Goal: Task Accomplishment & Management: Use online tool/utility

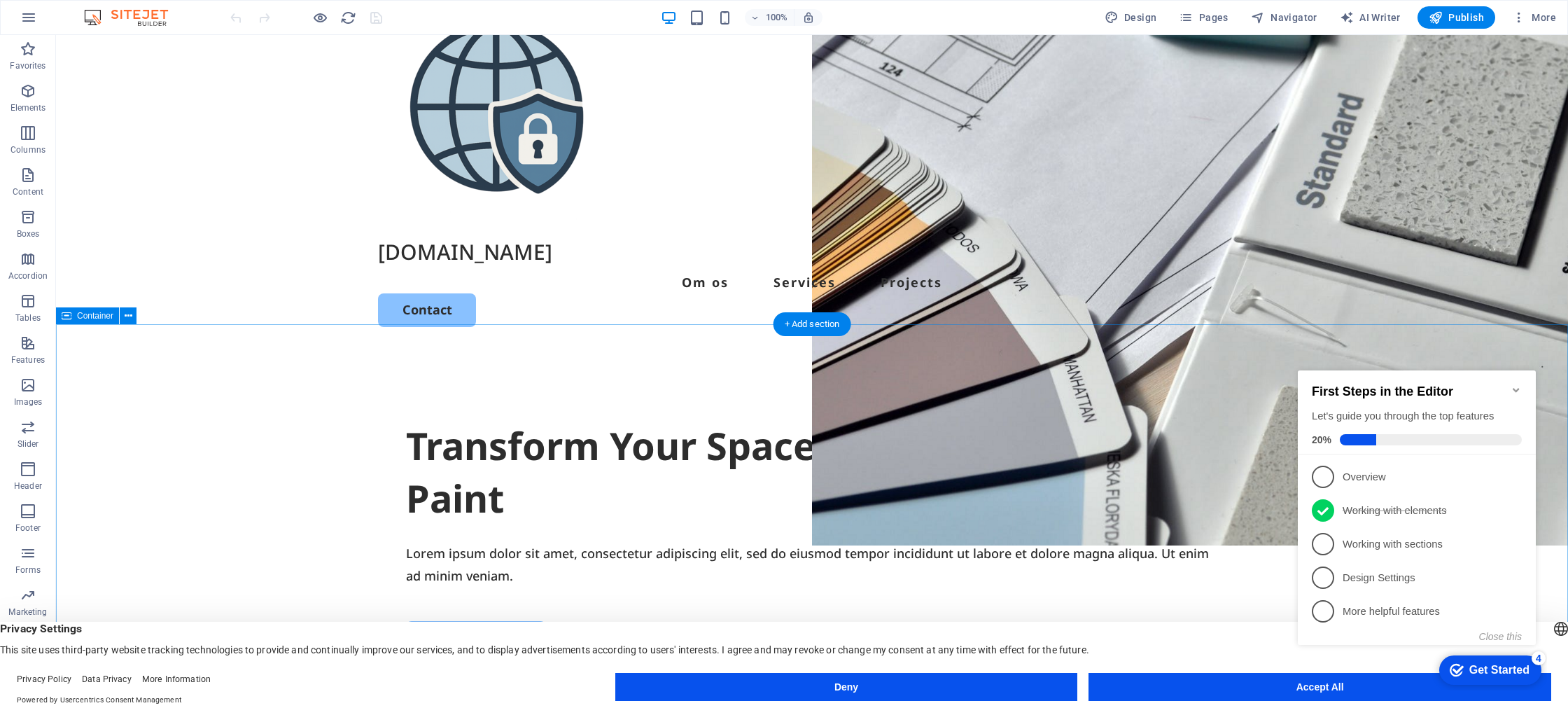
scroll to position [68, 0]
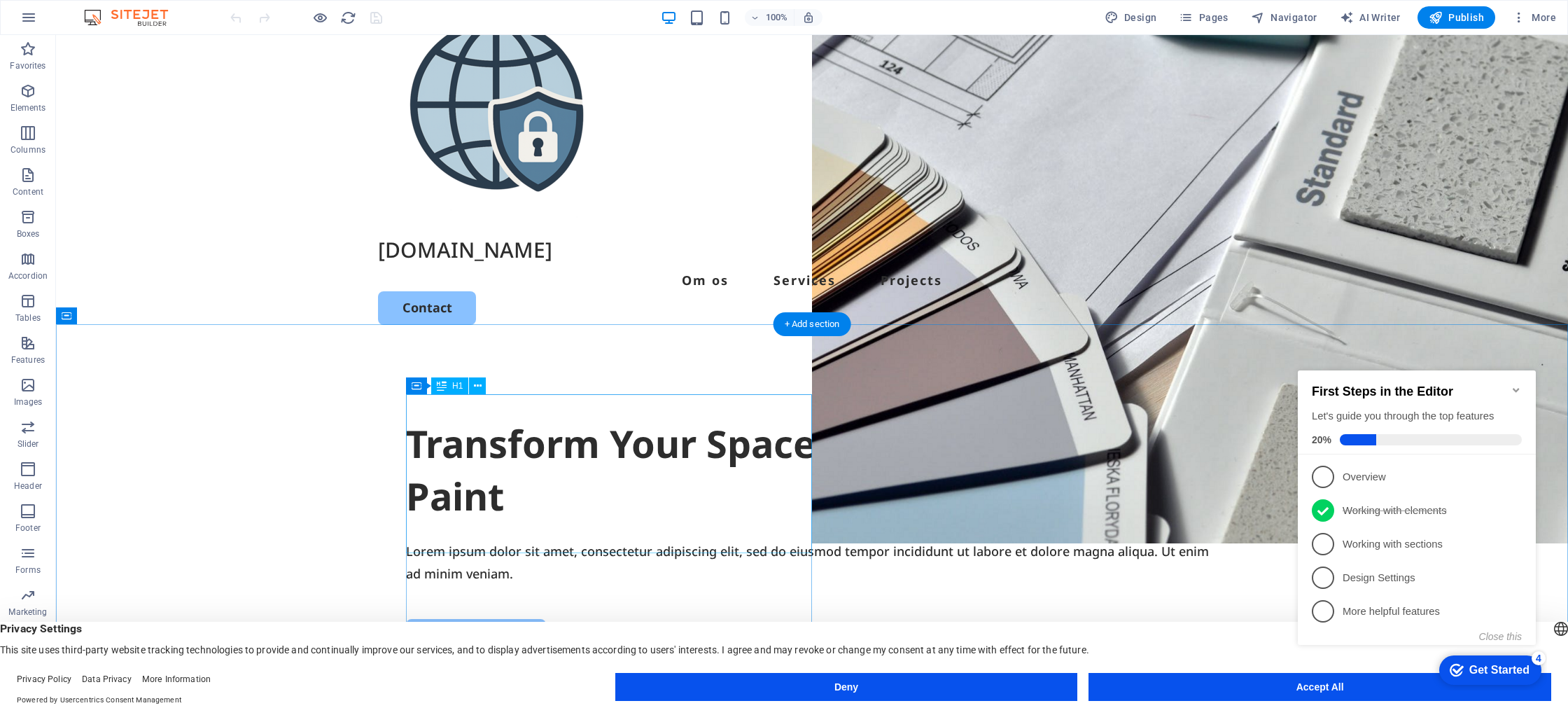
click at [683, 446] on div "Transform Your Space with a Fresh Coat of Paint" at bounding box center [812, 470] width 812 height 106
click at [590, 427] on div "Transform Your Space with a Fresh Coat of Paint" at bounding box center [812, 470] width 812 height 106
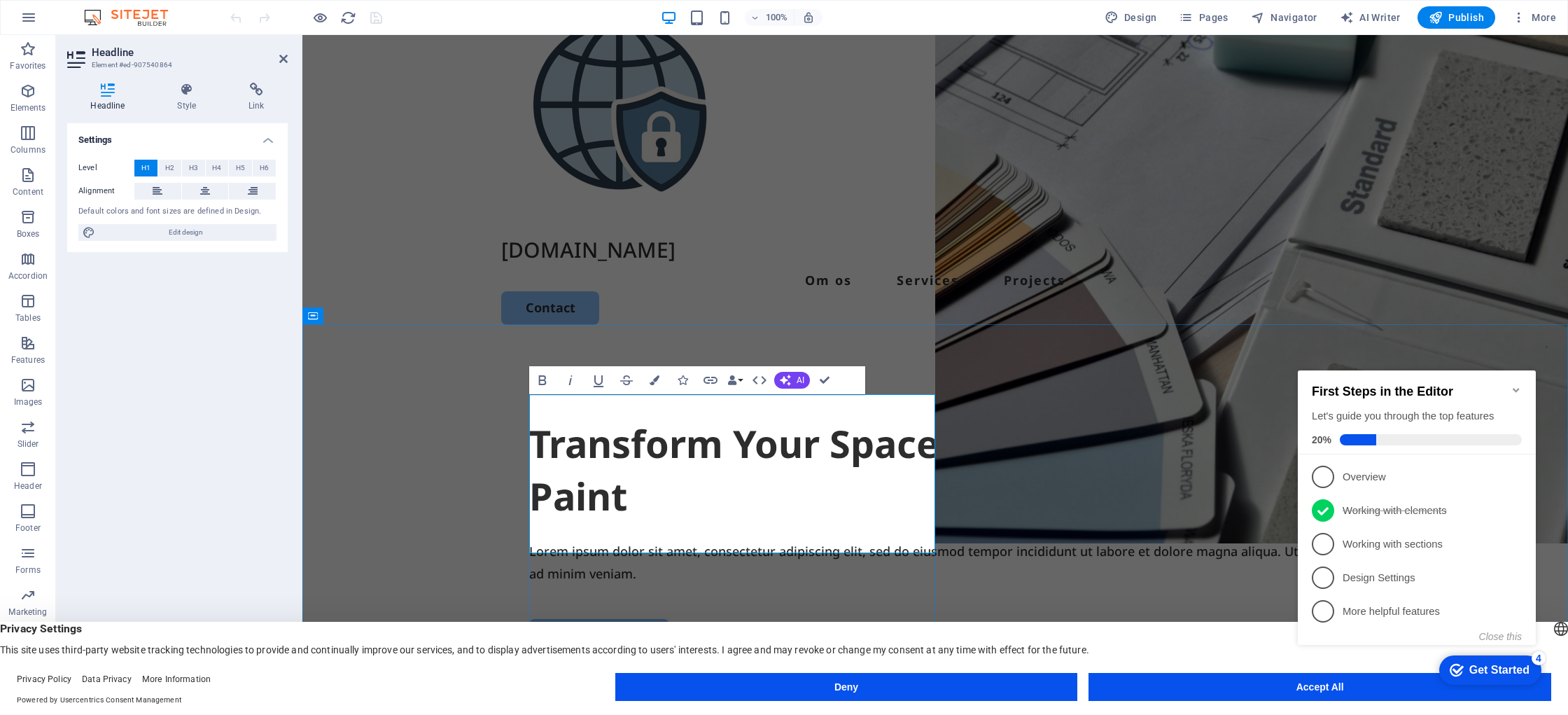
click at [623, 431] on h1 "Transform Your Space with a Fresh Coat of Paint" at bounding box center [935, 470] width 812 height 106
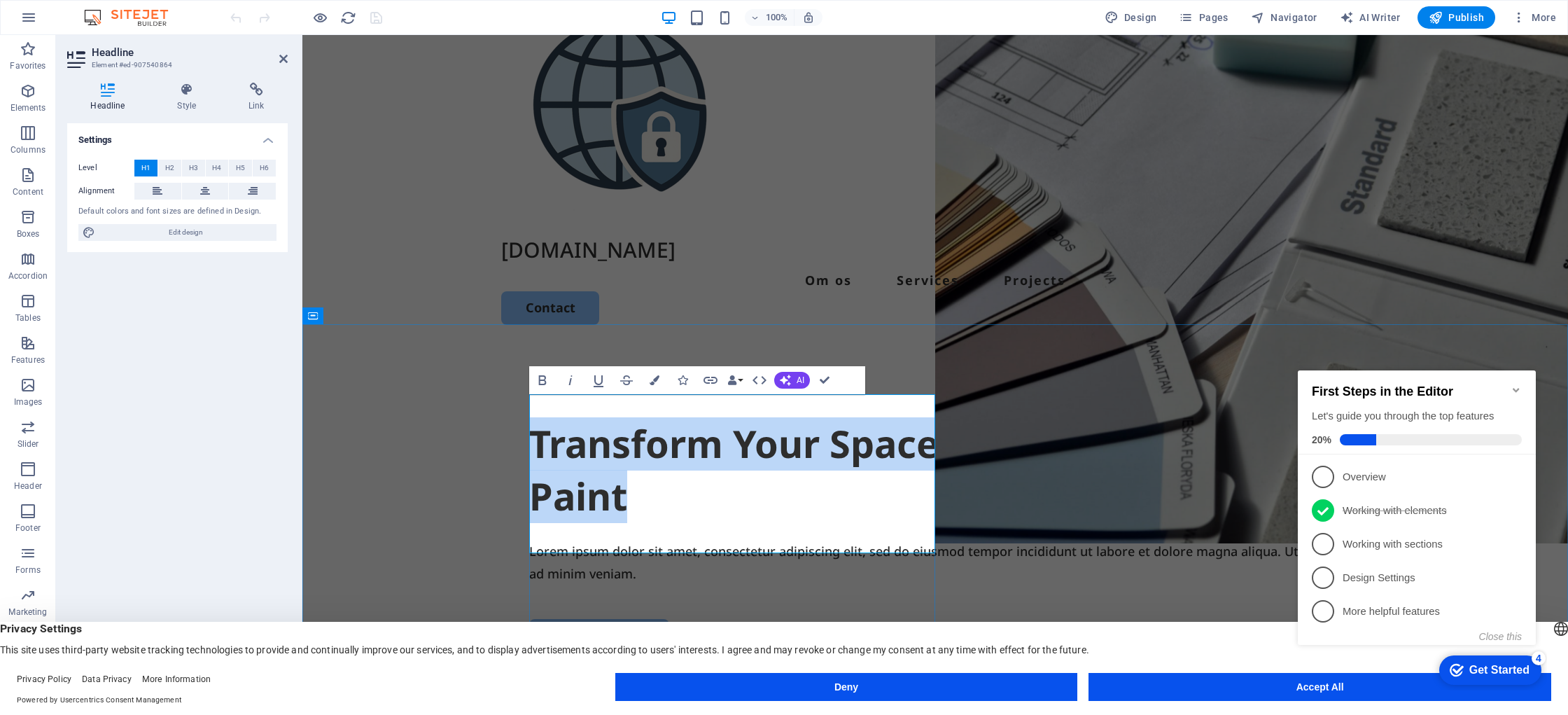
drag, startPoint x: 765, startPoint y: 523, endPoint x: 540, endPoint y: 424, distance: 245.8
click at [536, 424] on h1 "Transform Your Space with a Fresh Coat of Paint" at bounding box center [935, 470] width 812 height 106
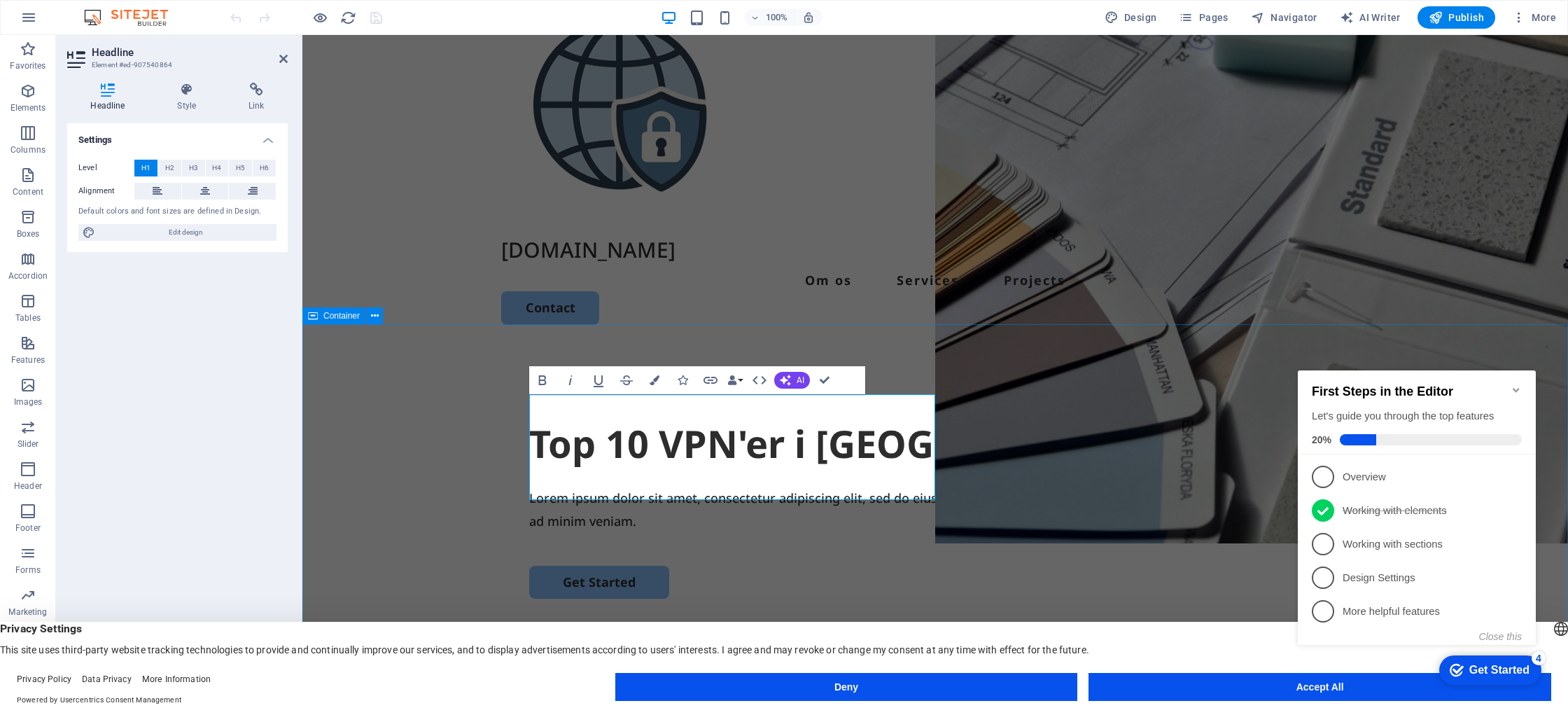
click at [970, 560] on div "​Top 10 VPN'er i [GEOGRAPHIC_DATA] Lorem ipsum dolor sit amet, consectetur adip…" at bounding box center [936, 616] width 1266 height 539
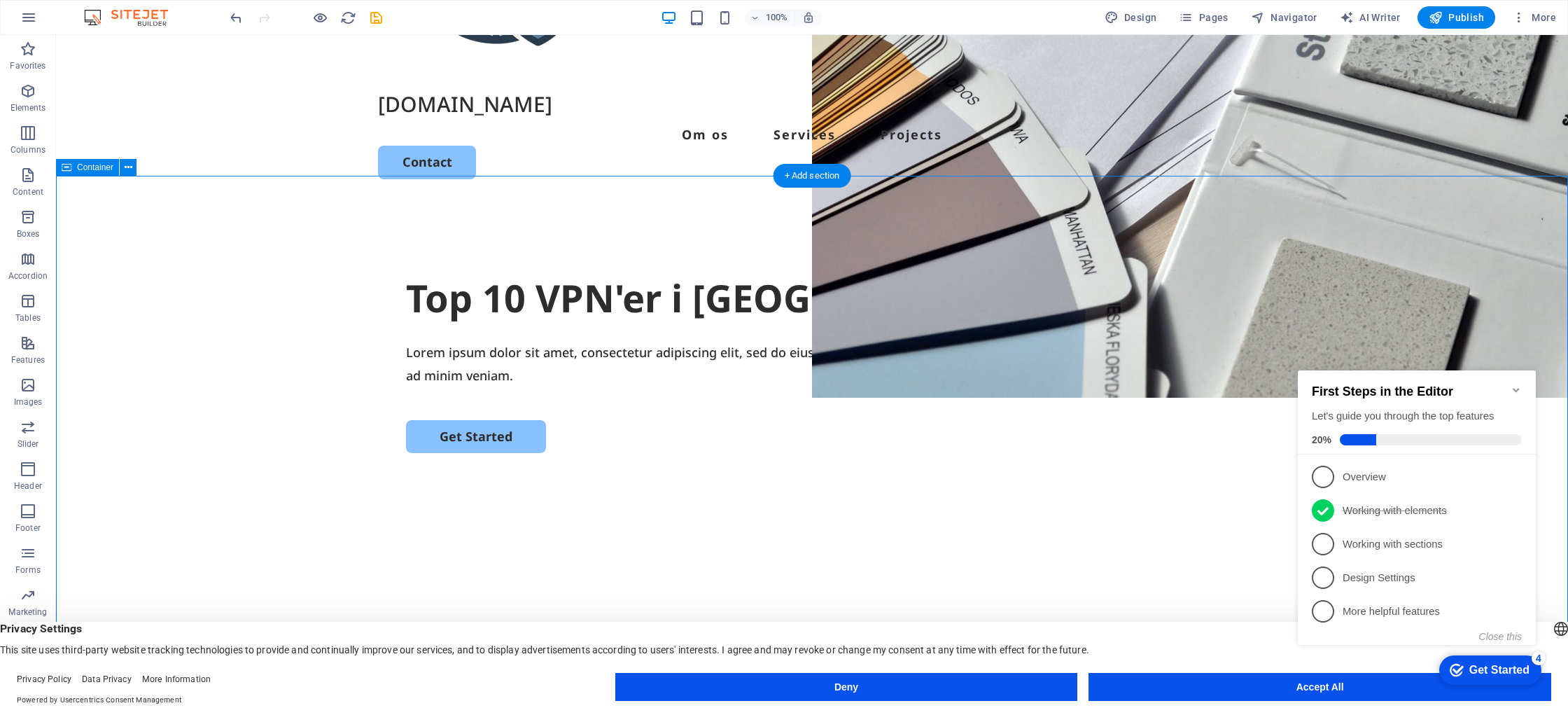
scroll to position [216, 0]
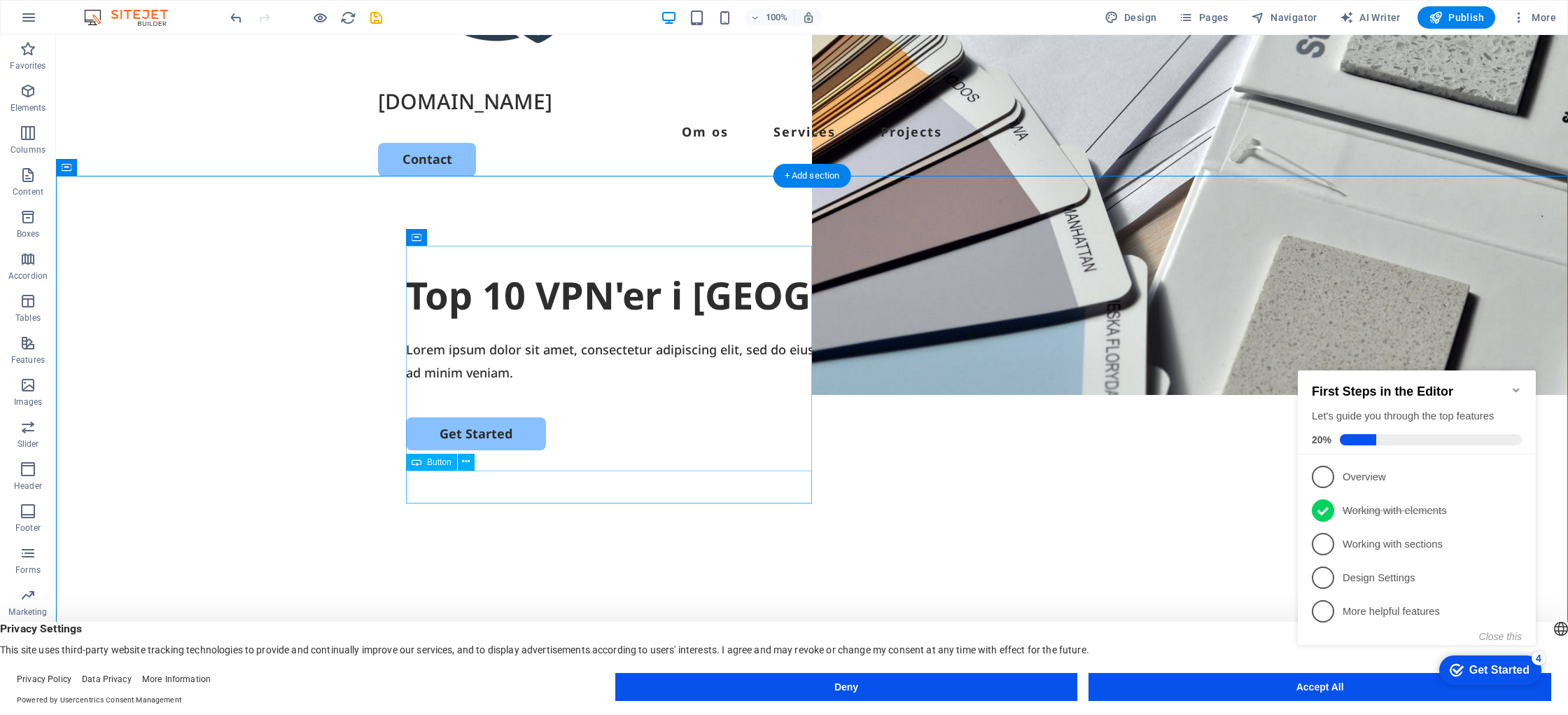
click at [525, 450] on div "Get Started" at bounding box center [812, 433] width 812 height 33
click at [565, 383] on div "Lorem ipsum dolor sit amet, consectetur adipiscing elit, sed do eiusmod tempor …" at bounding box center [812, 361] width 812 height 46
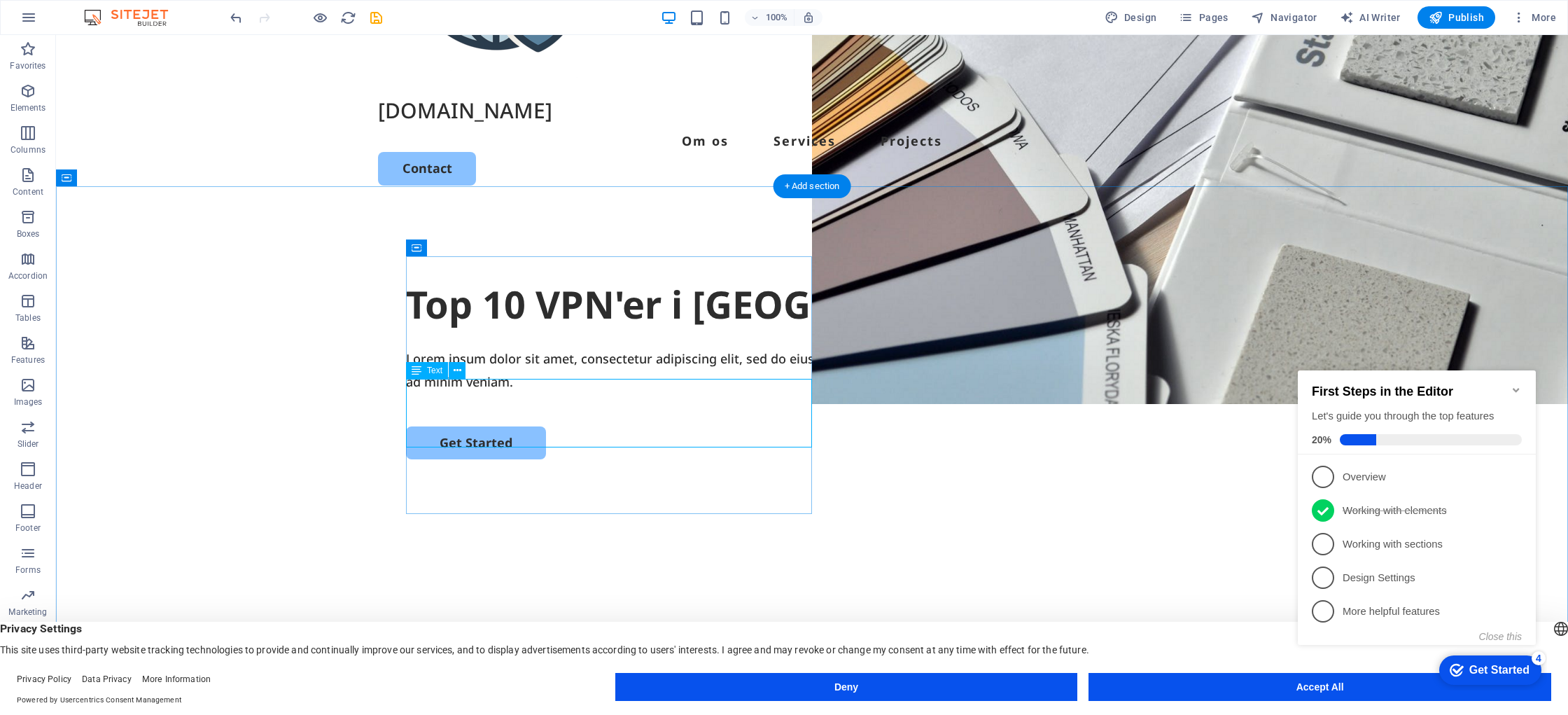
scroll to position [199, 0]
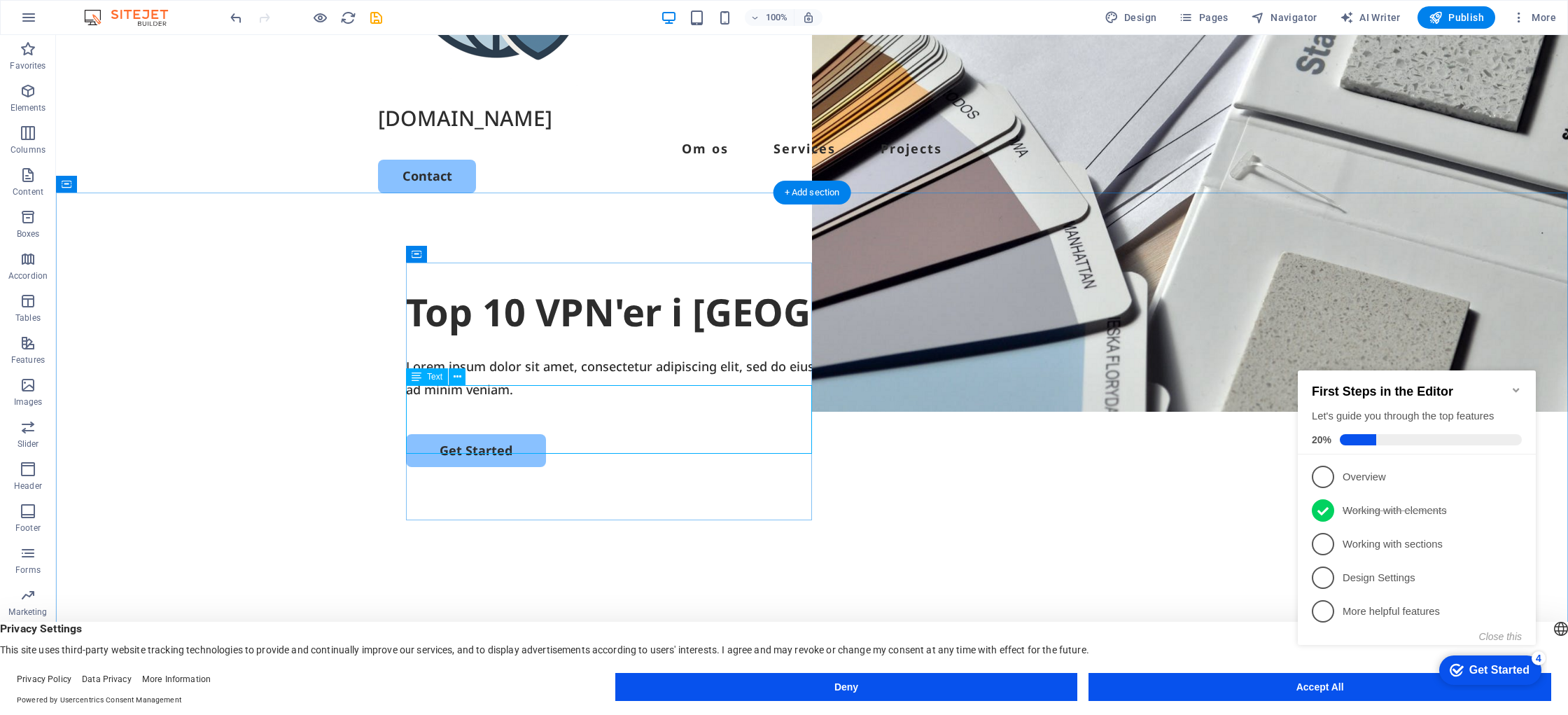
click at [526, 401] on div "Lorem ipsum dolor sit amet, consectetur adipiscing elit, sed do eiusmod tempor …" at bounding box center [812, 378] width 812 height 46
drag, startPoint x: 526, startPoint y: 409, endPoint x: 280, endPoint y: 409, distance: 246.0
click at [526, 401] on div "Lorem ipsum dolor sit amet, consectetur adipiscing elit, sed do eiusmod tempor …" at bounding box center [812, 378] width 812 height 46
click at [280, 409] on div "Top 10 VPN'er i [GEOGRAPHIC_DATA] Lorem ipsum dolor sit amet, consectetur adipi…" at bounding box center [811, 485] width 1512 height 539
click at [559, 401] on div "Lorem ipsum dolor sit amet, consectetur adipiscing elit, sed do eiusmod tempor …" at bounding box center [812, 378] width 812 height 46
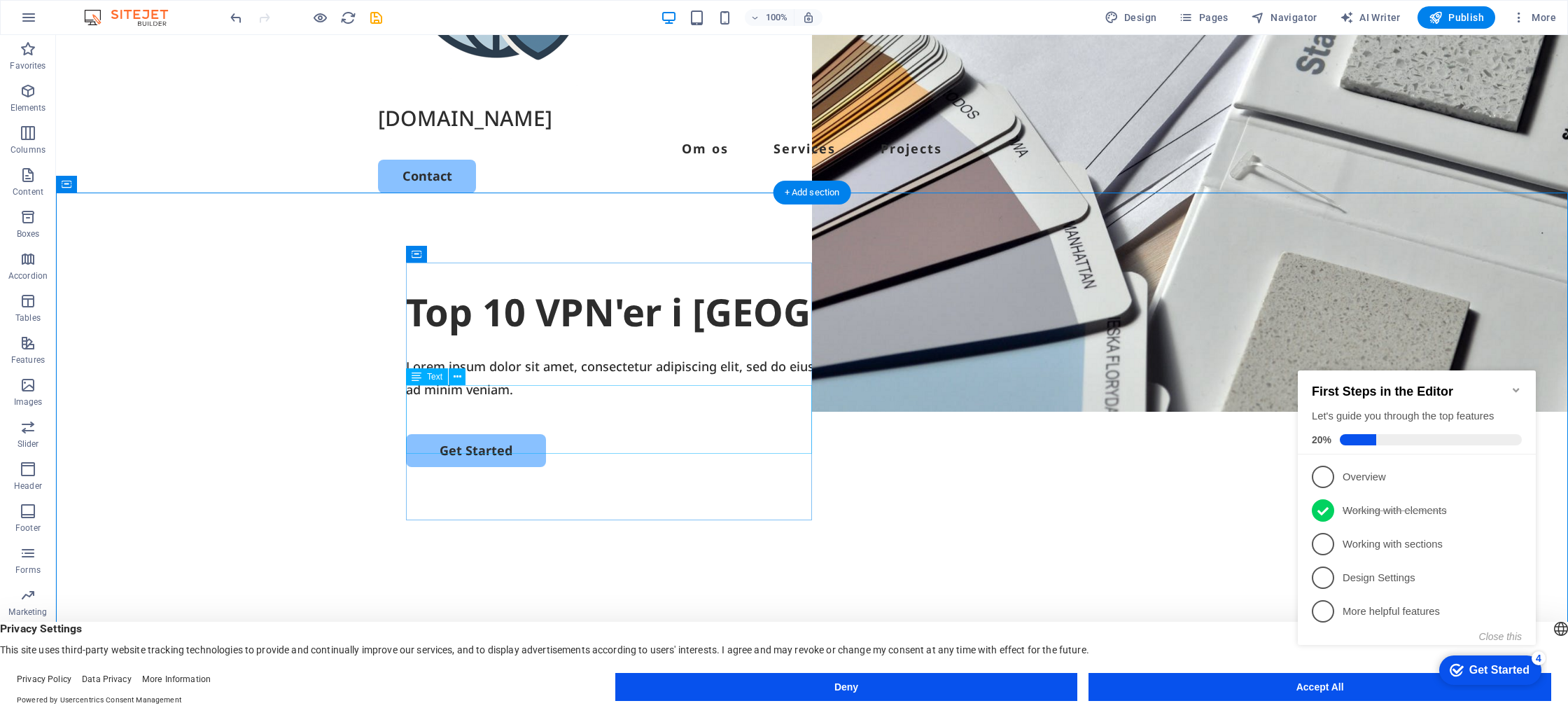
drag, startPoint x: 559, startPoint y: 420, endPoint x: 313, endPoint y: 420, distance: 246.0
click at [559, 401] on div "Lorem ipsum dolor sit amet, consectetur adipiscing elit, sed do eiusmod tempor …" at bounding box center [812, 378] width 812 height 46
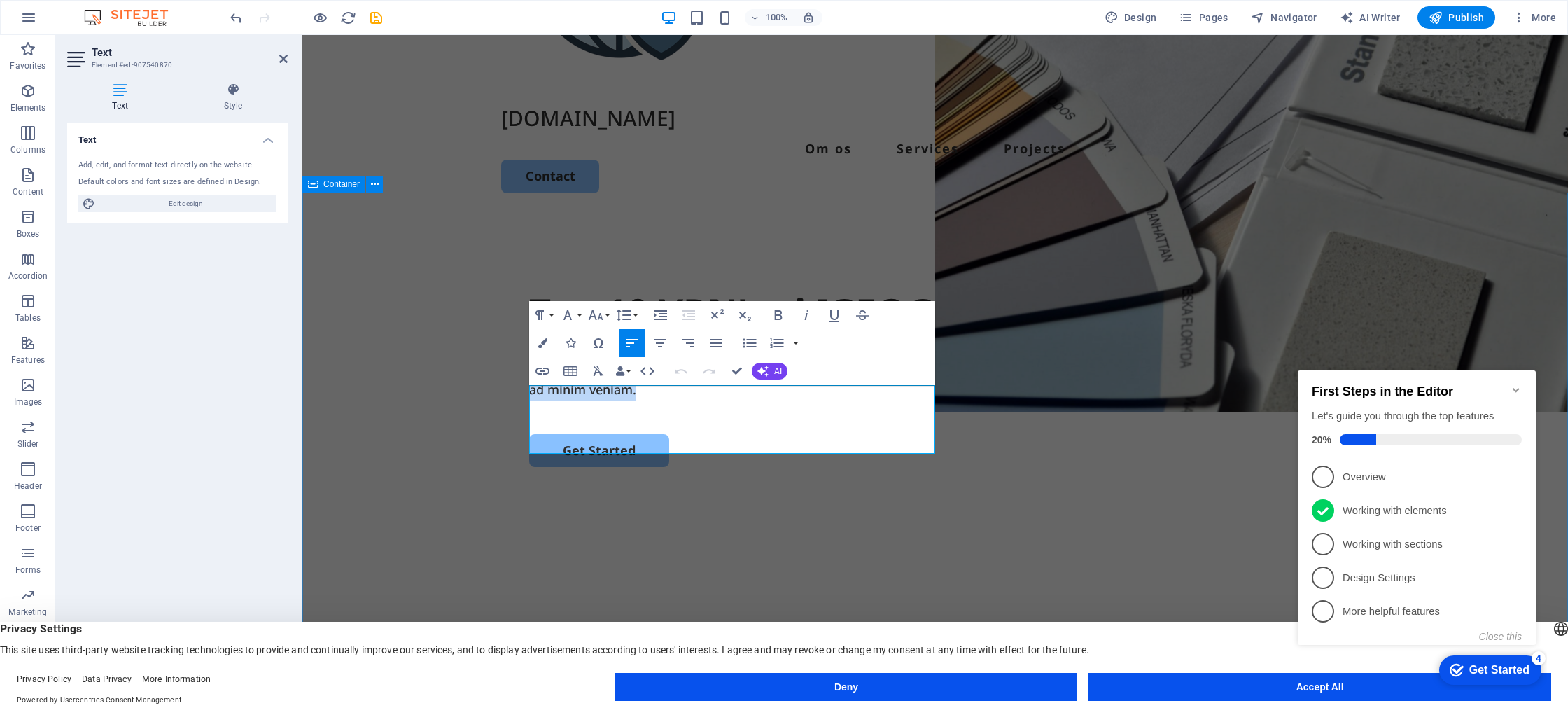
drag, startPoint x: 674, startPoint y: 442, endPoint x: 528, endPoint y: 401, distance: 151.6
click at [526, 400] on div "Top 10 VPN'er i [GEOGRAPHIC_DATA] Lorem ipsum dolor sit amet, consectetur adipi…" at bounding box center [936, 485] width 1266 height 539
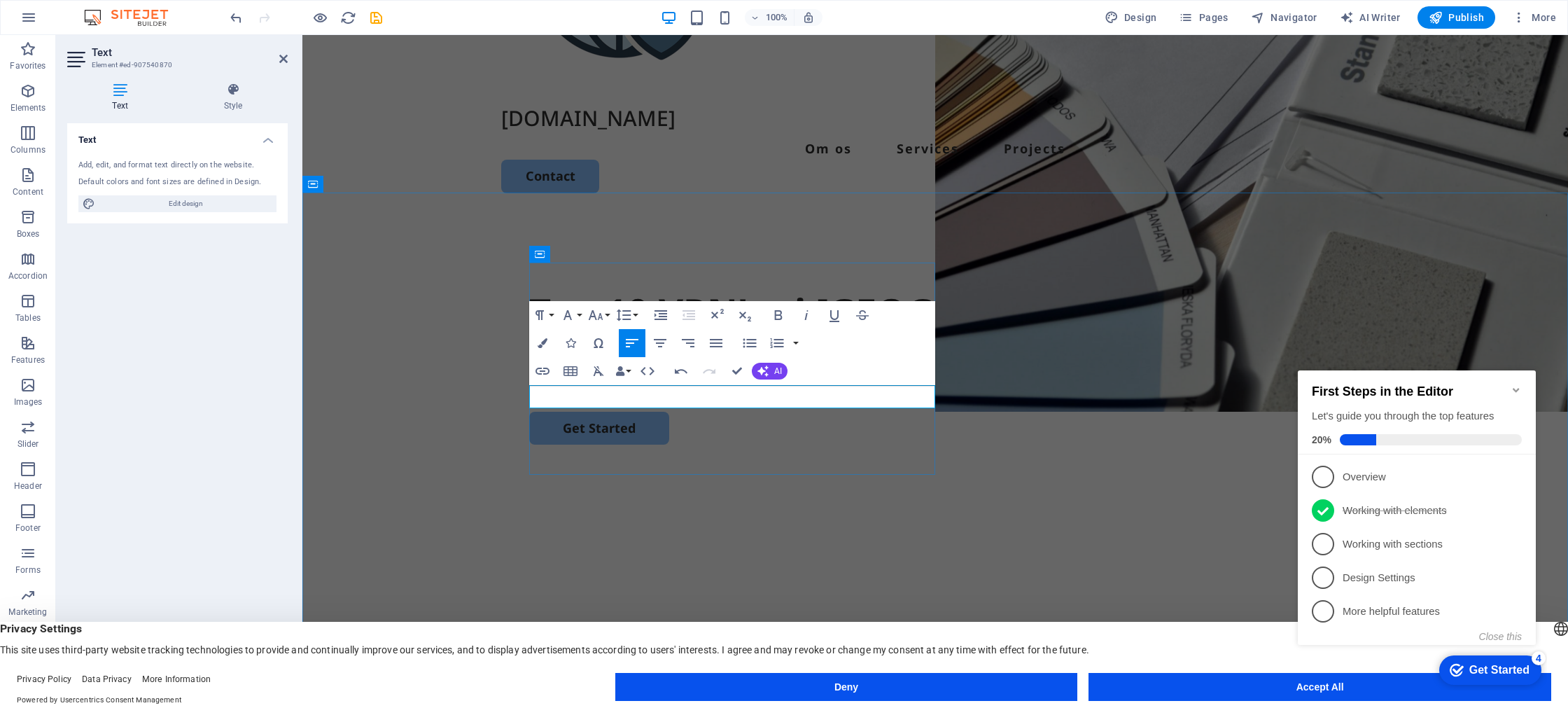
click at [656, 377] on p "Vi har gennemgået markedets VPN-løsninger og har trawlet" at bounding box center [935, 365] width 812 height 22
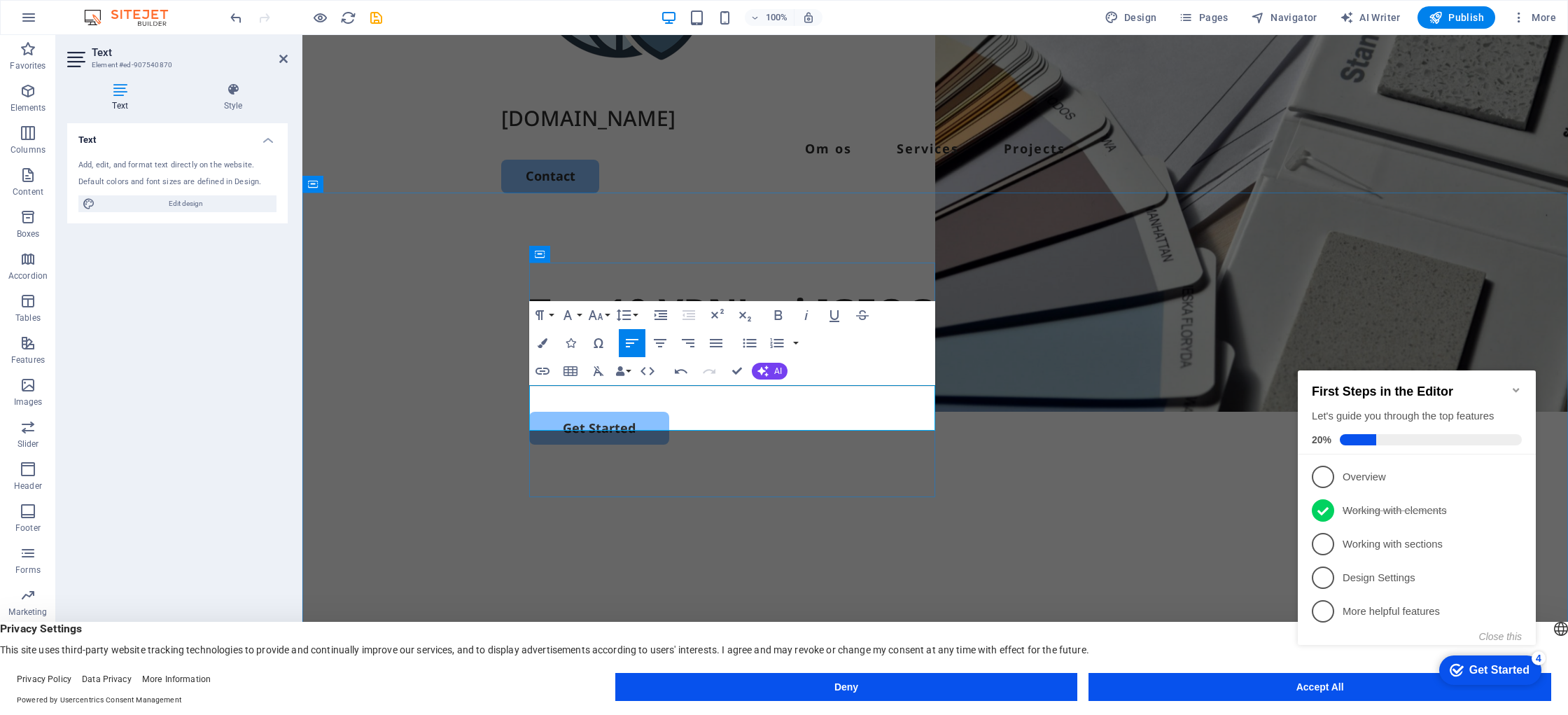
click at [615, 377] on p "Vi har gennemgået og analyseret markedets VPN-løsninger og har trawlet" at bounding box center [935, 365] width 812 height 22
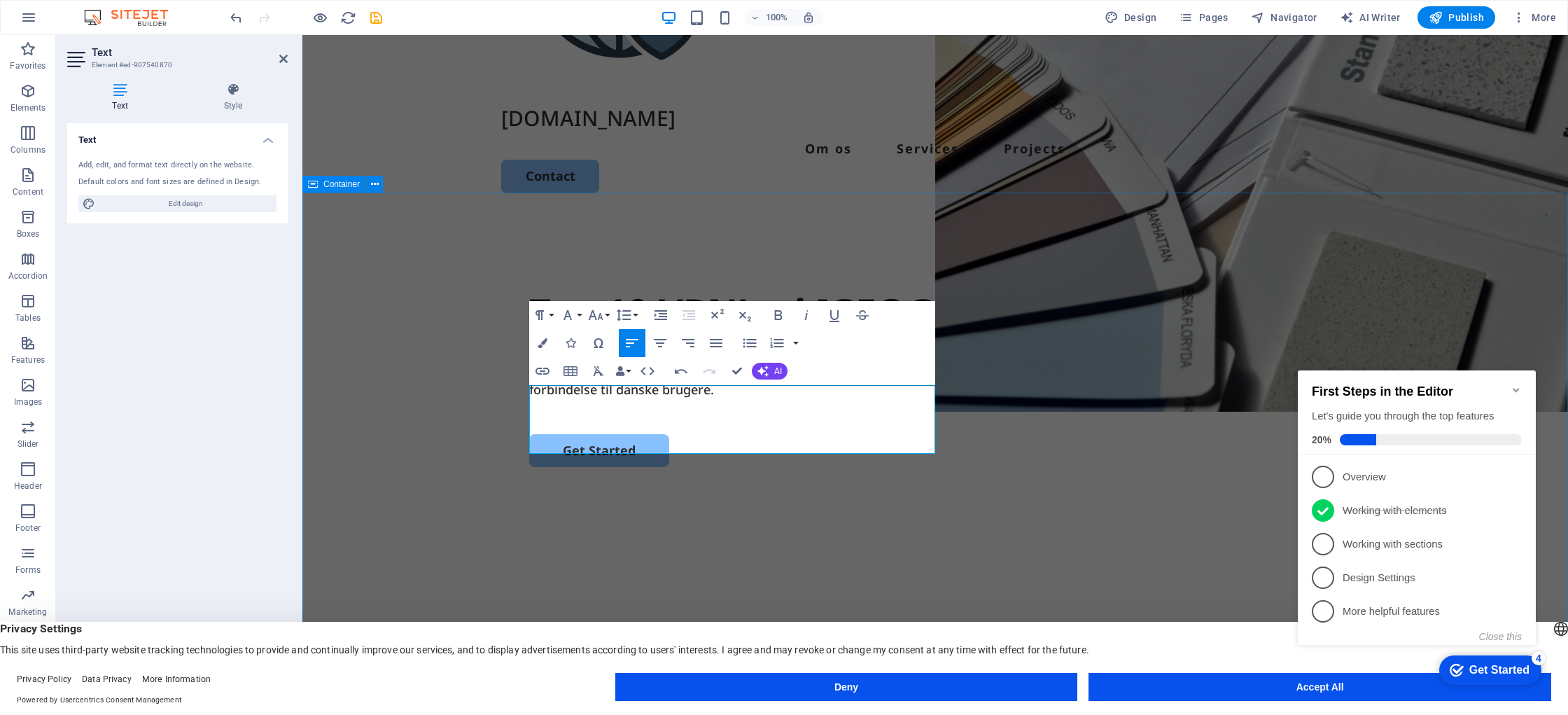
click at [1224, 488] on div "Top 10 VPN'er i [GEOGRAPHIC_DATA] Vi har gennemgået og analyseret markedets VPN…" at bounding box center [936, 485] width 1266 height 539
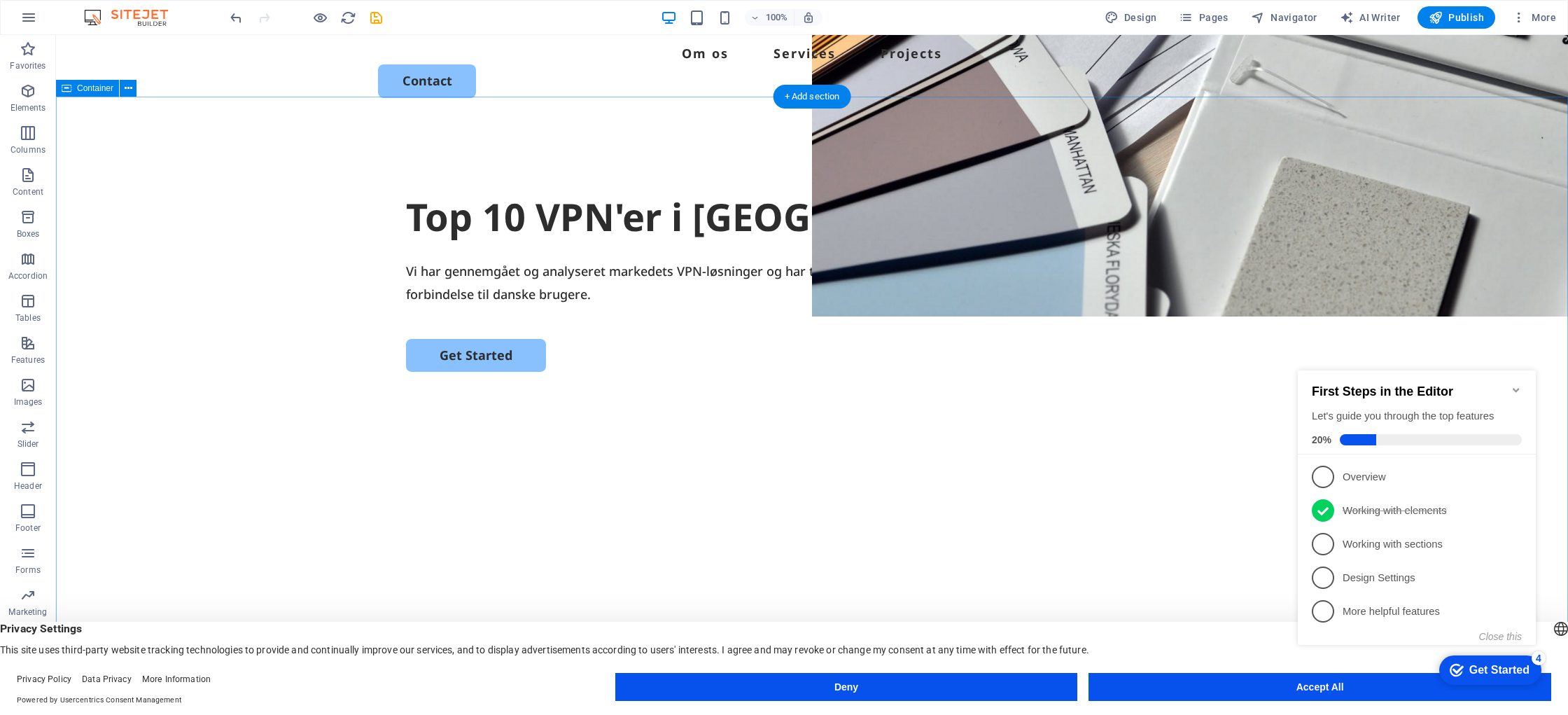
scroll to position [297, 0]
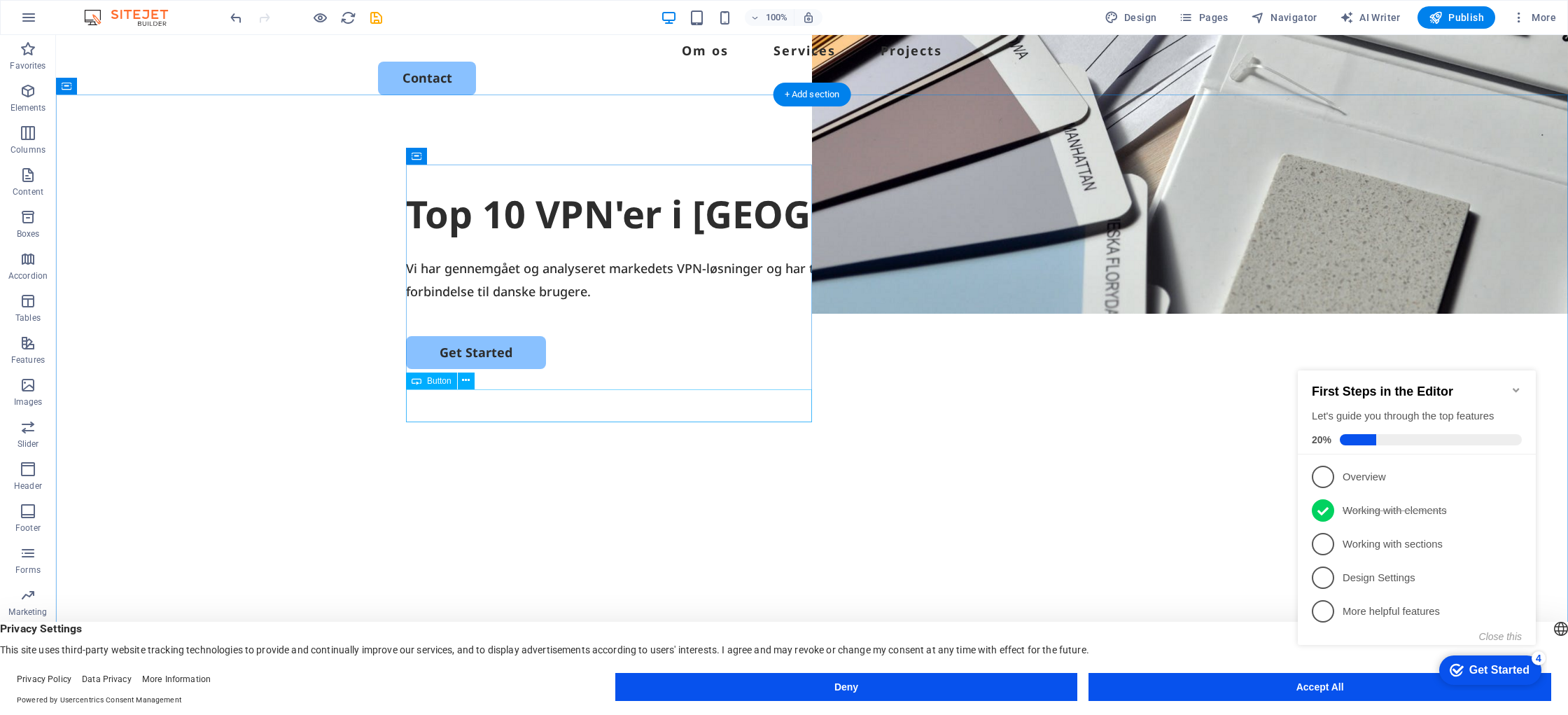
click at [503, 369] on div "Get Started" at bounding box center [812, 352] width 812 height 33
click at [494, 369] on div "Get Started" at bounding box center [812, 352] width 812 height 33
drag, startPoint x: 494, startPoint y: 409, endPoint x: 248, endPoint y: 409, distance: 246.0
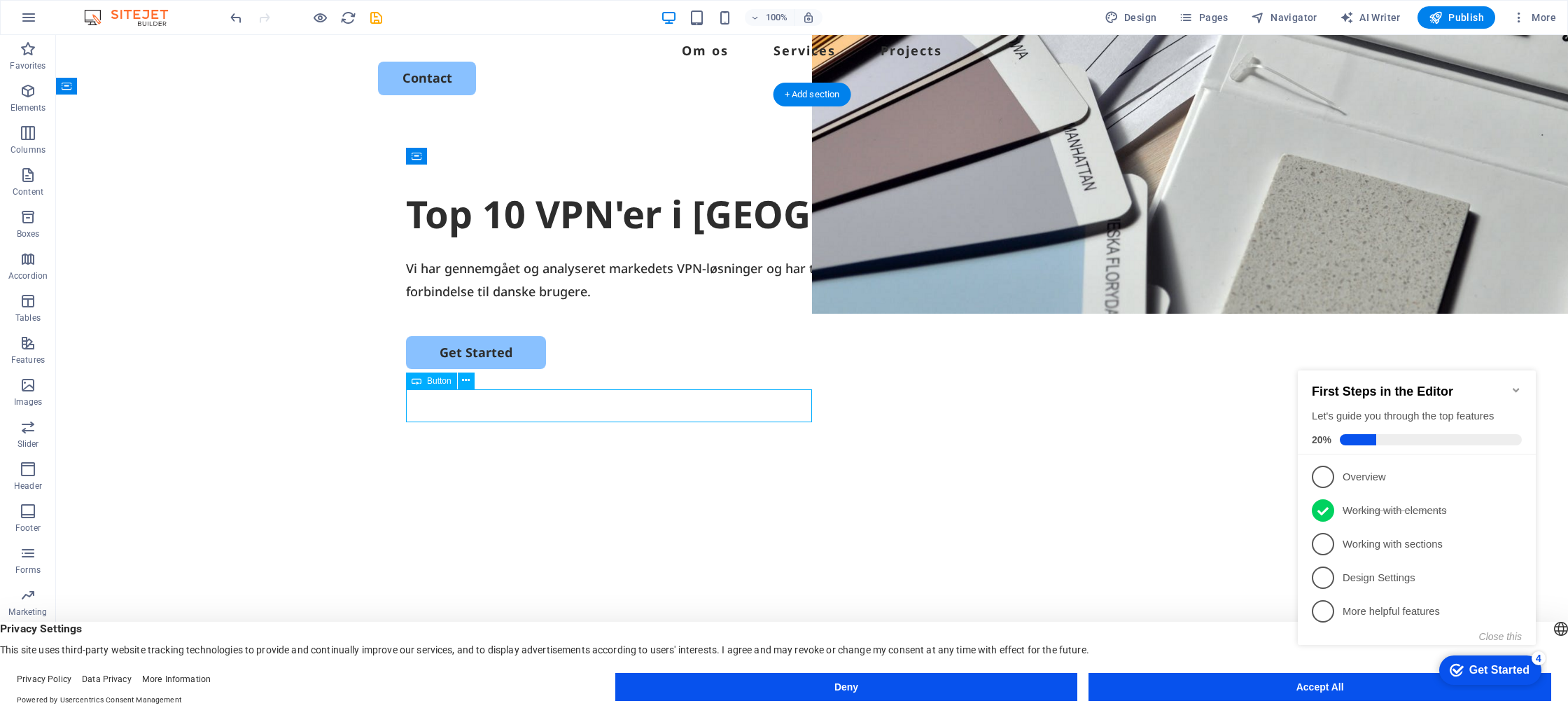
click at [495, 369] on div "Get Started" at bounding box center [812, 352] width 812 height 33
select select "px"
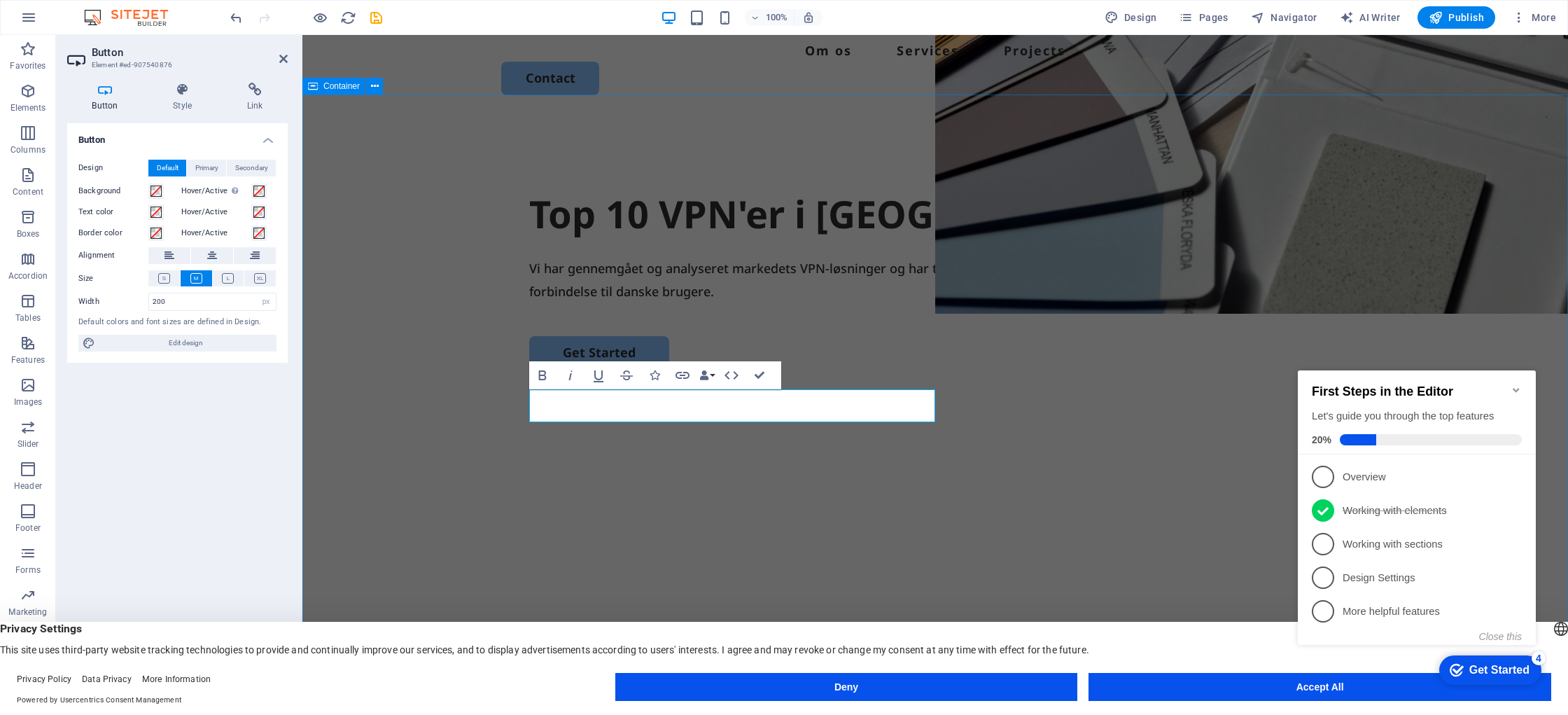
click at [978, 471] on div "Top 10 VPN'er i [GEOGRAPHIC_DATA] Vi har gennemgået og analyseret markedets VPN…" at bounding box center [936, 387] width 1266 height 539
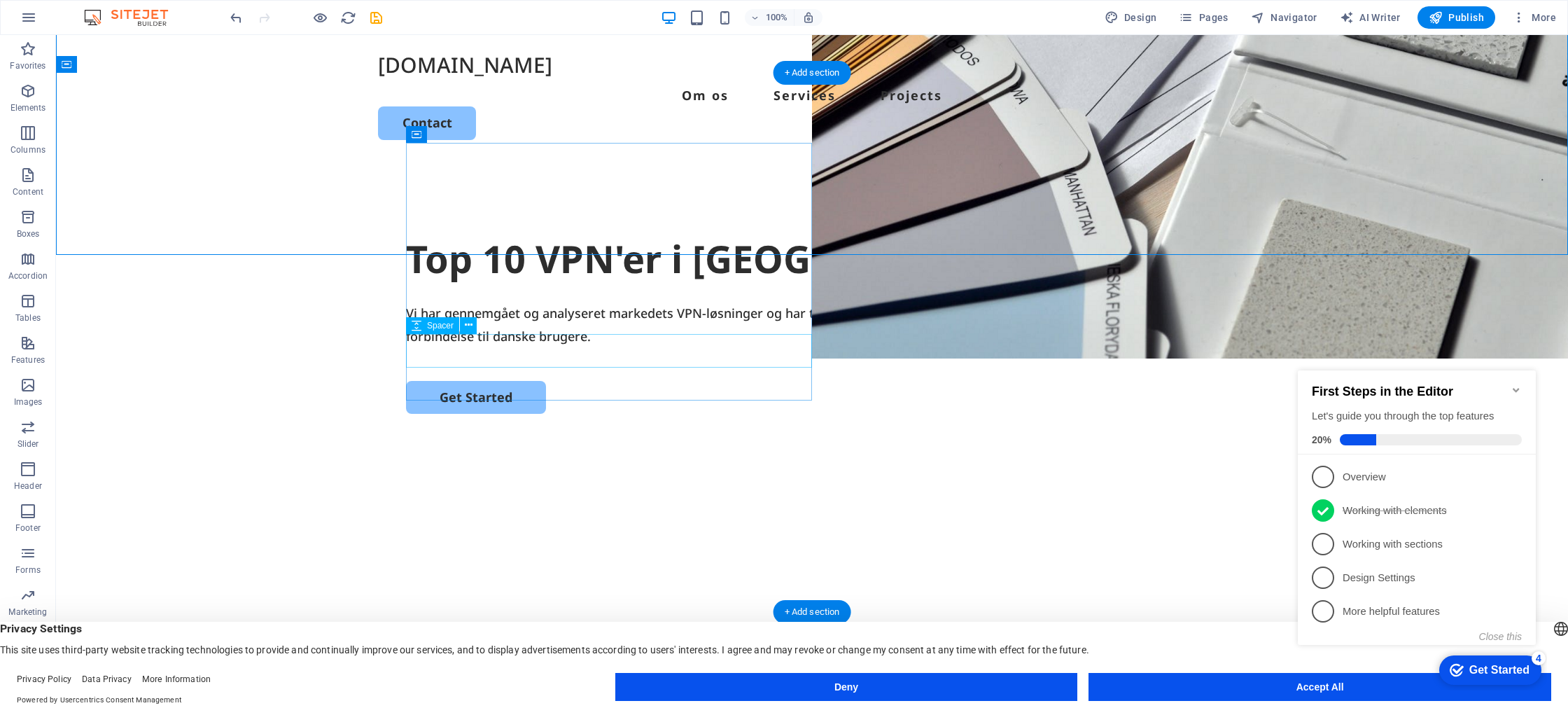
scroll to position [239, 0]
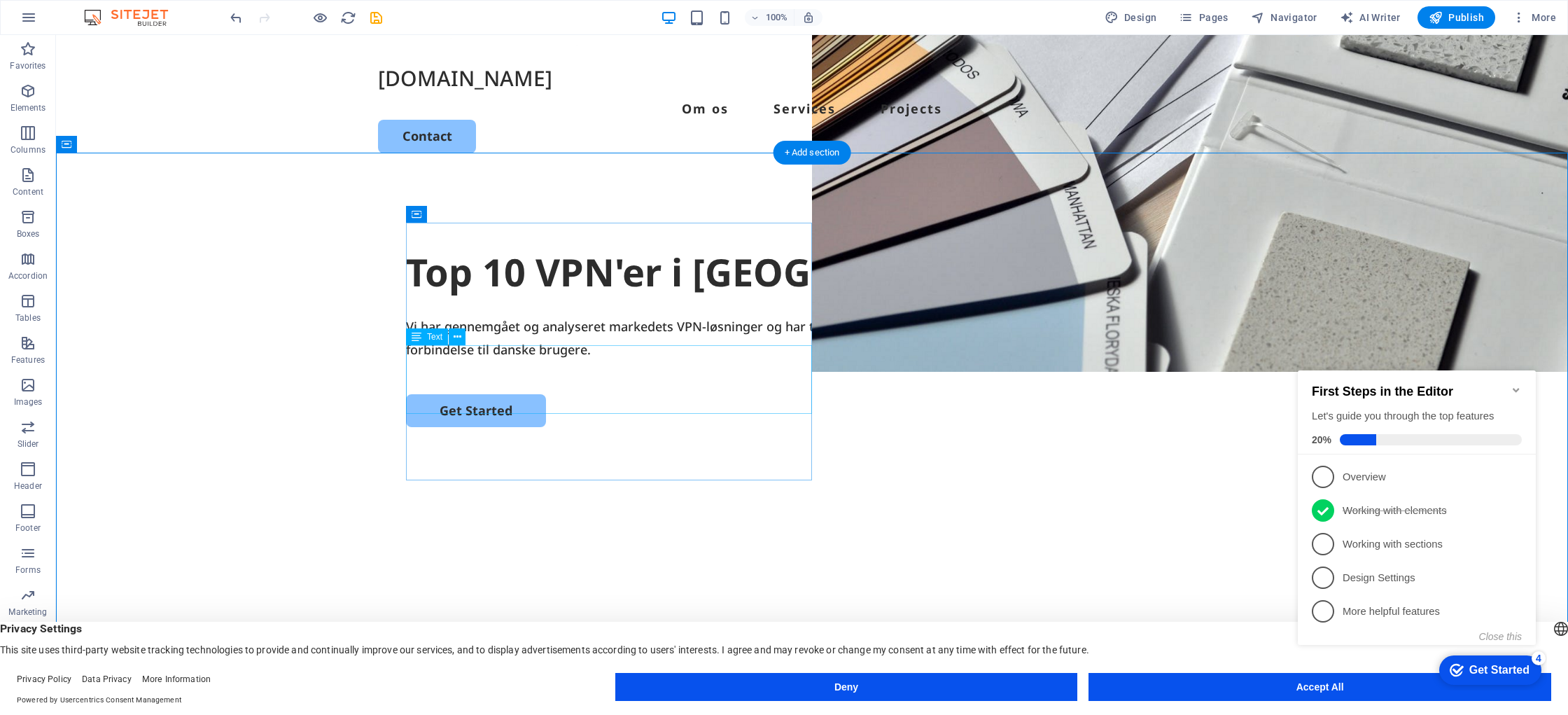
click at [627, 360] on div "Vi har gennemgået og analyseret markedets VPN-løsninger og har trawlet os frem …" at bounding box center [812, 338] width 812 height 46
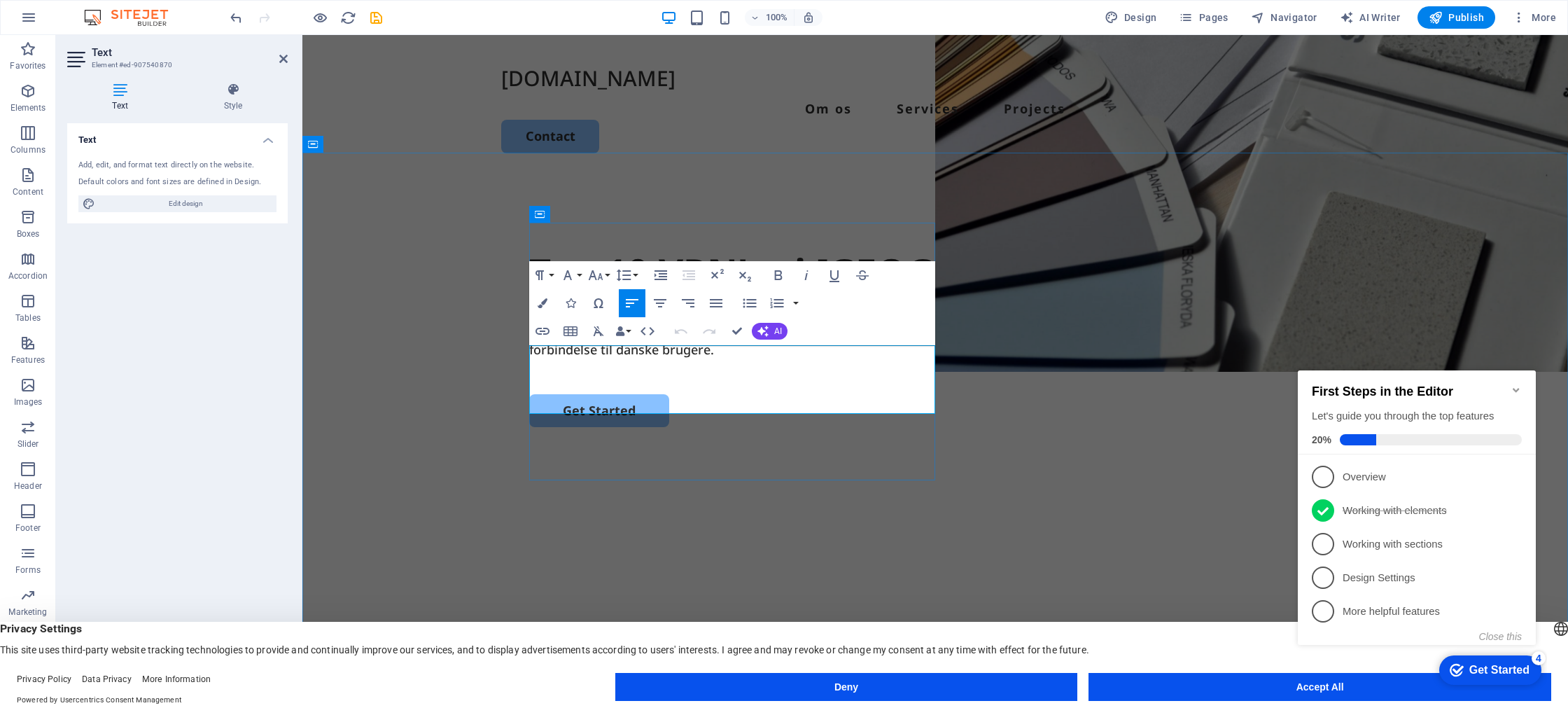
click at [732, 360] on p "Vi har gennemgået og analyseret markedets VPN-løsninger og har trawlet os frem …" at bounding box center [935, 338] width 812 height 46
drag, startPoint x: 972, startPoint y: 436, endPoint x: 1215, endPoint y: 435, distance: 243.0
click at [1217, 435] on div "Top 10 VPN'er i [GEOGRAPHIC_DATA] Vi har gennemgået og analyseret markedets VPN…" at bounding box center [936, 445] width 1266 height 539
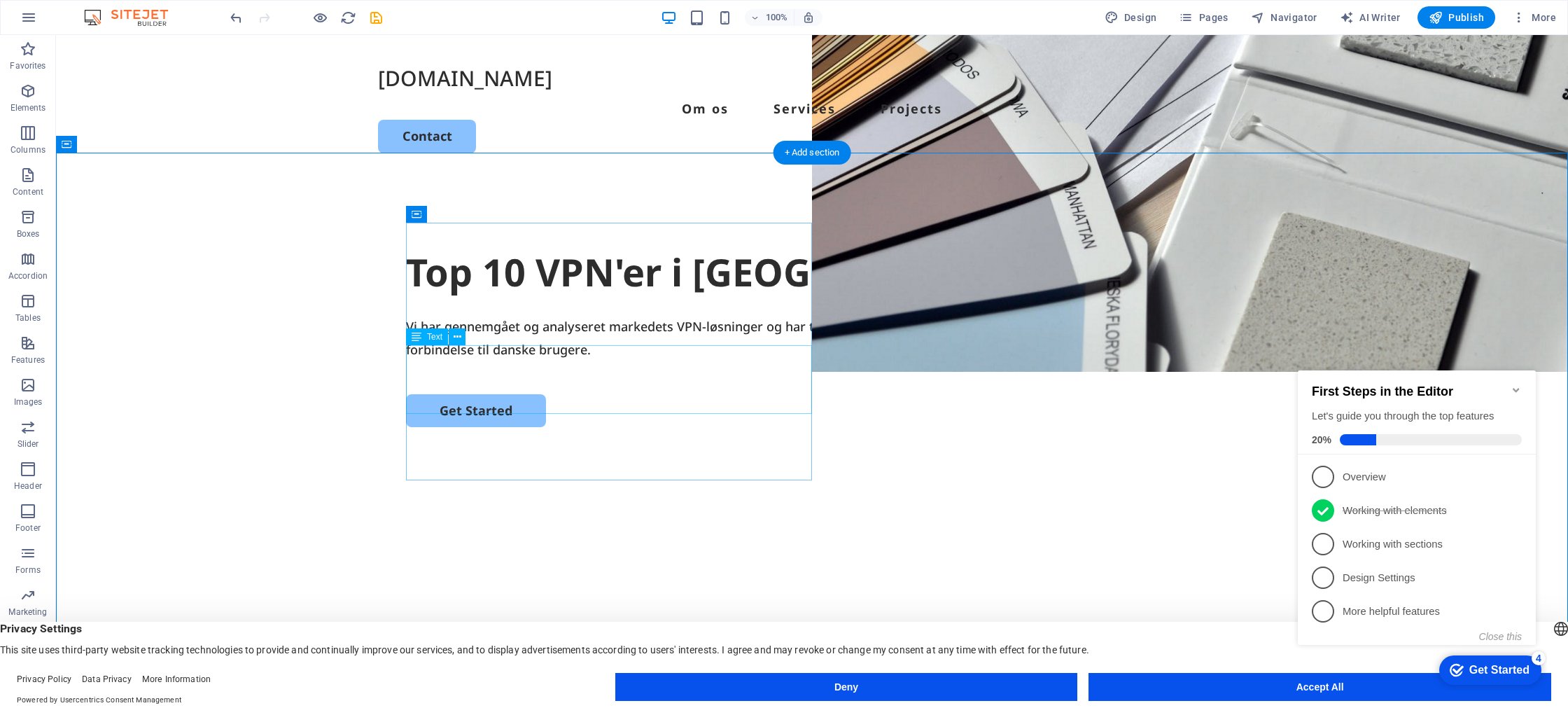
scroll to position [295, 0]
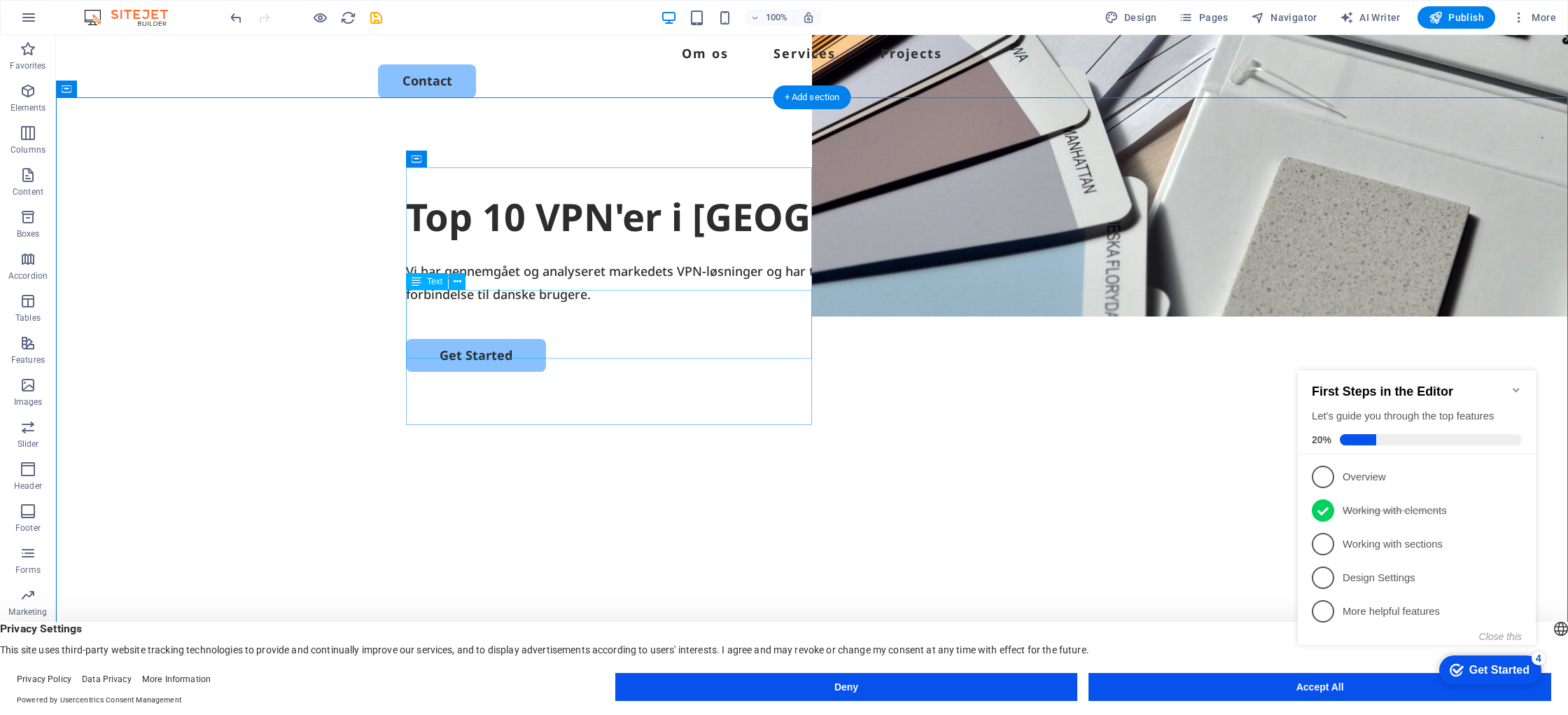
click at [609, 305] on div "Vi har gennemgået og analyseret markedets VPN-løsninger og har trawlet os frem …" at bounding box center [812, 282] width 812 height 46
drag, startPoint x: 609, startPoint y: 339, endPoint x: 364, endPoint y: 339, distance: 245.0
click at [610, 305] on div "Vi har gennemgået og analyseret markedets VPN-løsninger og har trawlet os frem …" at bounding box center [812, 282] width 812 height 46
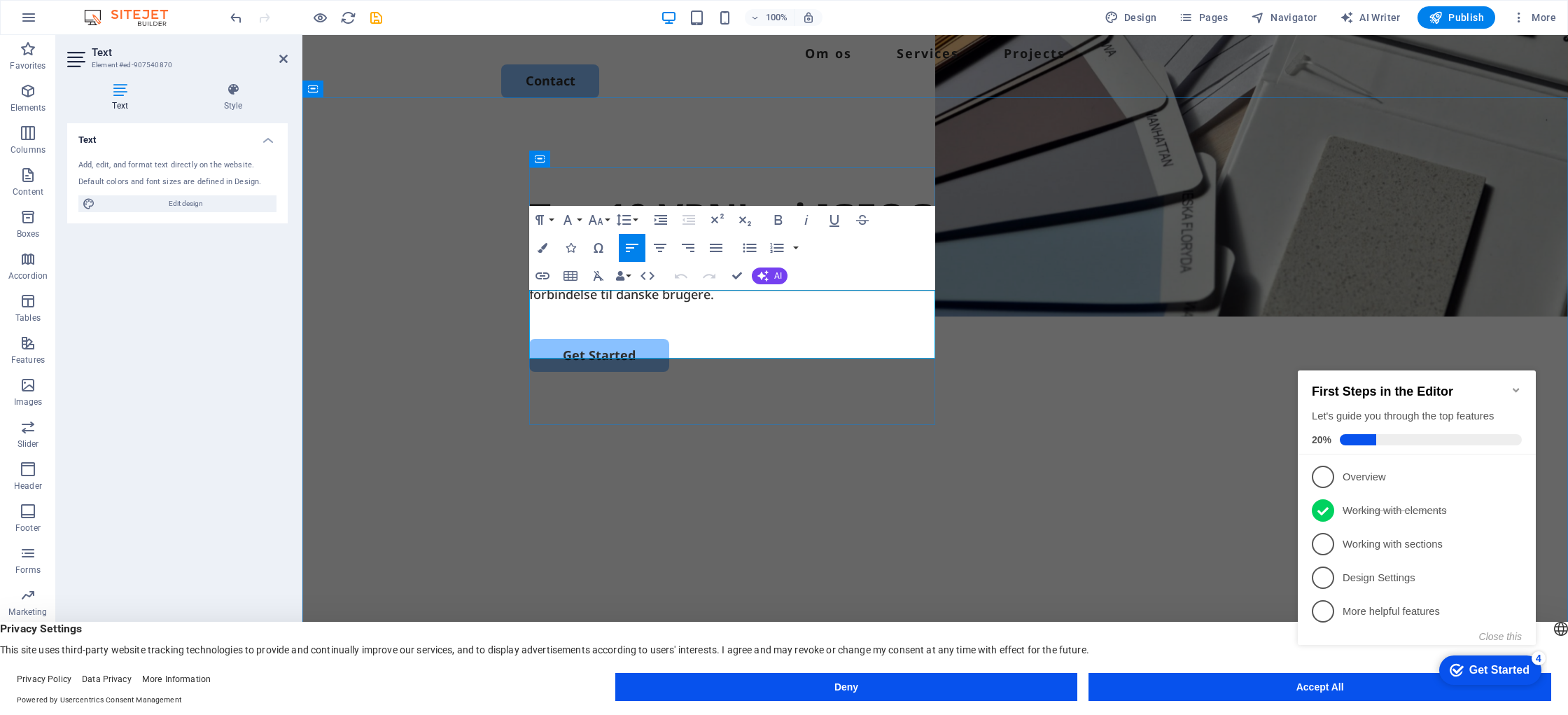
click at [725, 305] on p "Vi har gennemgået og analyseret markedets VPN-løsninger og har trawlet os frem …" at bounding box center [935, 282] width 812 height 46
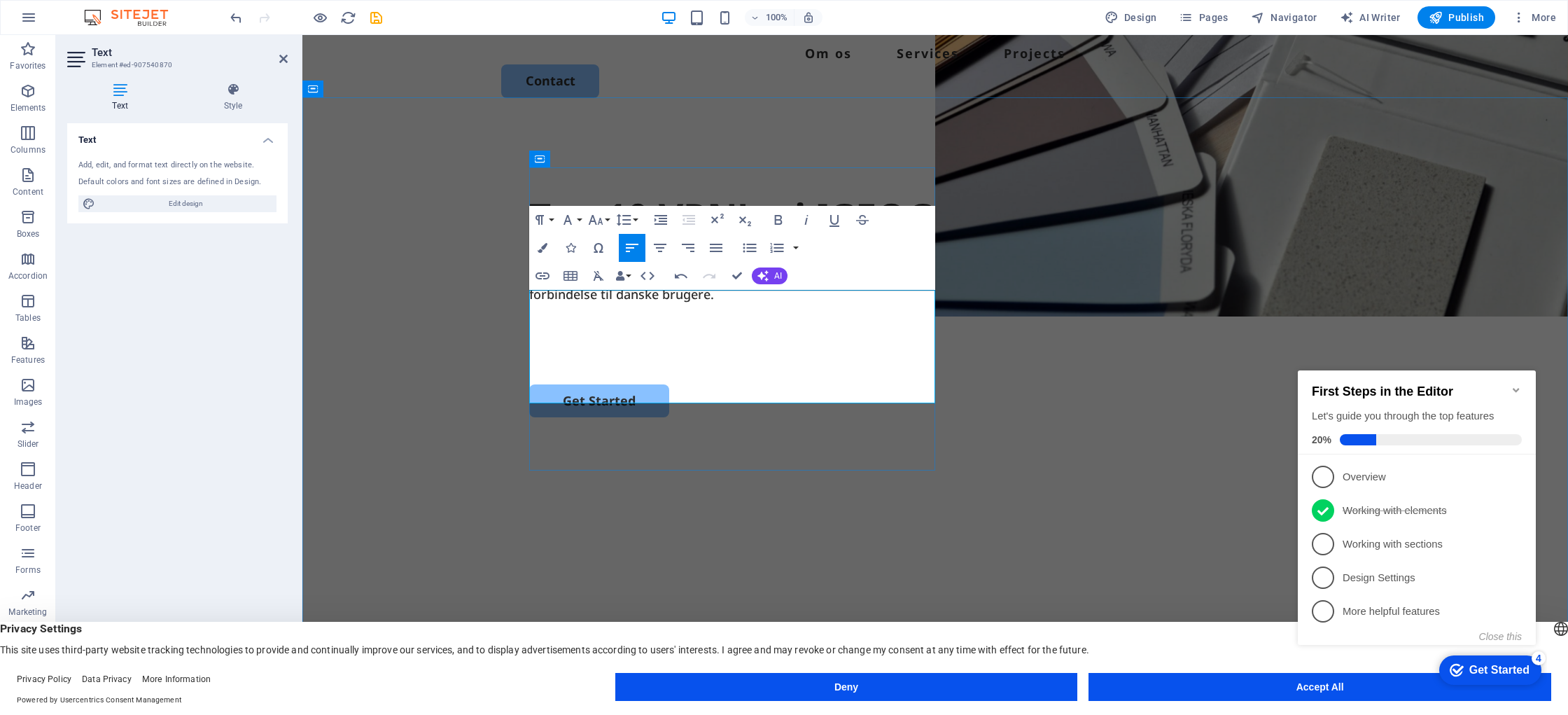
click at [590, 327] on p at bounding box center [935, 316] width 812 height 22
click at [575, 350] on p at bounding box center [935, 338] width 812 height 22
drag, startPoint x: 562, startPoint y: 392, endPoint x: 660, endPoint y: 364, distance: 101.9
click at [589, 350] on p at bounding box center [935, 338] width 812 height 22
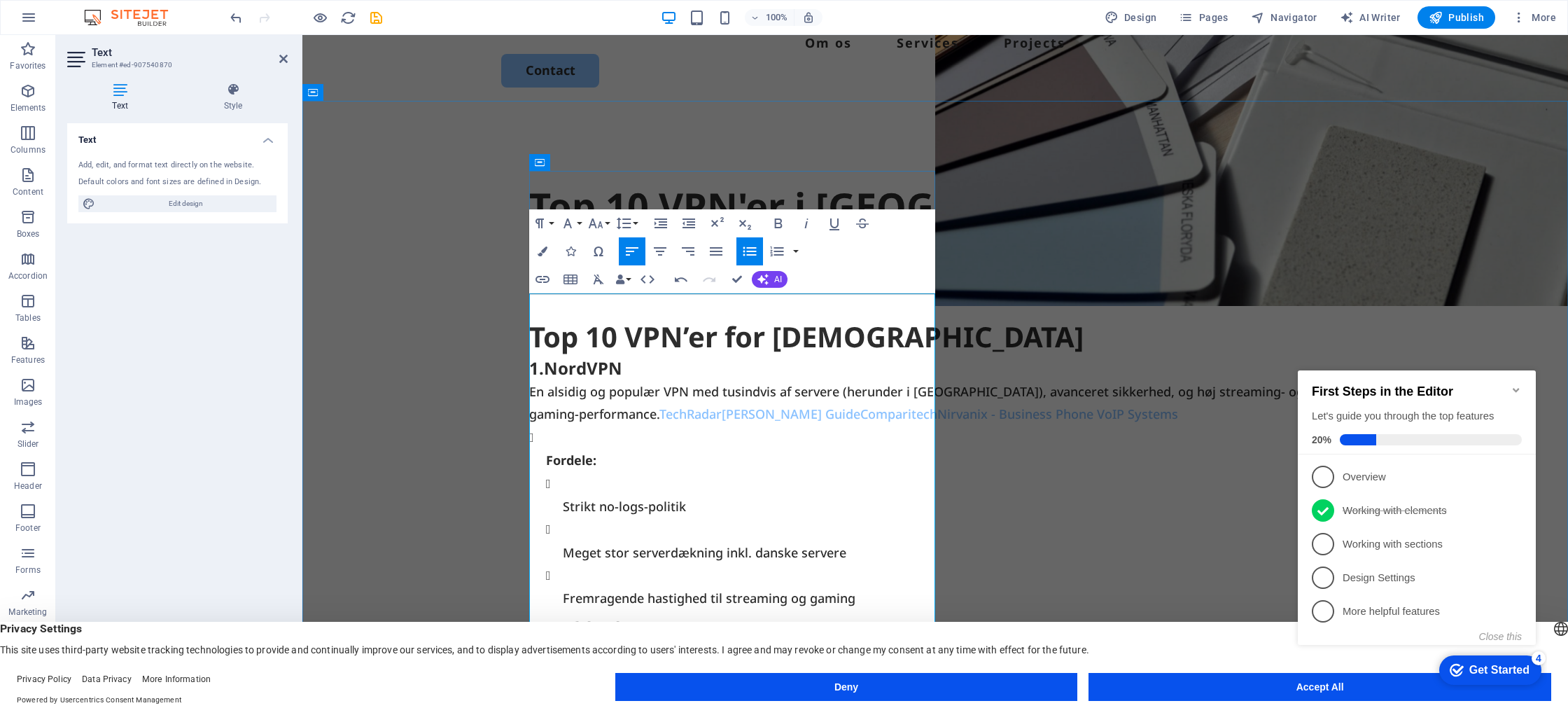
scroll to position [318, 0]
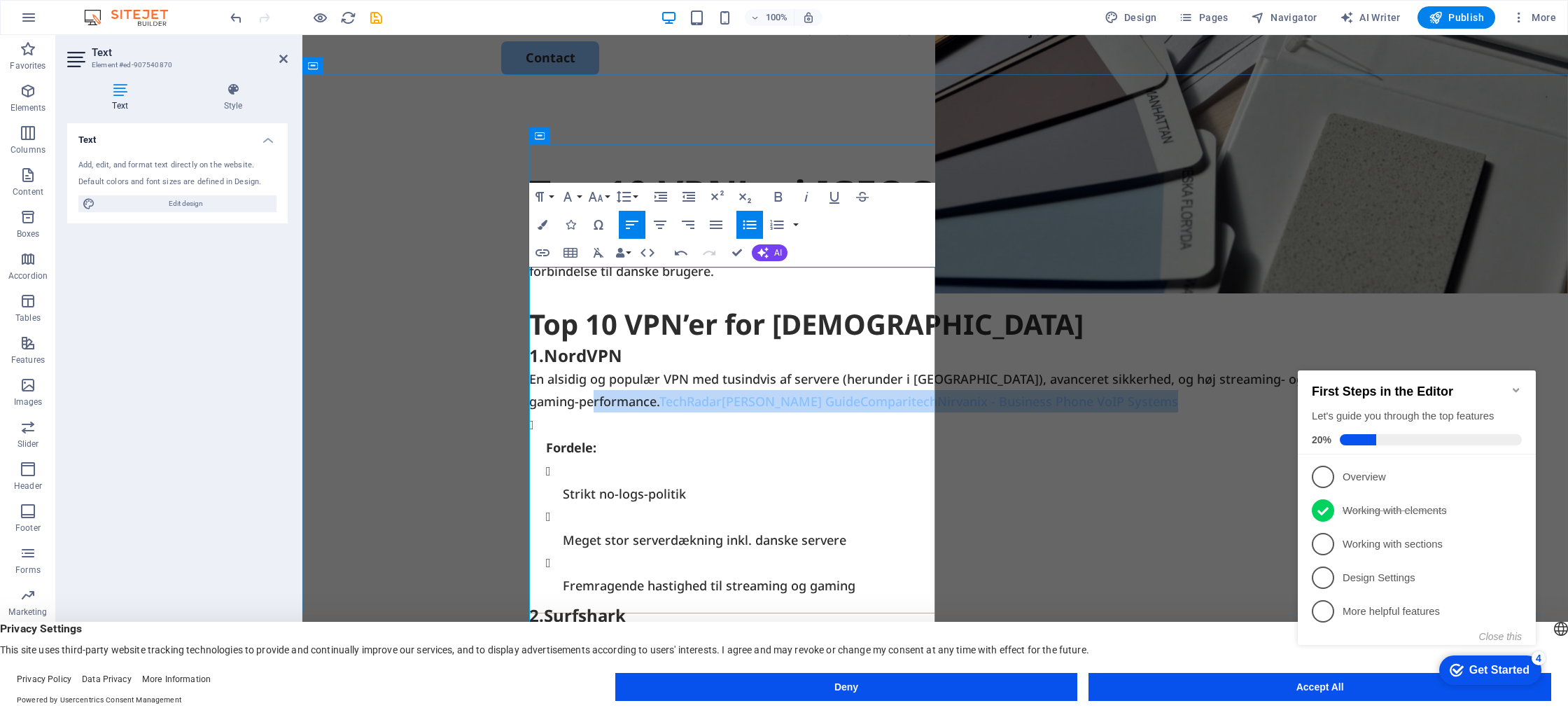
drag, startPoint x: 715, startPoint y: 499, endPoint x: 610, endPoint y: 480, distance: 106.7
click at [609, 413] on p "En alsidig og populær VPN med tusindvis af servere (herunder i [GEOGRAPHIC_DATA…" at bounding box center [935, 390] width 812 height 46
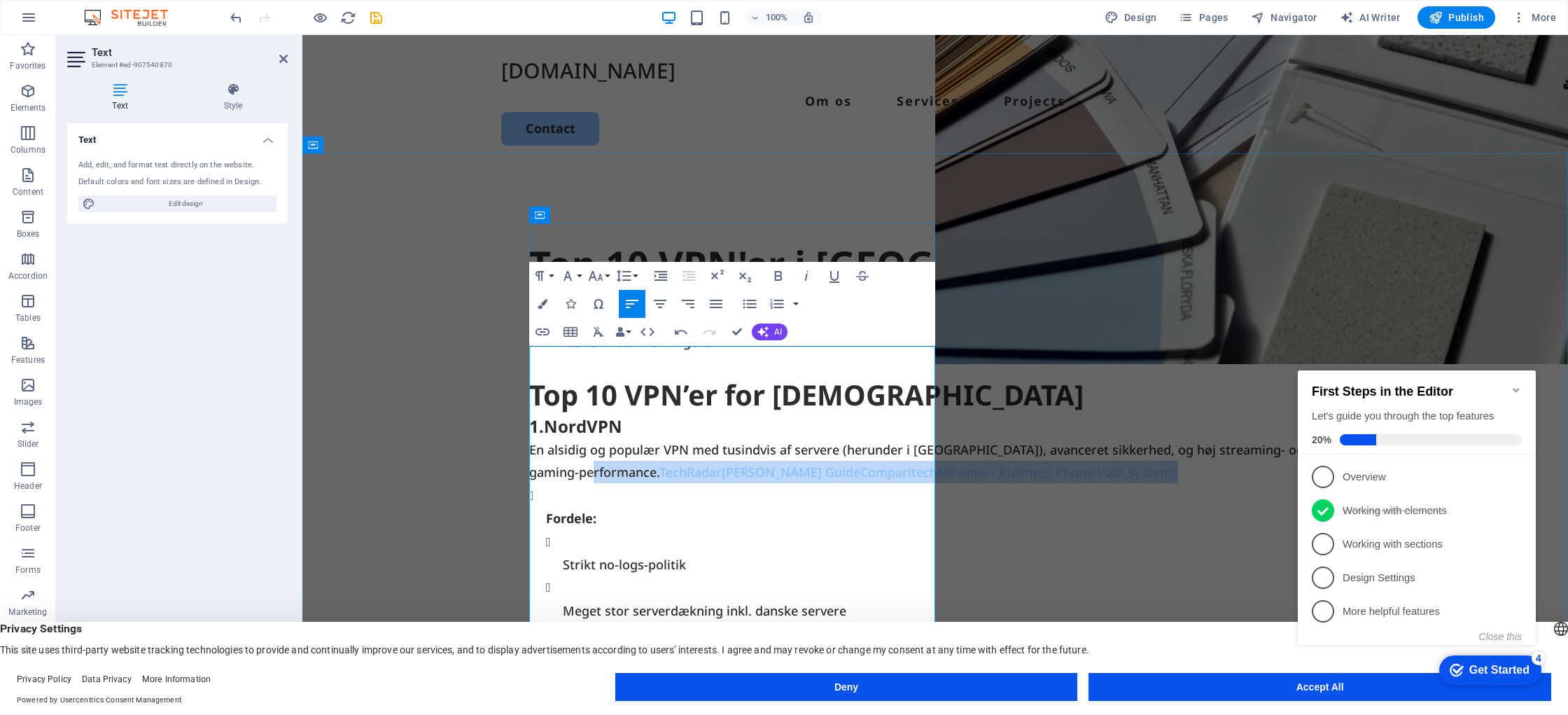
scroll to position [214, 0]
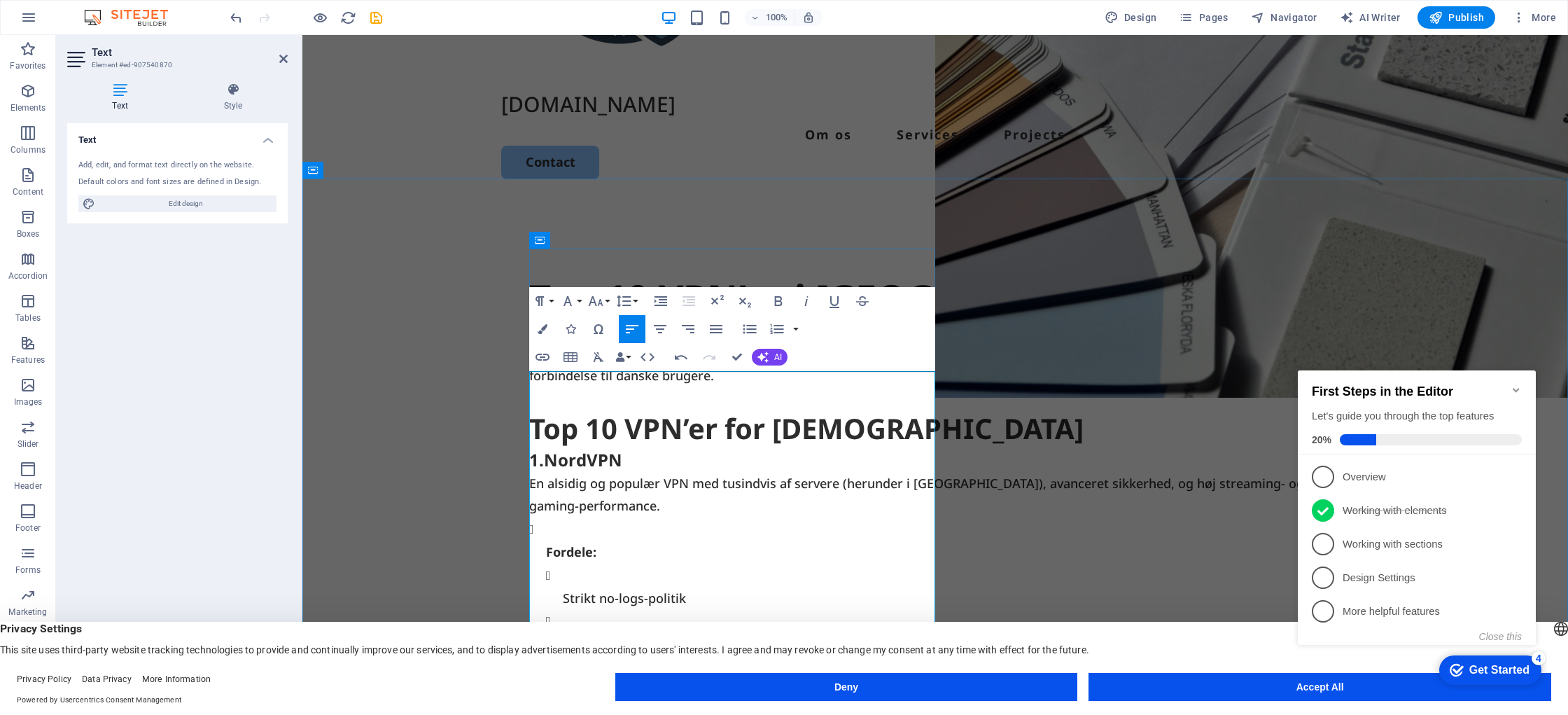
click at [531, 471] on h3 "1. NordVPN" at bounding box center [935, 459] width 812 height 24
click at [533, 471] on h3 "1. NordVPN" at bounding box center [935, 459] width 812 height 24
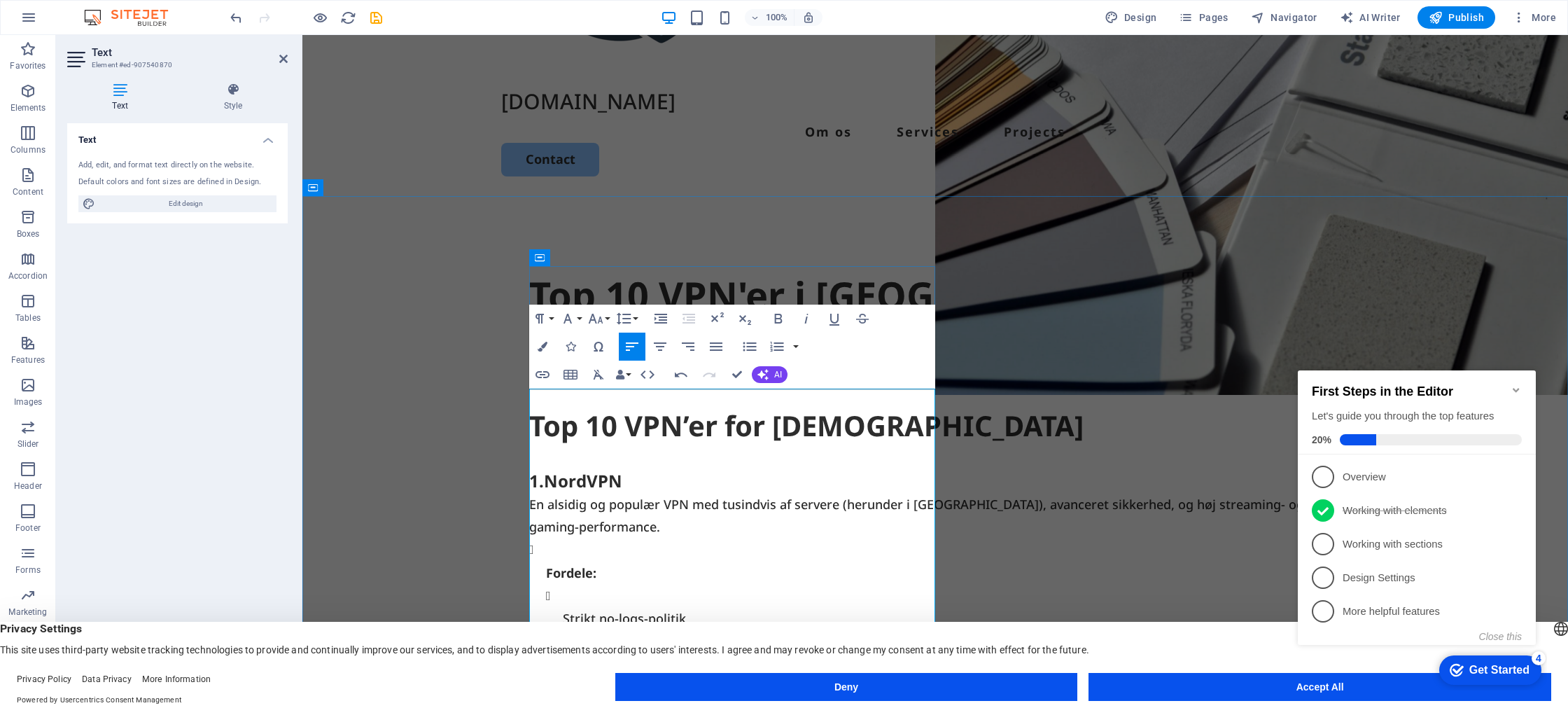
scroll to position [225, 0]
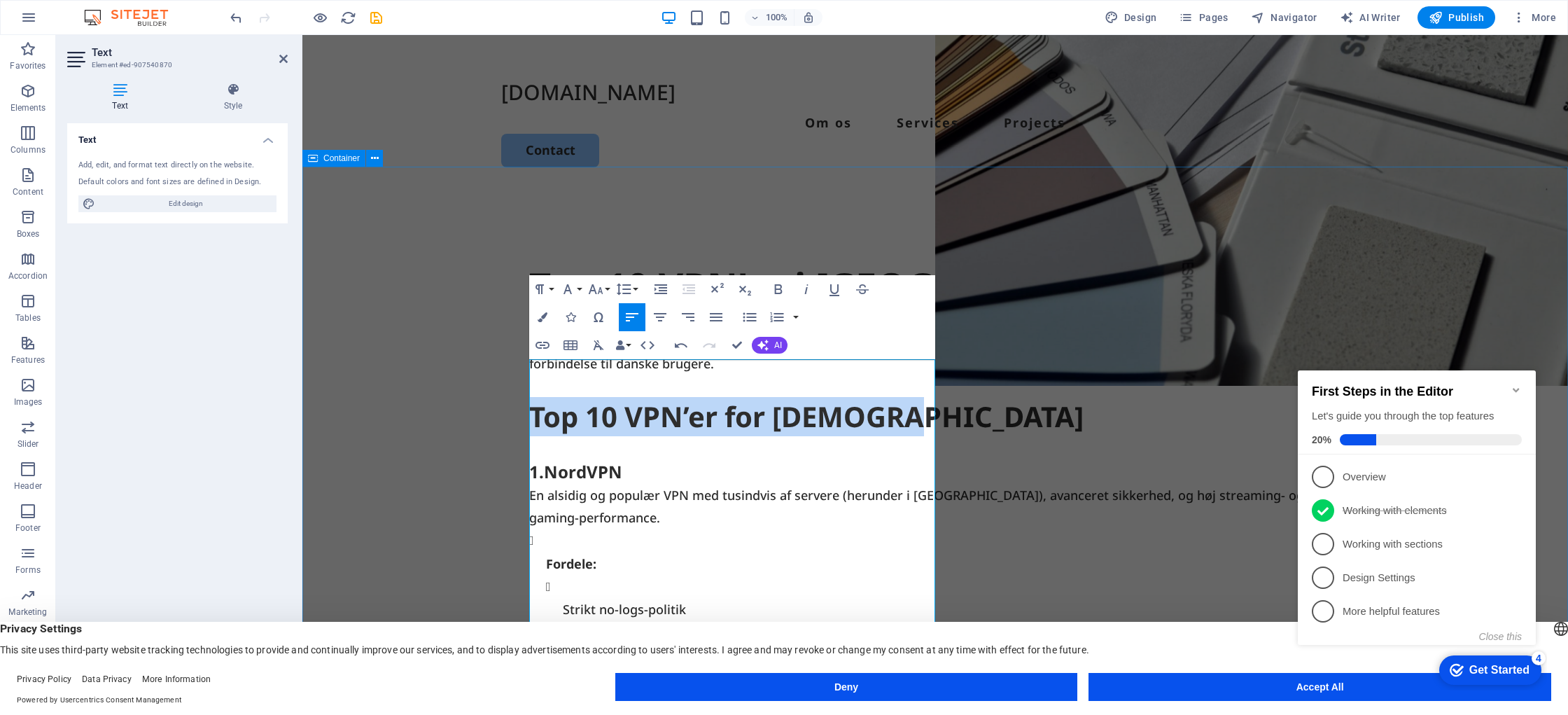
drag, startPoint x: 906, startPoint y: 475, endPoint x: 509, endPoint y: 470, distance: 397.0
click at [509, 470] on div "Top 10 VPN'er i [GEOGRAPHIC_DATA] Vi har gennemgået og analyseret markedets VPN…" at bounding box center [936, 459] width 1266 height 539
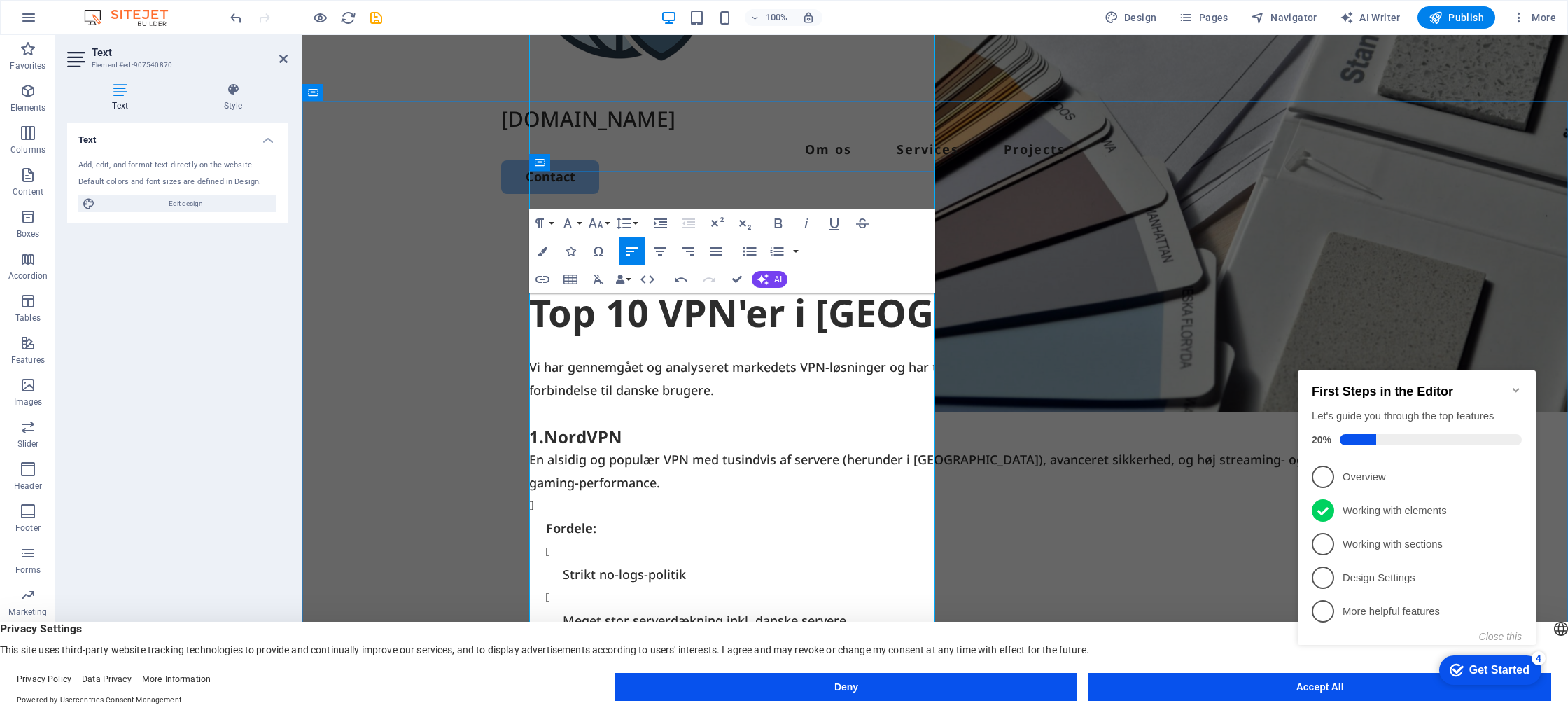
scroll to position [178, 0]
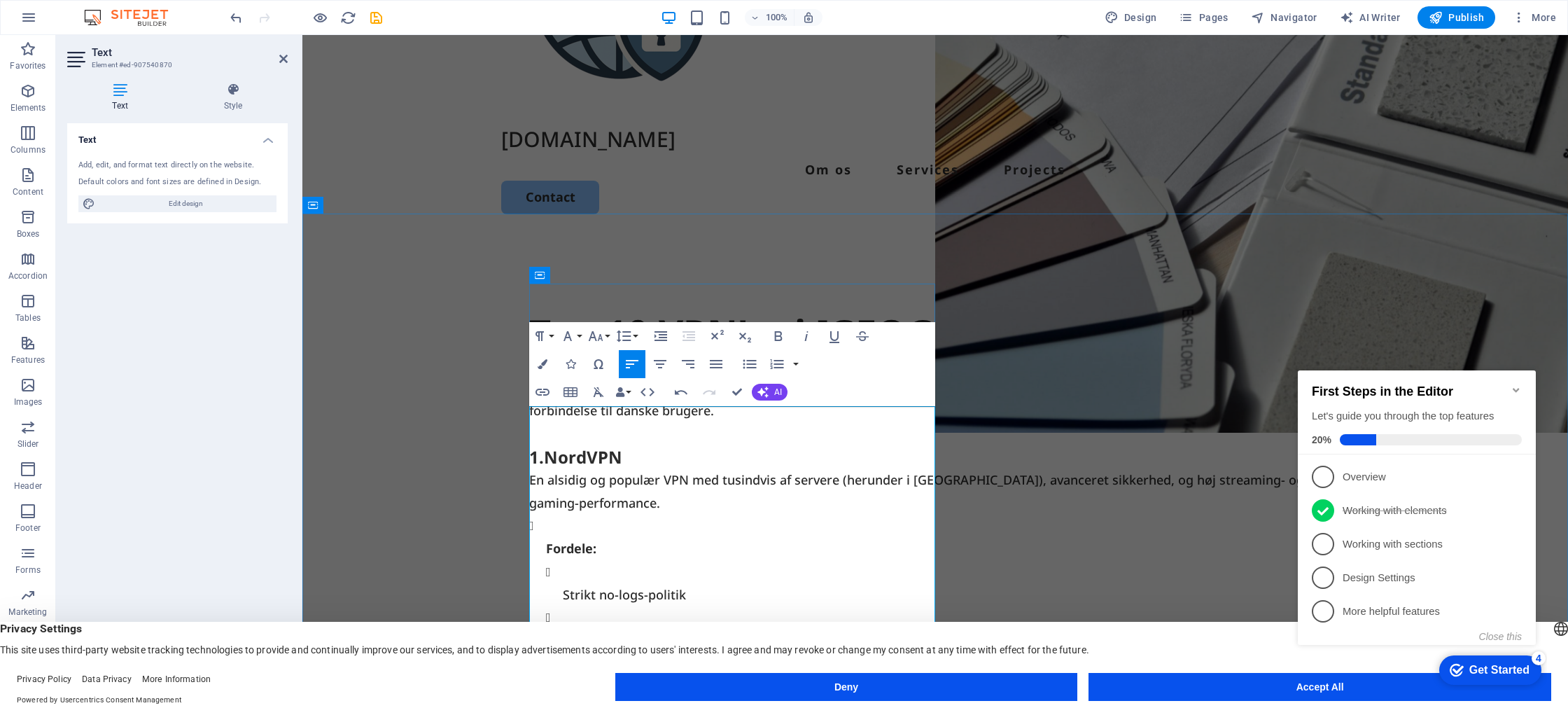
click at [668, 514] on p "En alsidig og populær VPN med tusindvis af servere (herunder i [GEOGRAPHIC_DATA…" at bounding box center [935, 491] width 812 height 46
click at [667, 514] on p "En alsidig og populær VPN med tusindvis af servere (herunder i [GEOGRAPHIC_DATA…" at bounding box center [935, 491] width 812 height 46
click at [1345, 689] on div "checkmark Get Started 4 First Steps in the Editor Let's guide you through the t…" at bounding box center [1420, 519] width 255 height 340
click at [1332, 683] on div "checkmark Get Started 4 First Steps in the Editor Let's guide you through the t…" at bounding box center [1420, 519] width 255 height 340
drag, startPoint x: 1326, startPoint y: 688, endPoint x: 1316, endPoint y: 689, distance: 10.0
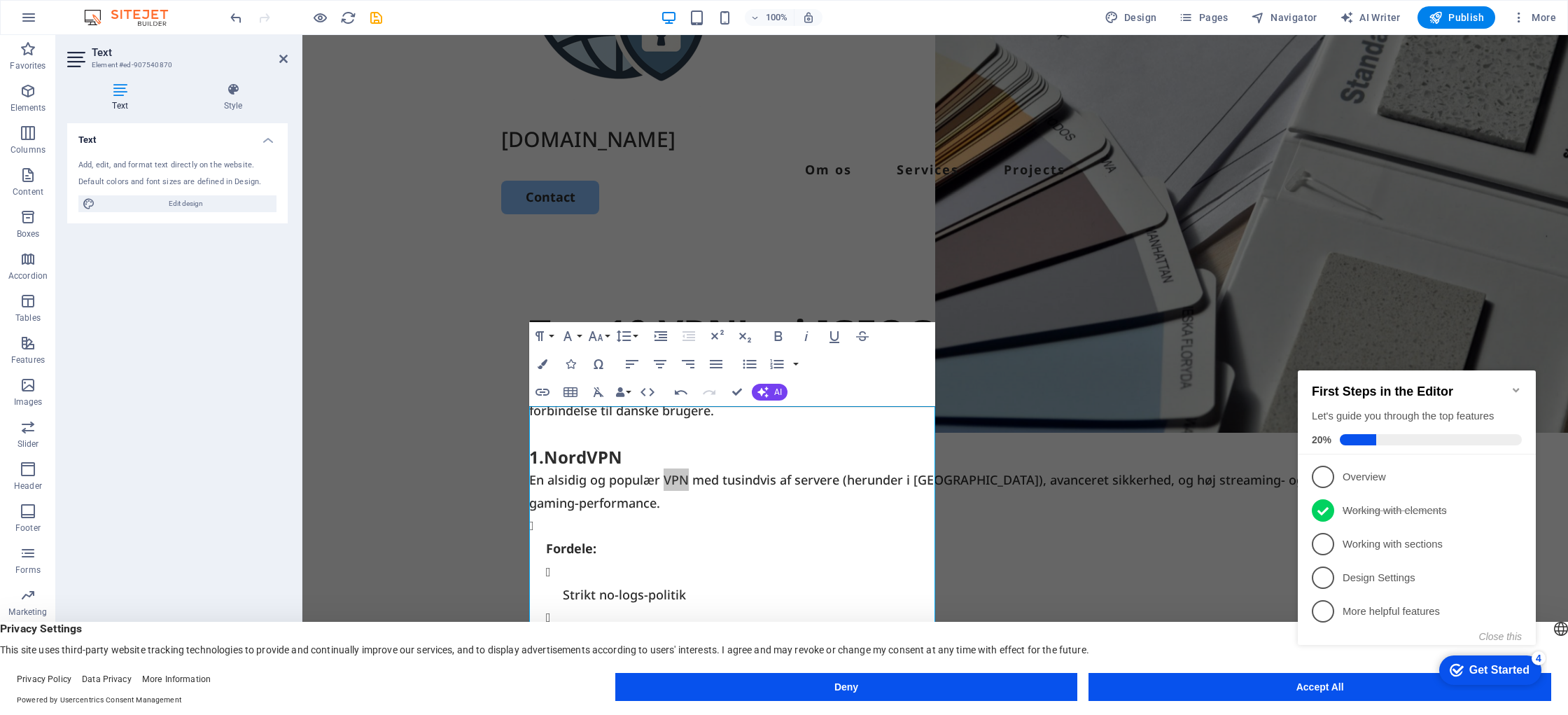
click at [1326, 688] on div "checkmark Get Started 4 First Steps in the Editor Let's guide you through the t…" at bounding box center [1420, 519] width 255 height 340
drag, startPoint x: 2584, startPoint y: 1034, endPoint x: 1293, endPoint y: 683, distance: 1337.9
click at [1519, 384] on icon "Minimize checklist" at bounding box center [1516, 389] width 11 height 11
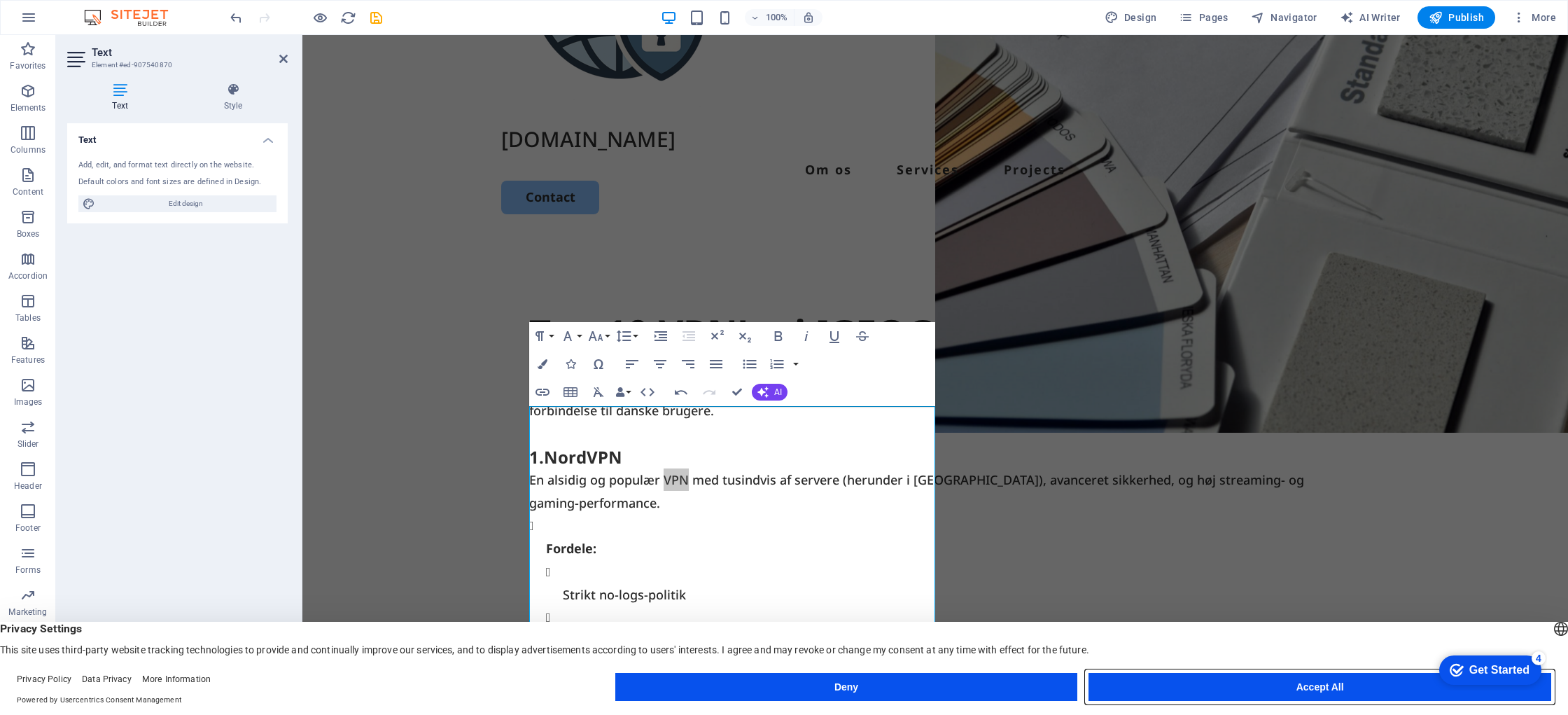
click at [1357, 695] on button "Accept All" at bounding box center [1320, 687] width 463 height 28
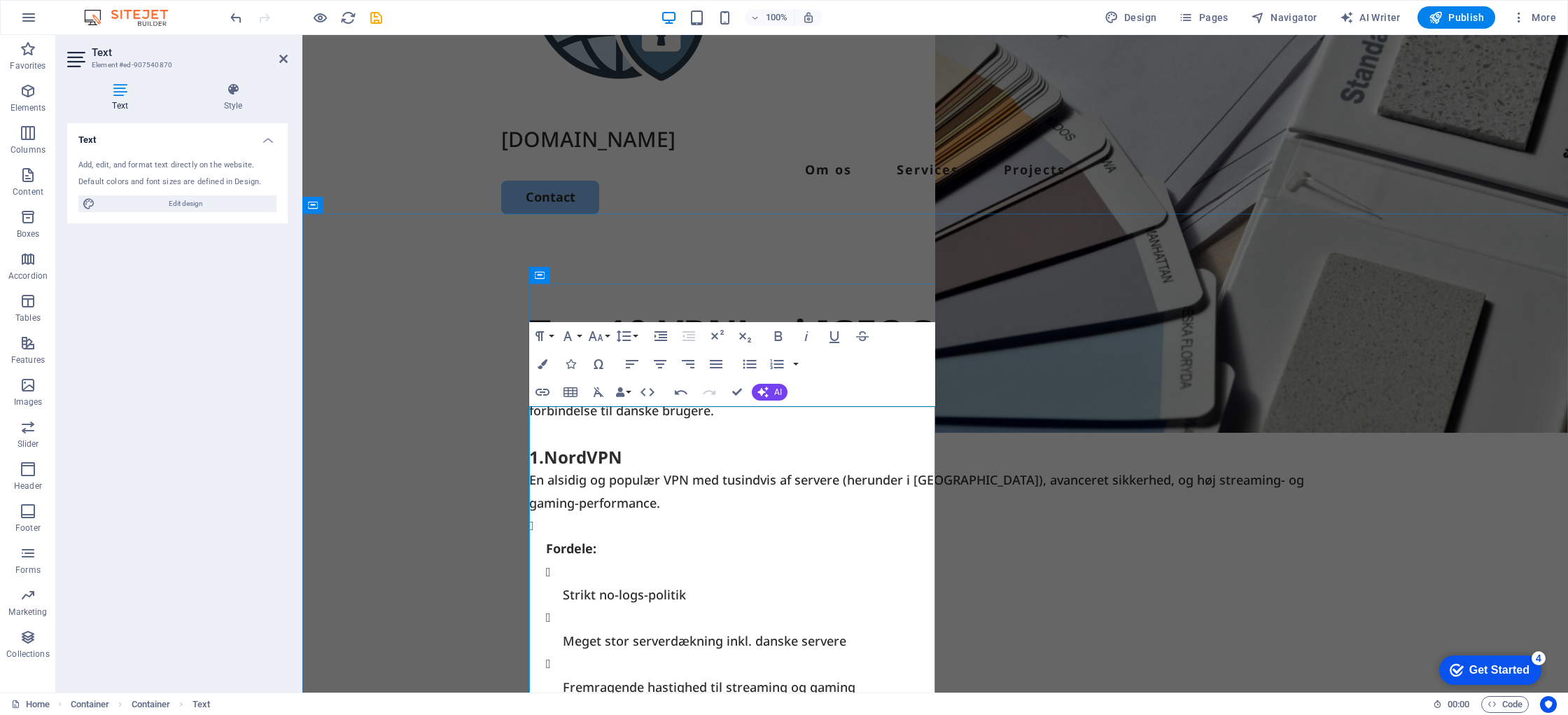
click at [762, 514] on p "En alsidig og populær VPN med tusindvis af servere (herunder i [GEOGRAPHIC_DATA…" at bounding box center [935, 491] width 812 height 46
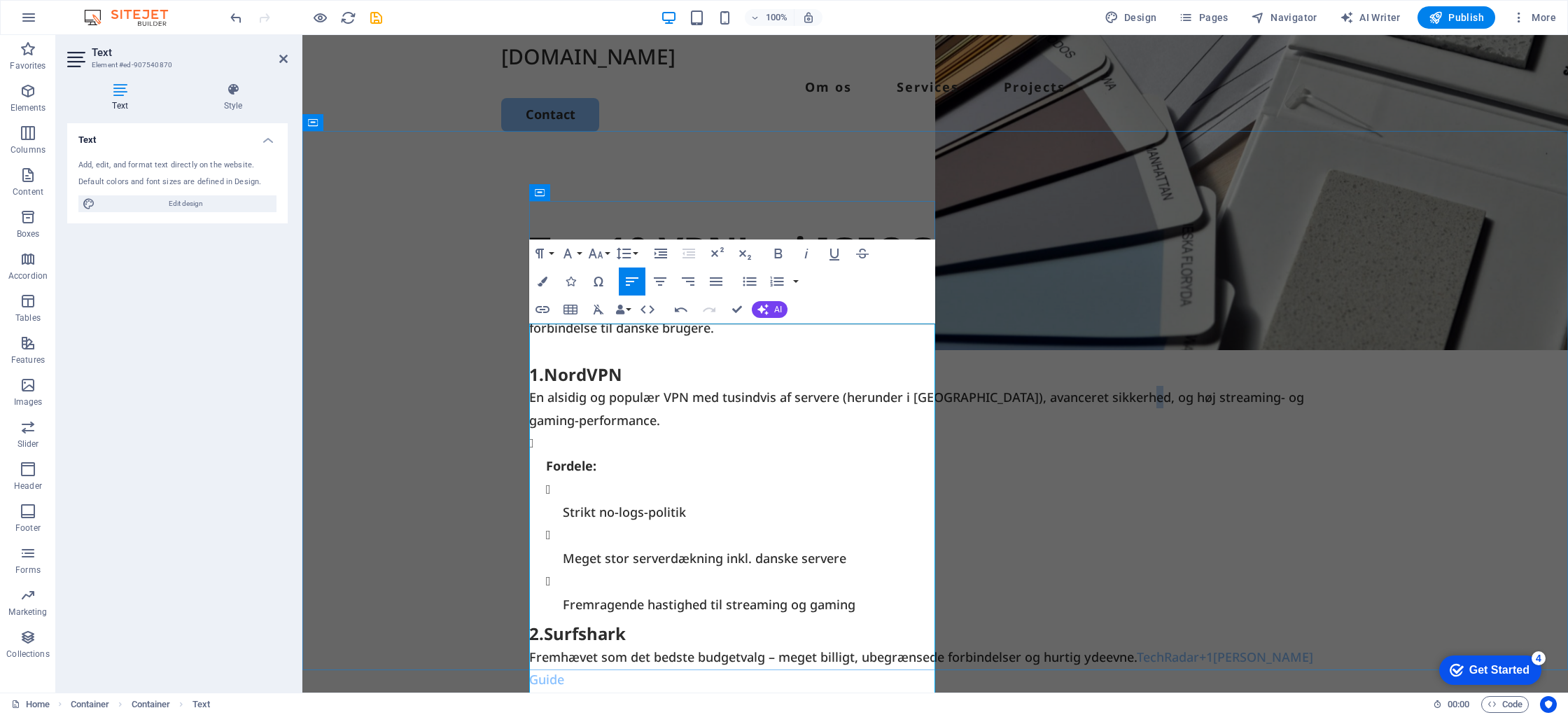
scroll to position [262, 0]
click at [1142, 506] on div "Top 10 VPN'er i [GEOGRAPHIC_DATA] Vi har gennemgået og analyseret markedets VPN…" at bounding box center [936, 423] width 1266 height 539
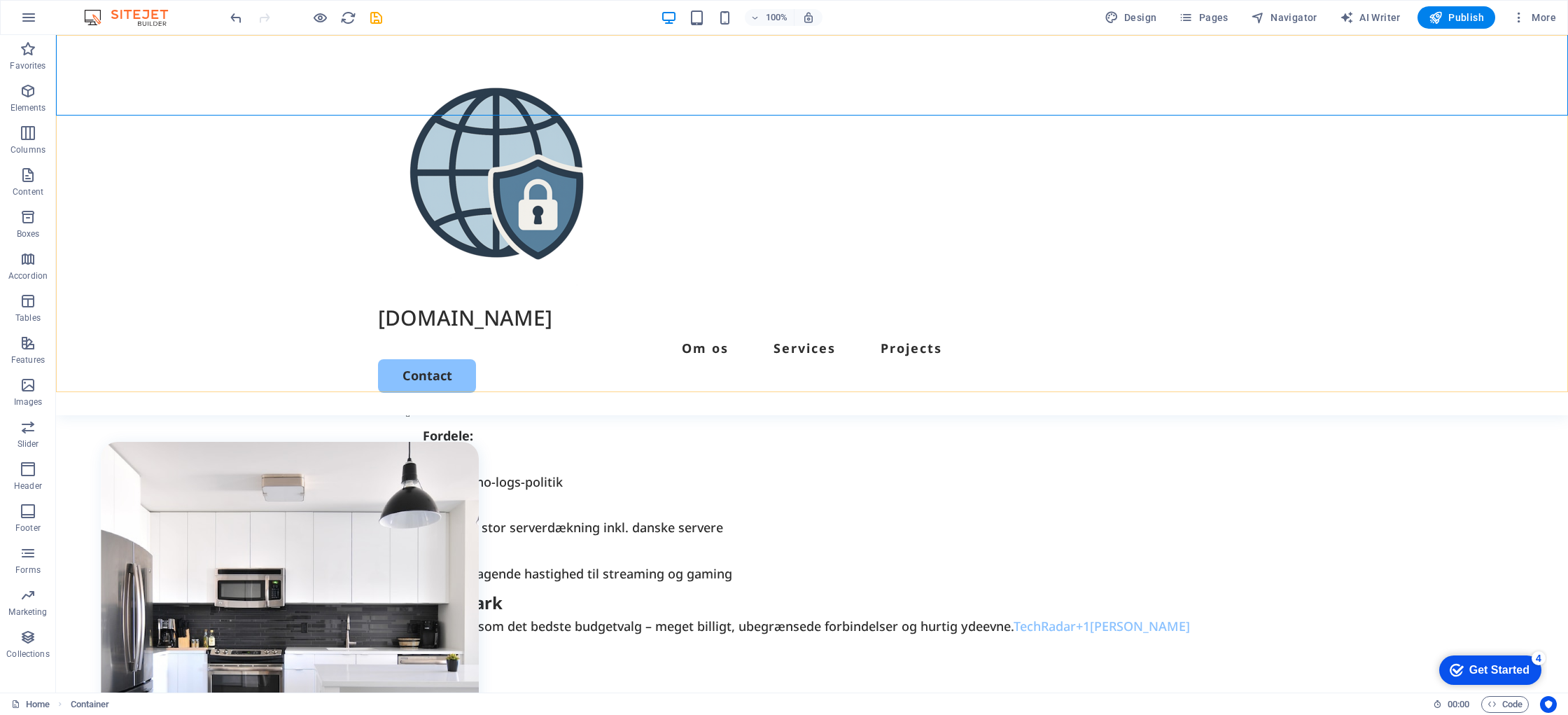
scroll to position [0, 0]
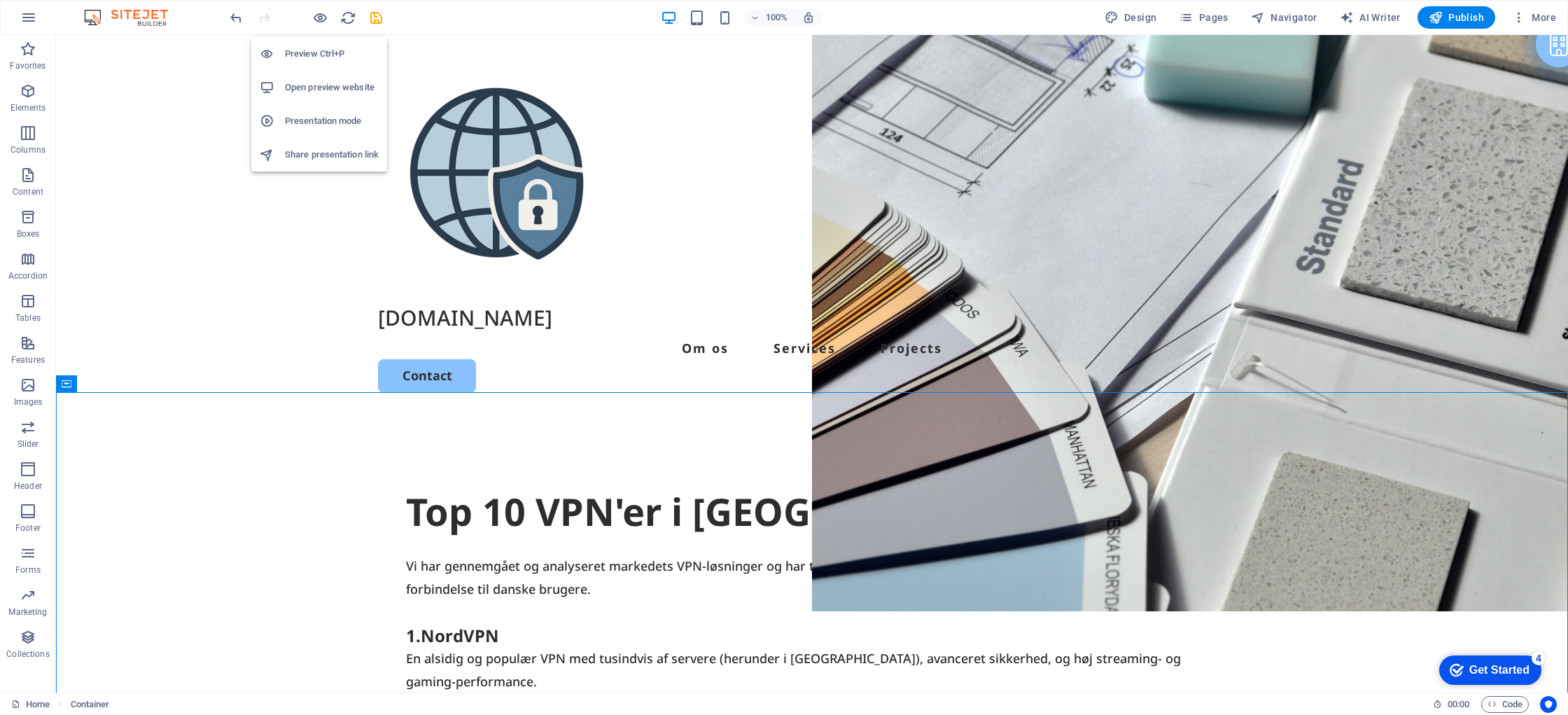
click at [337, 87] on h6 "Open preview website" at bounding box center [332, 87] width 94 height 17
click at [0, 0] on icon "undo" at bounding box center [0, 0] width 0 height 0
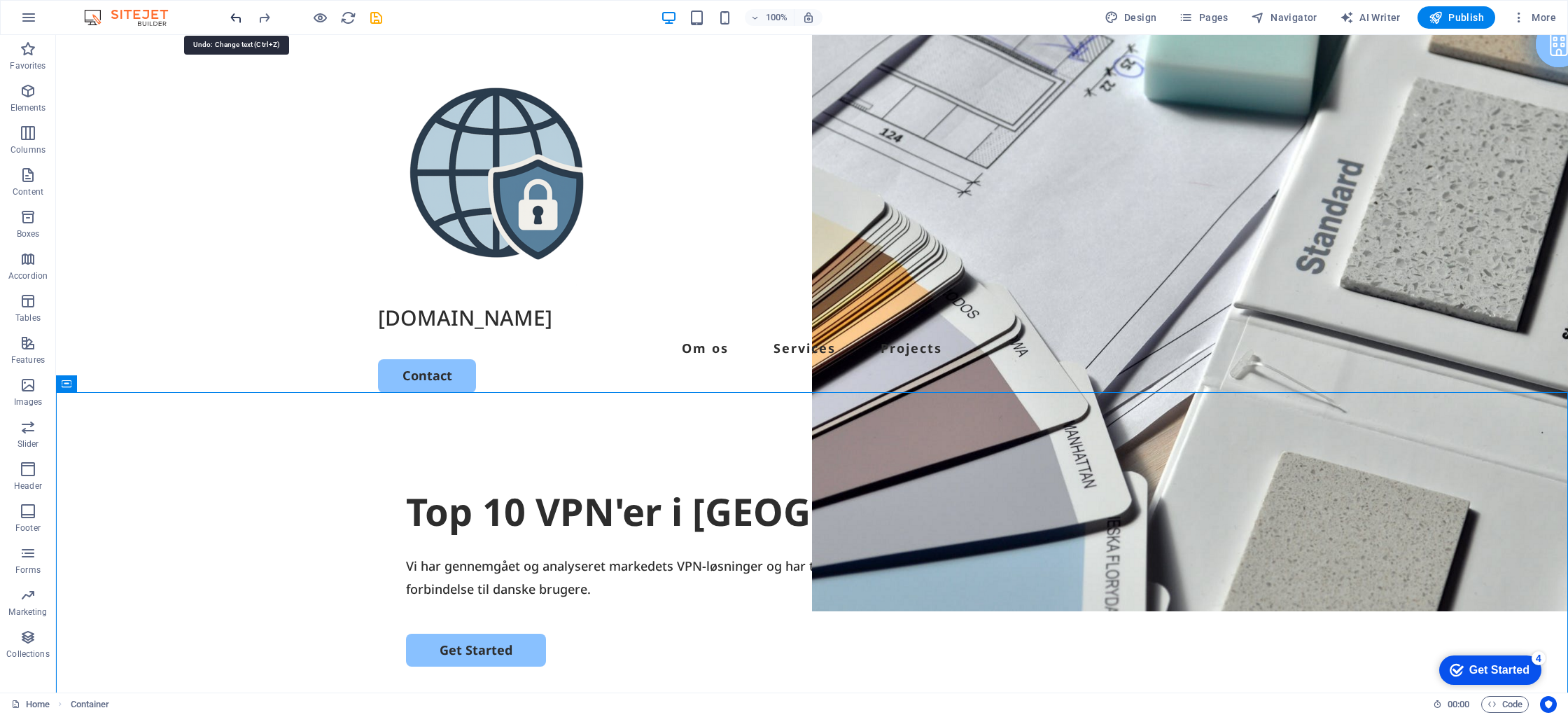
click at [0, 0] on icon "undo" at bounding box center [0, 0] width 0 height 0
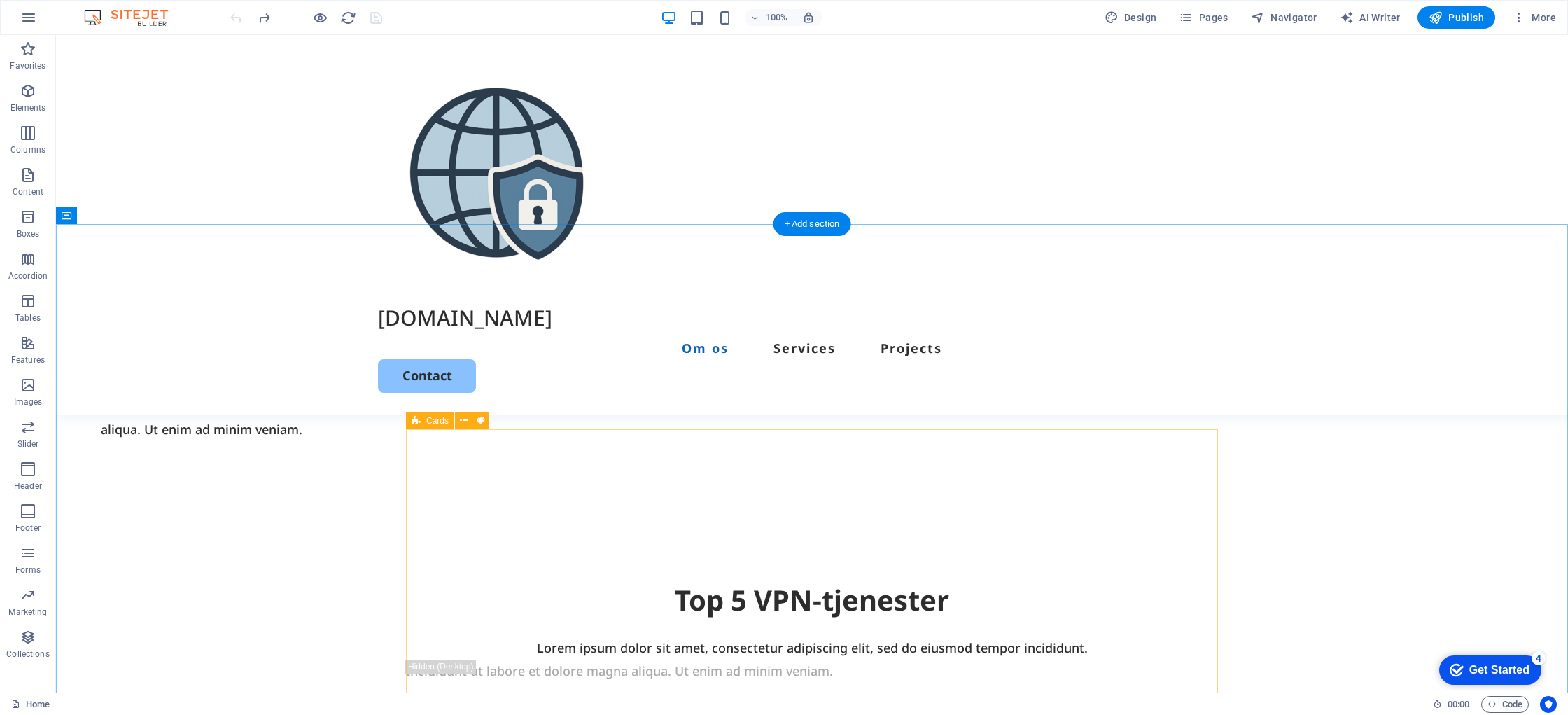
scroll to position [1032, 0]
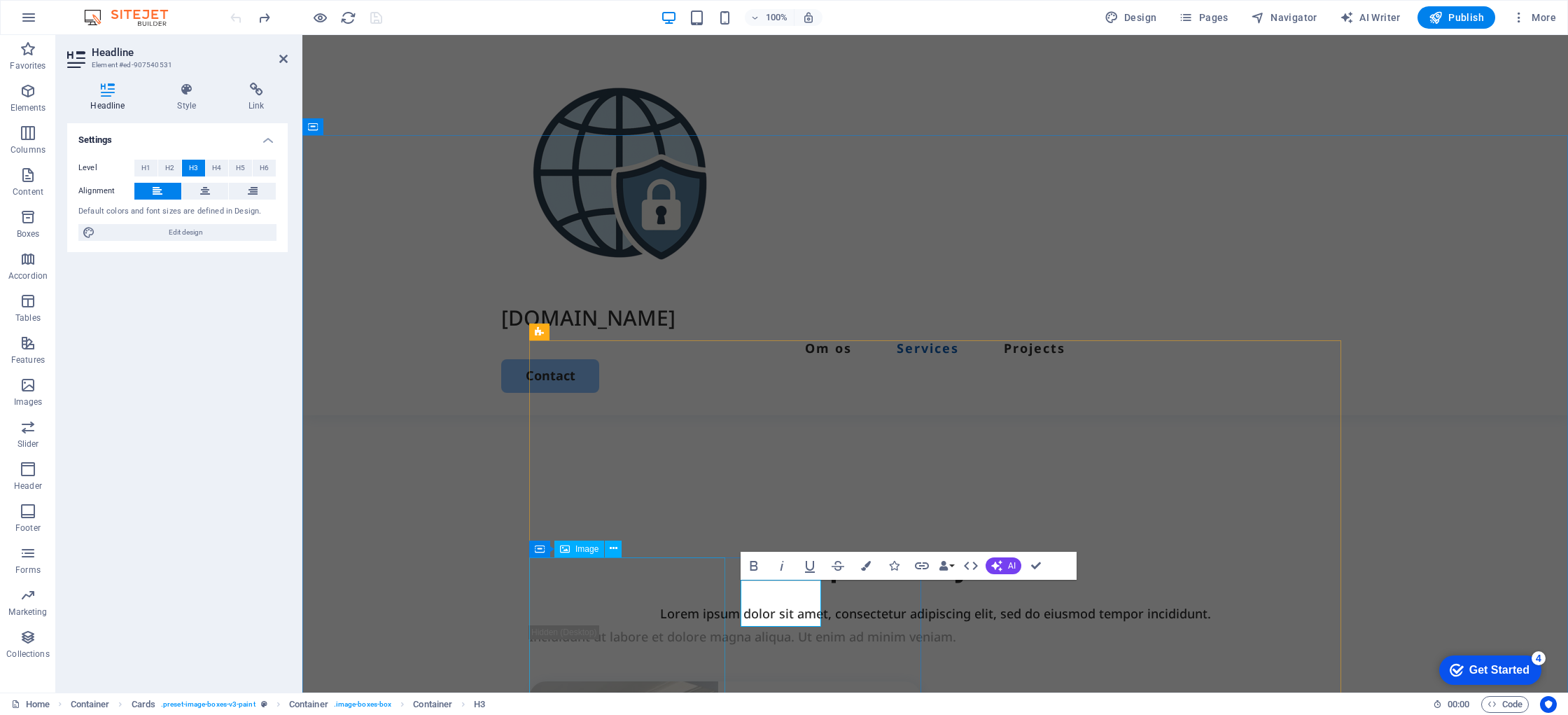
scroll to position [1018, 0]
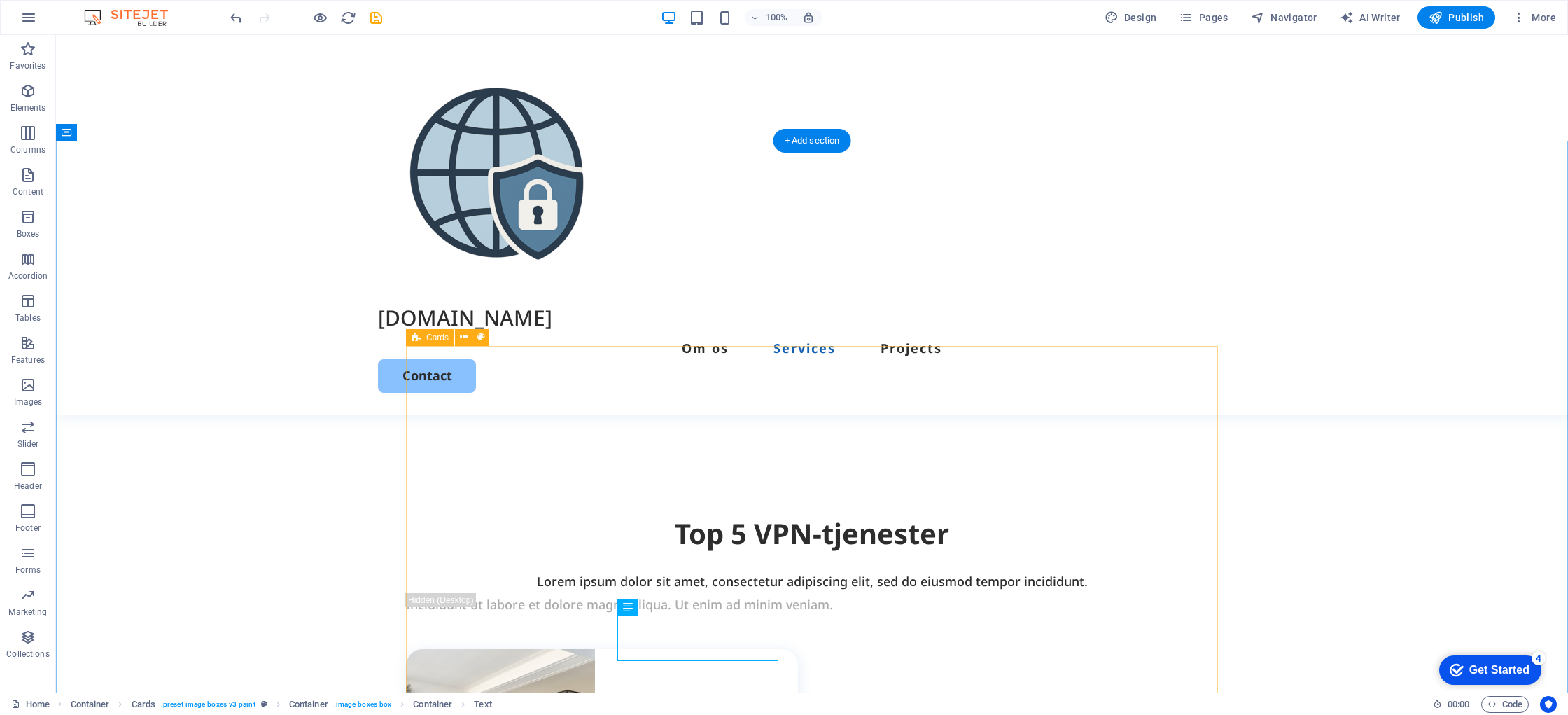
scroll to position [1072, 0]
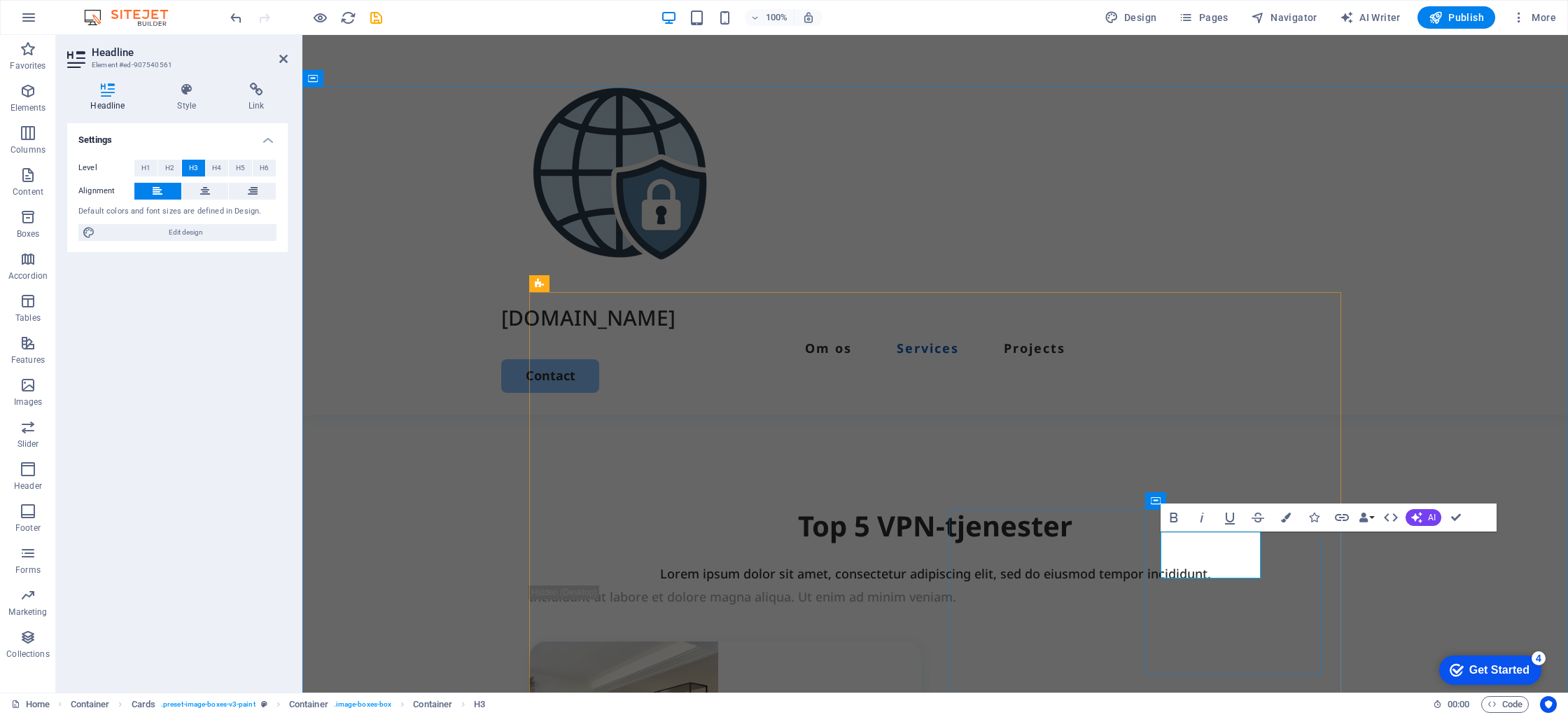
drag, startPoint x: 1220, startPoint y: 563, endPoint x: 1174, endPoint y: 550, distance: 47.8
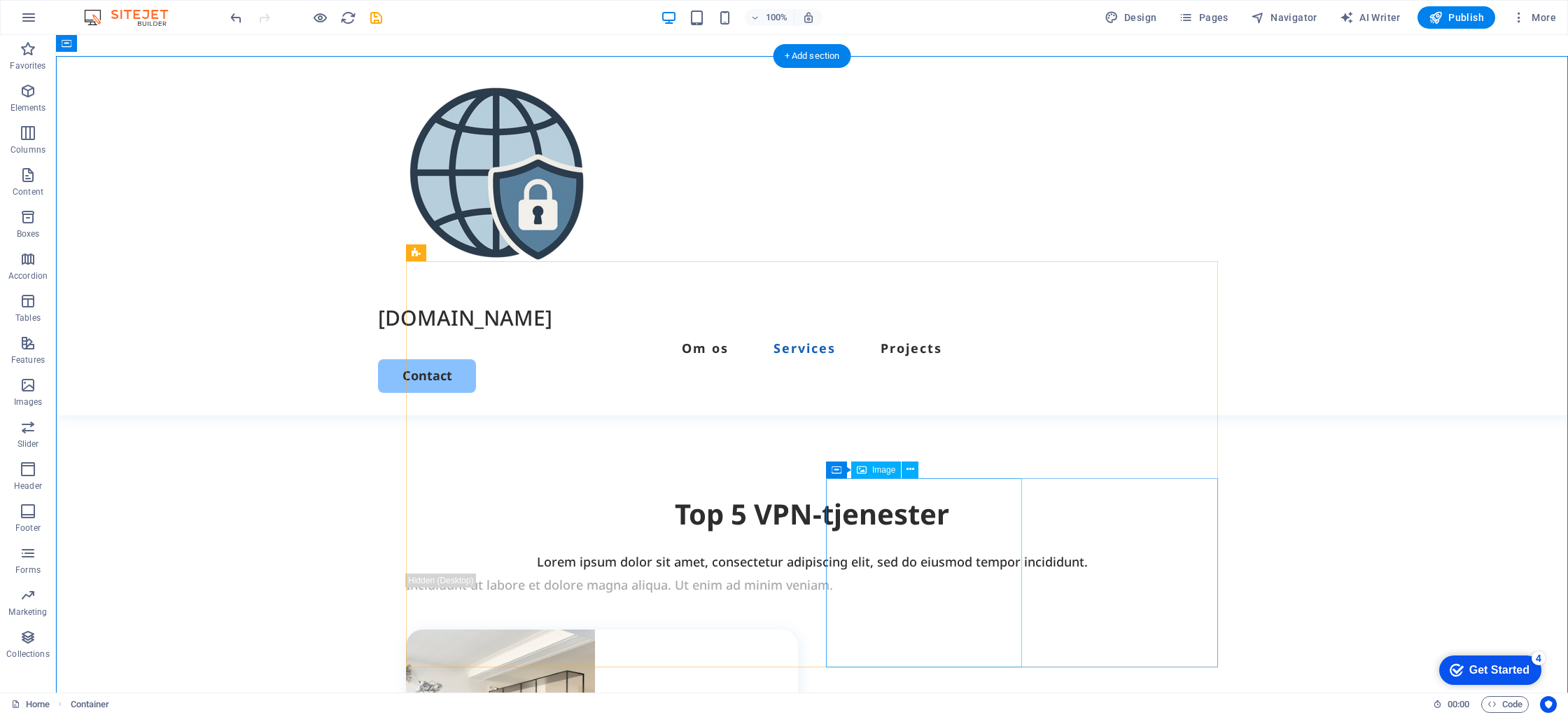
scroll to position [1076, 0]
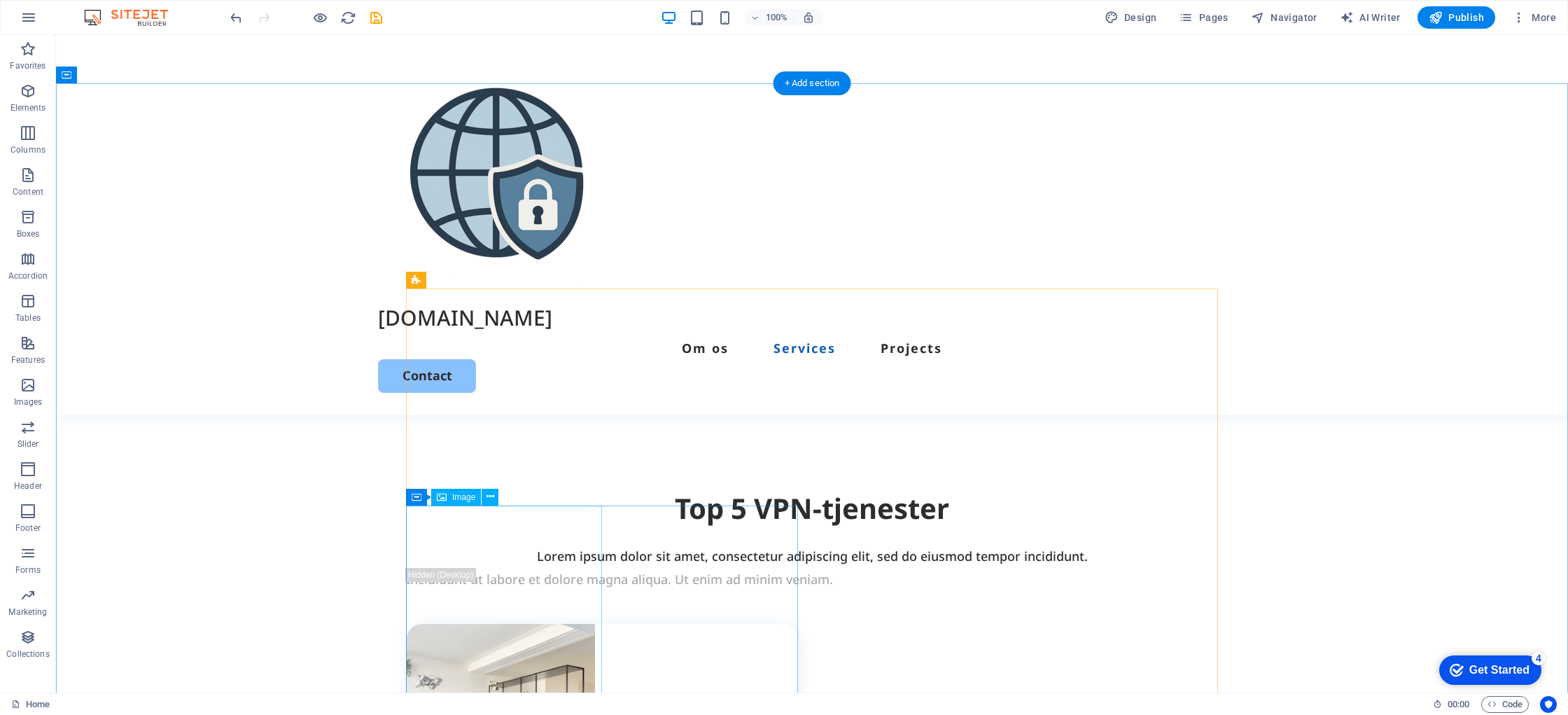
scroll to position [1137, 0]
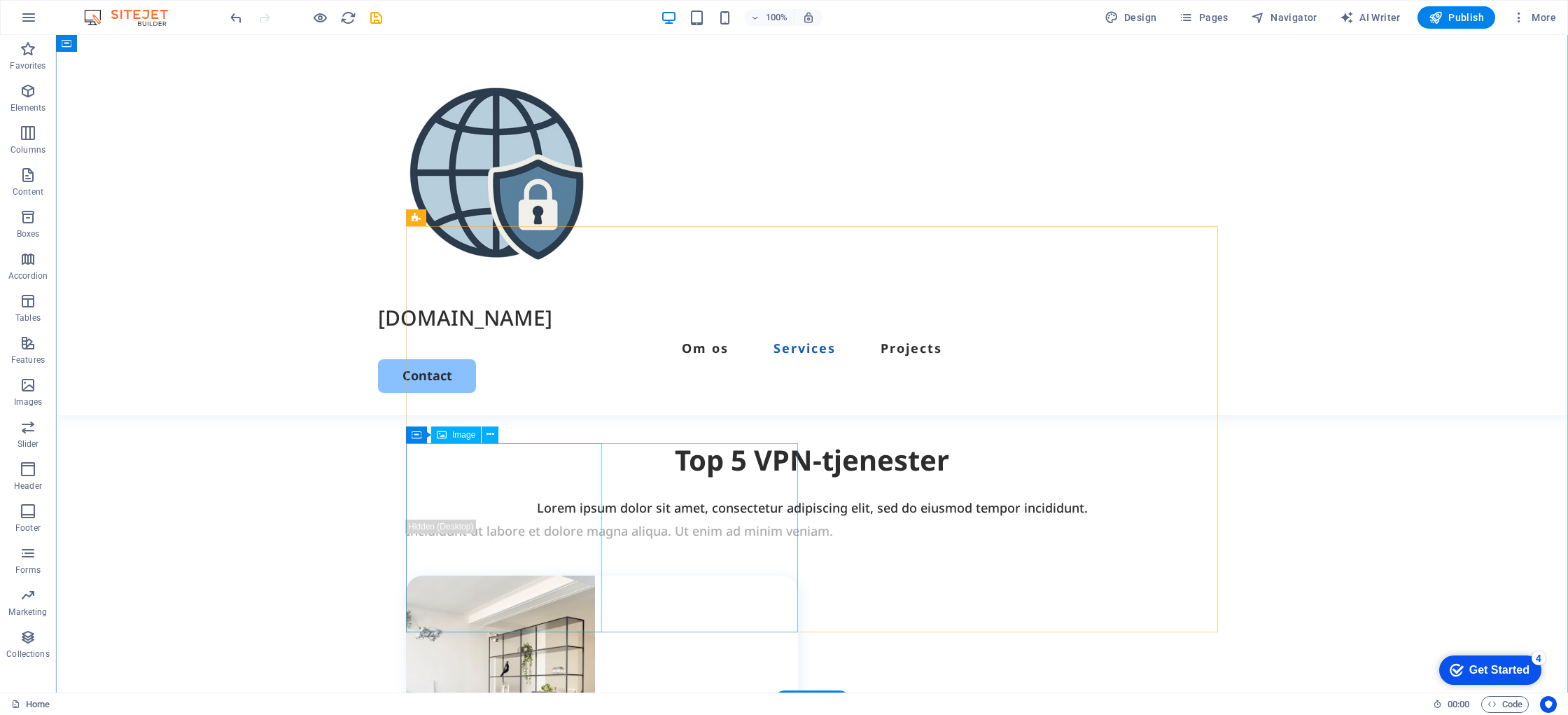
drag, startPoint x: 532, startPoint y: 539, endPoint x: 549, endPoint y: 541, distance: 17.1
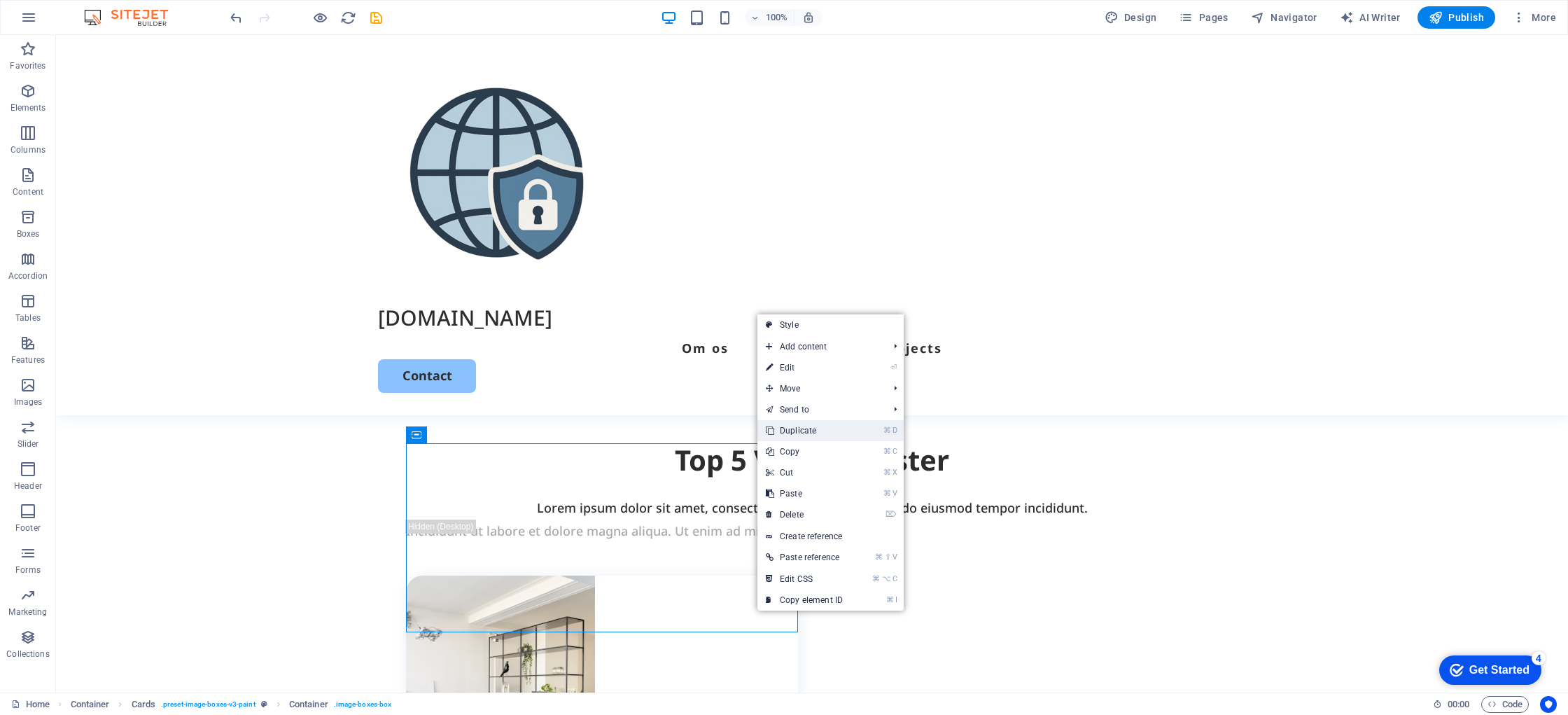
click at [822, 428] on link "⌘ D Duplicate" at bounding box center [804, 431] width 94 height 21
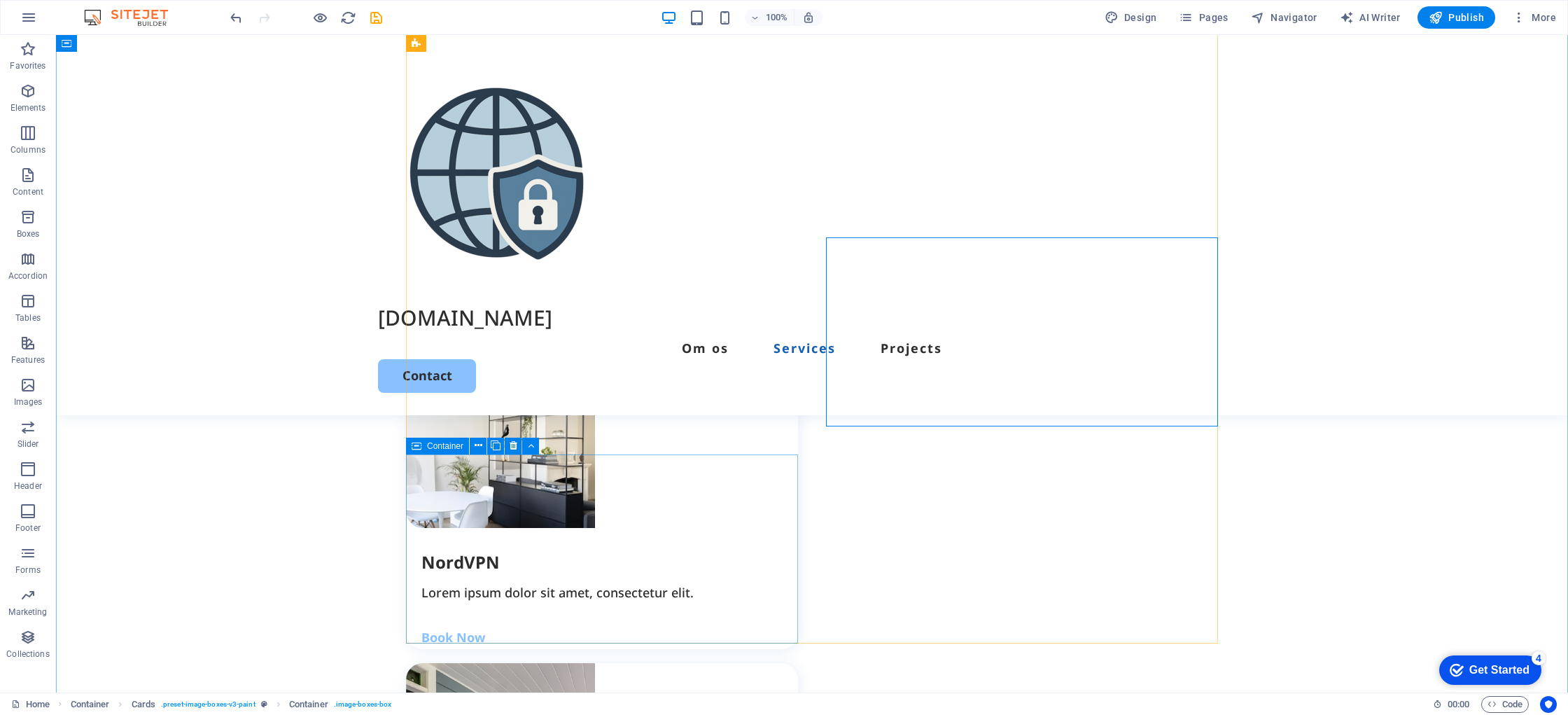
scroll to position [1380, 0]
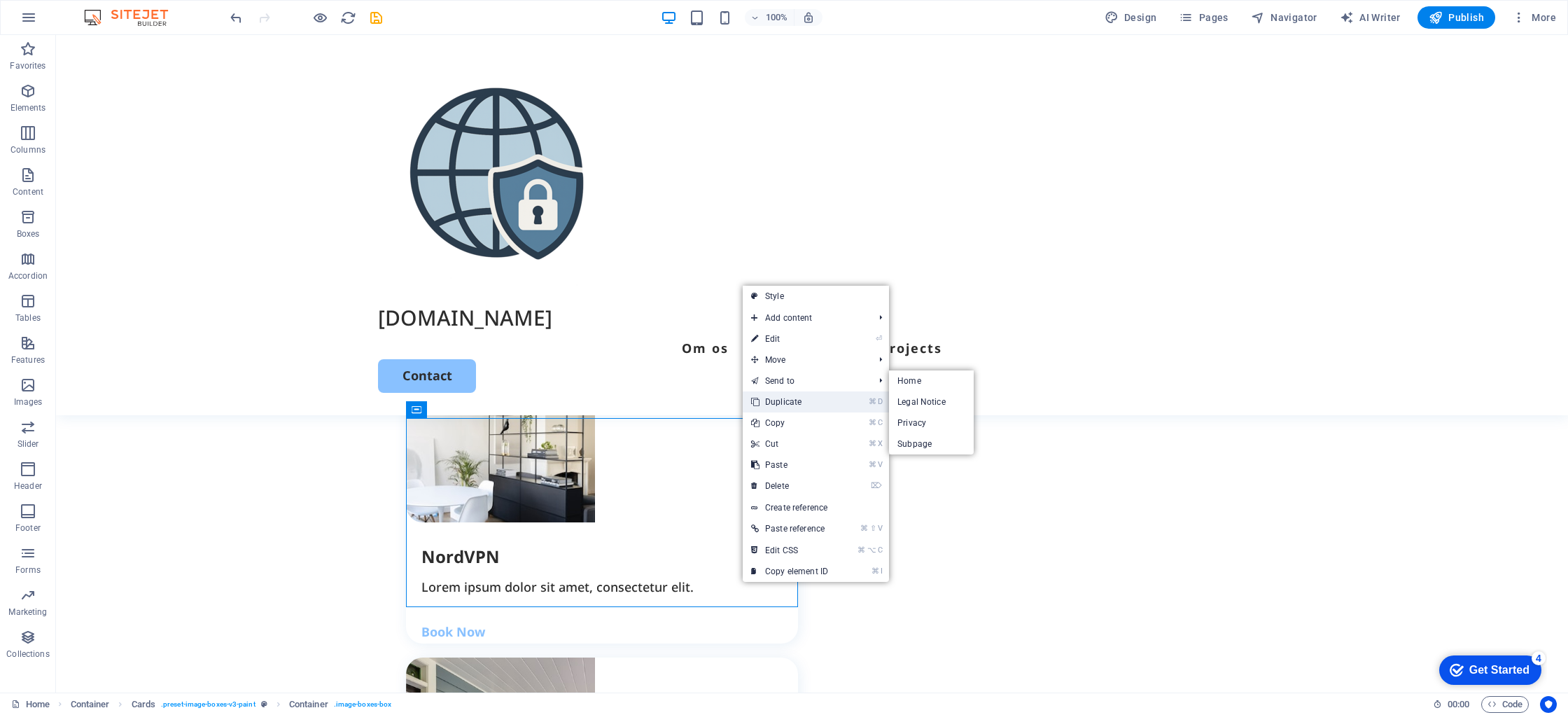
click at [785, 396] on link "⌘ D Duplicate" at bounding box center [789, 402] width 94 height 21
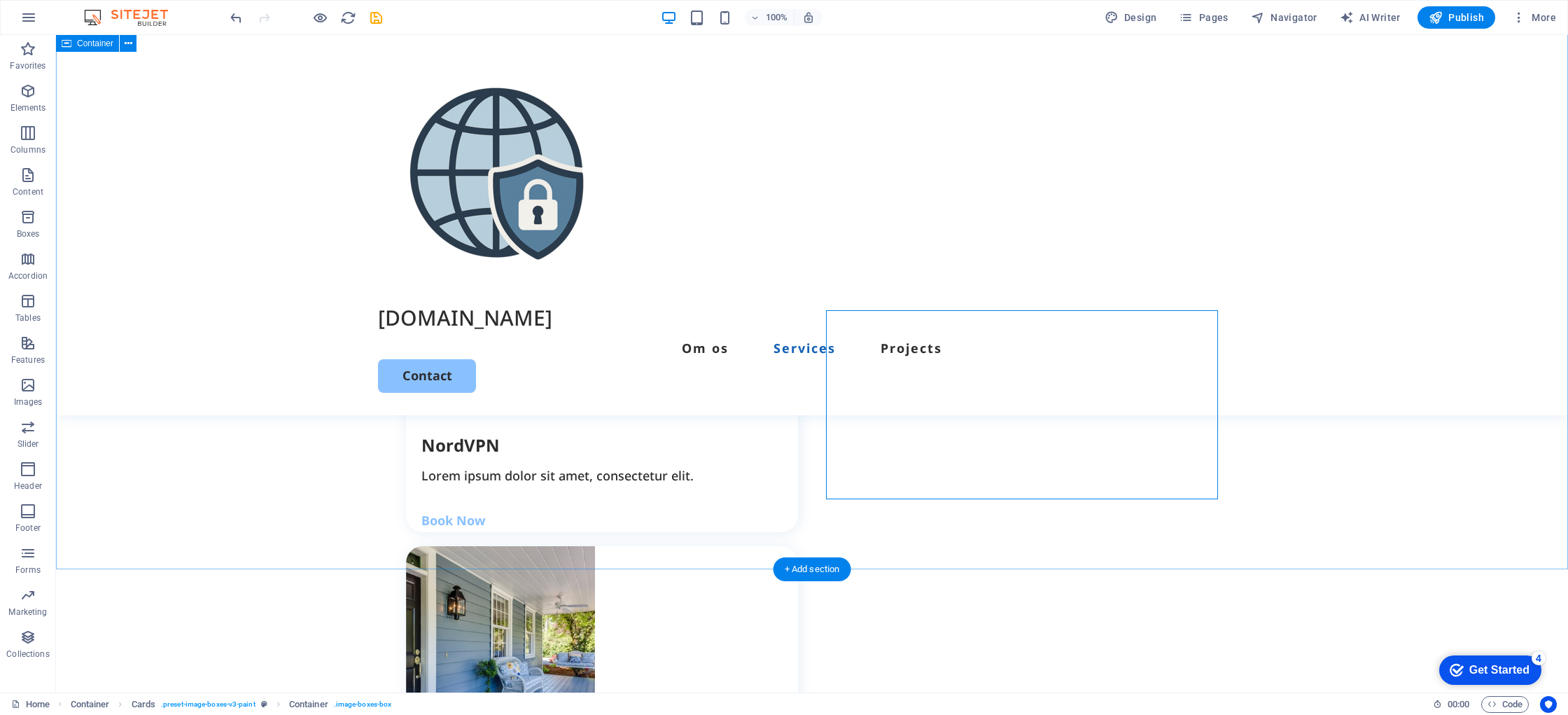
scroll to position [1494, 0]
drag, startPoint x: 697, startPoint y: 524, endPoint x: 692, endPoint y: 478, distance: 46.3
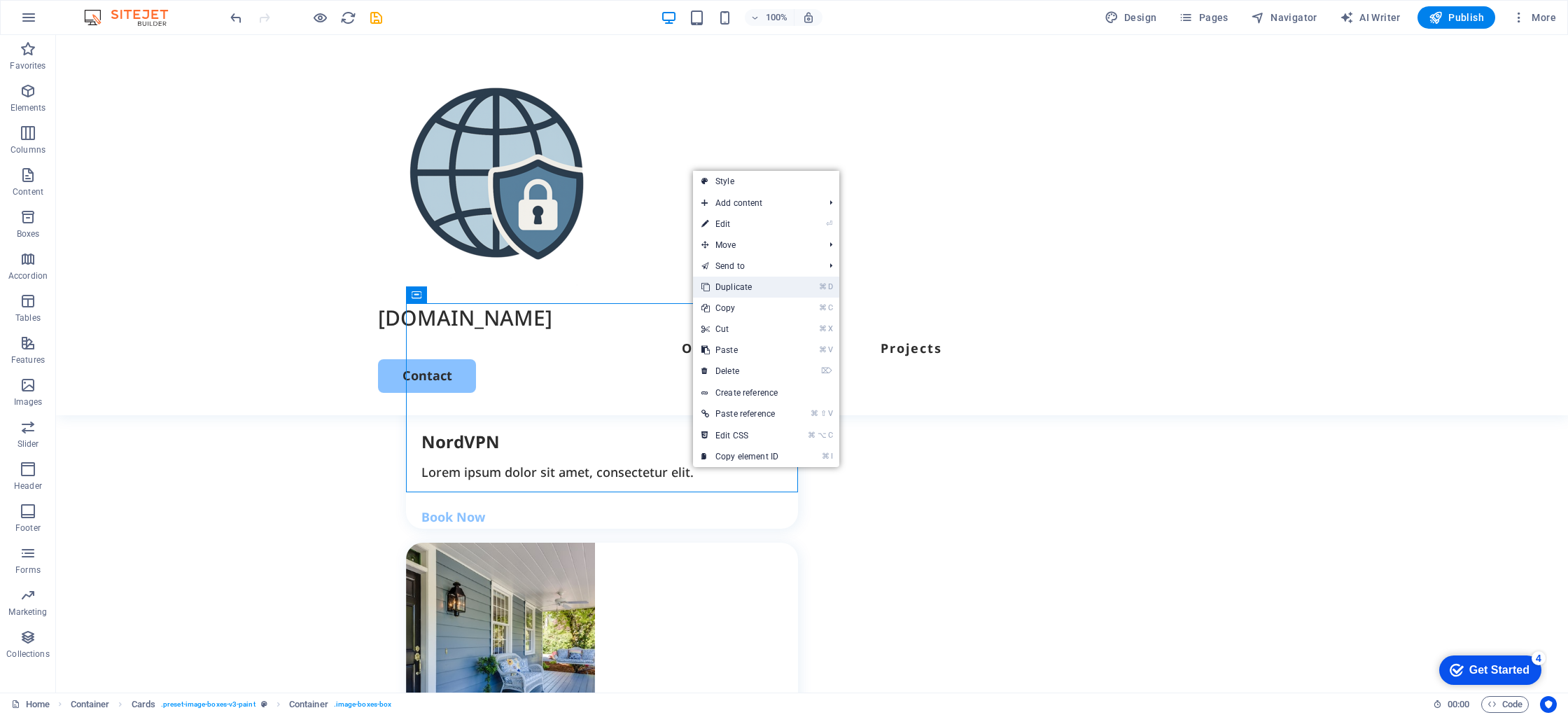
click at [725, 284] on link "⌘ D Duplicate" at bounding box center [740, 287] width 94 height 21
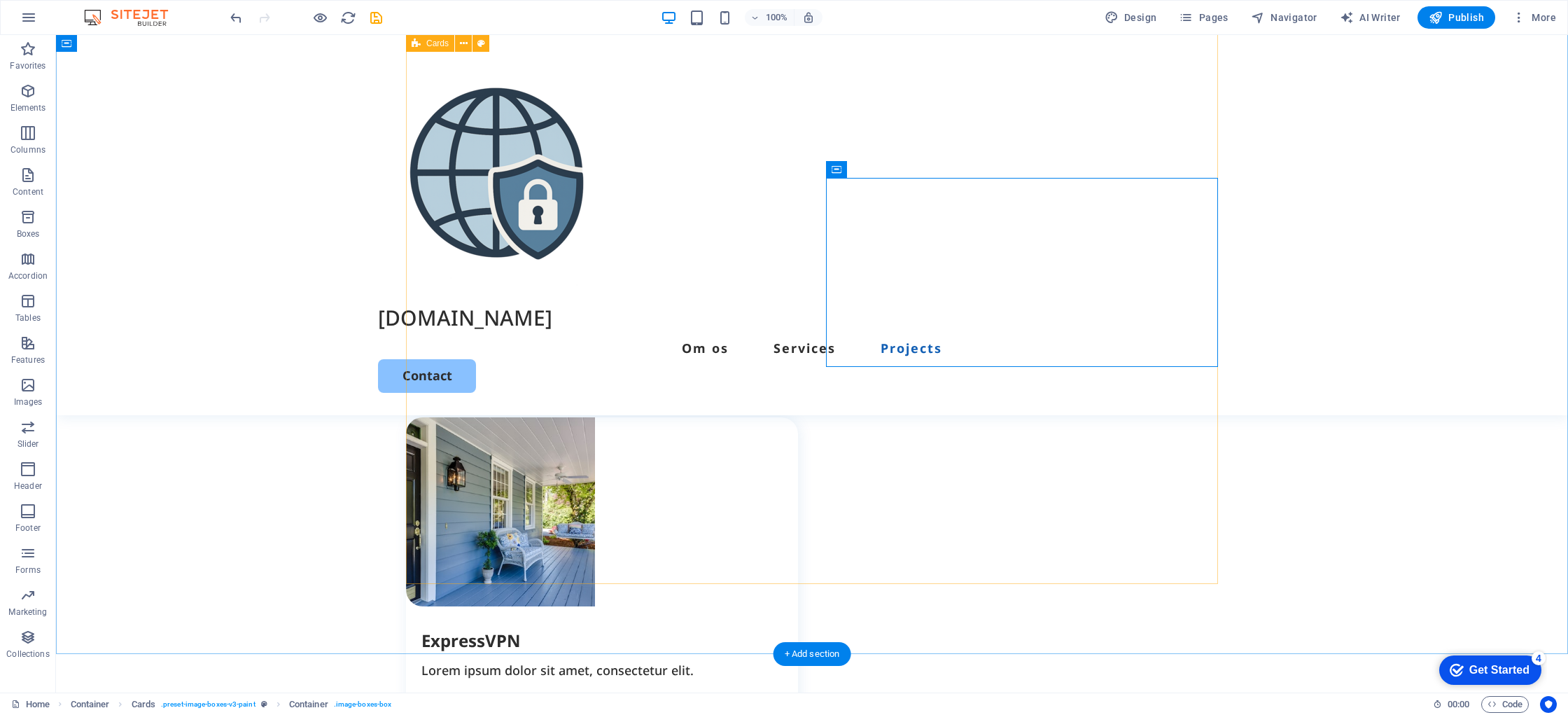
scroll to position [1618, 0]
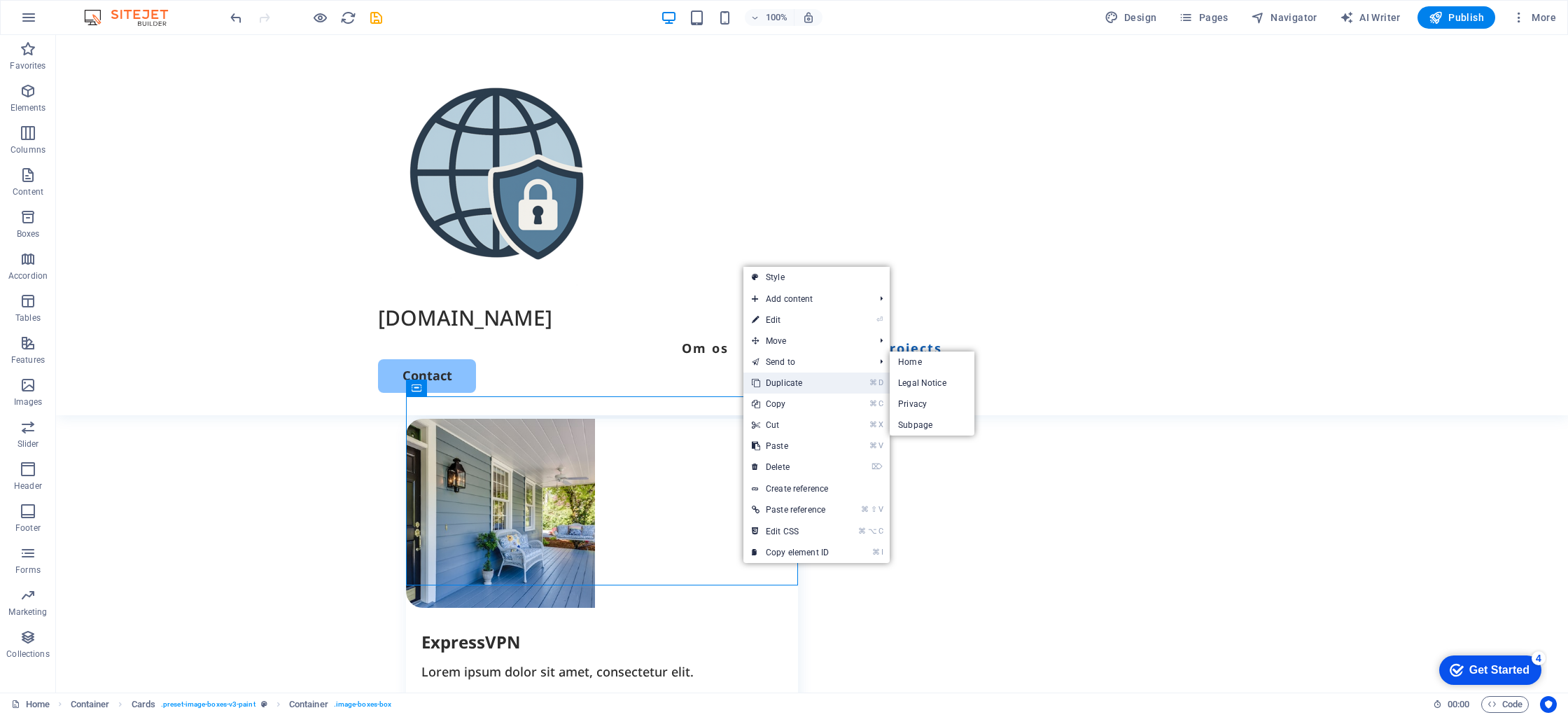
click at [830, 382] on link "⌘ D Duplicate" at bounding box center [790, 383] width 94 height 21
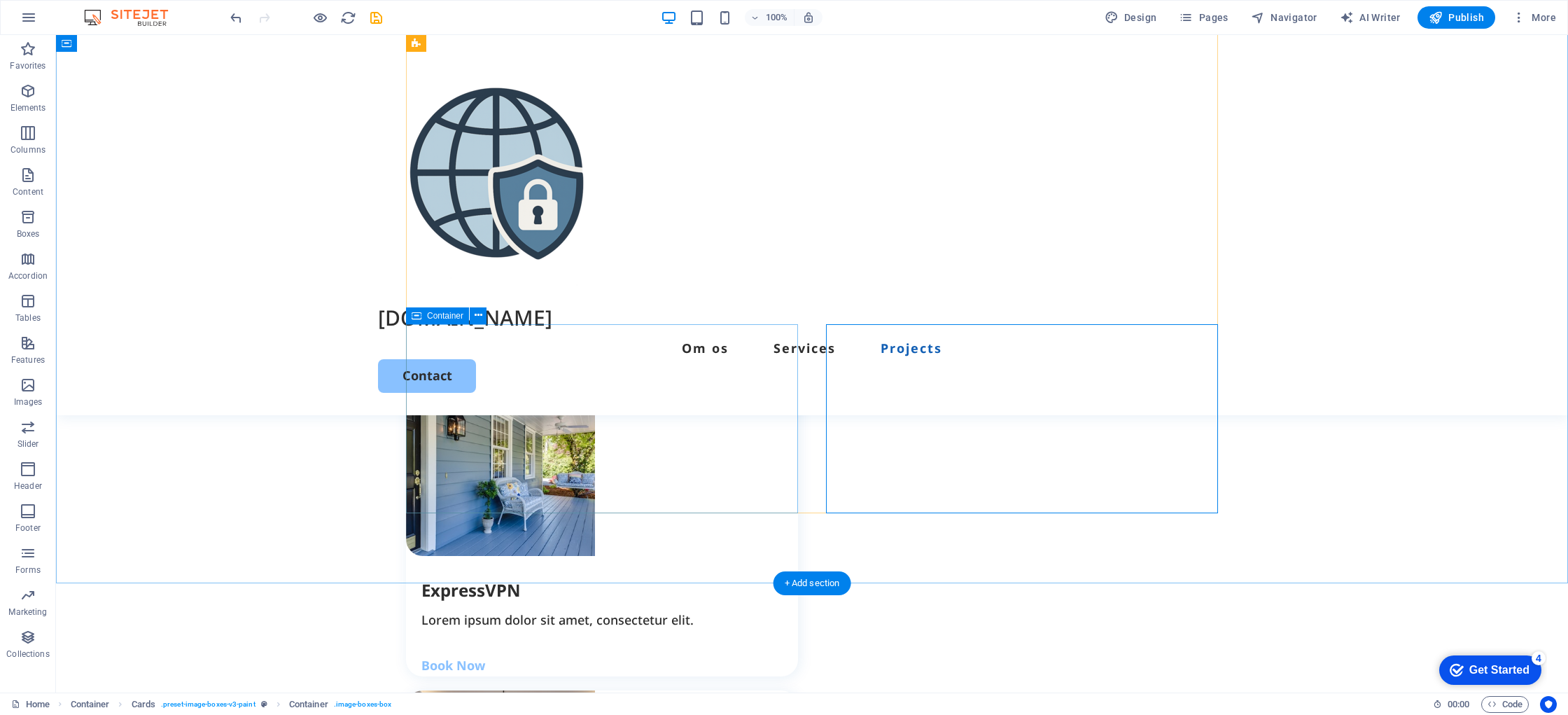
scroll to position [1646, 0]
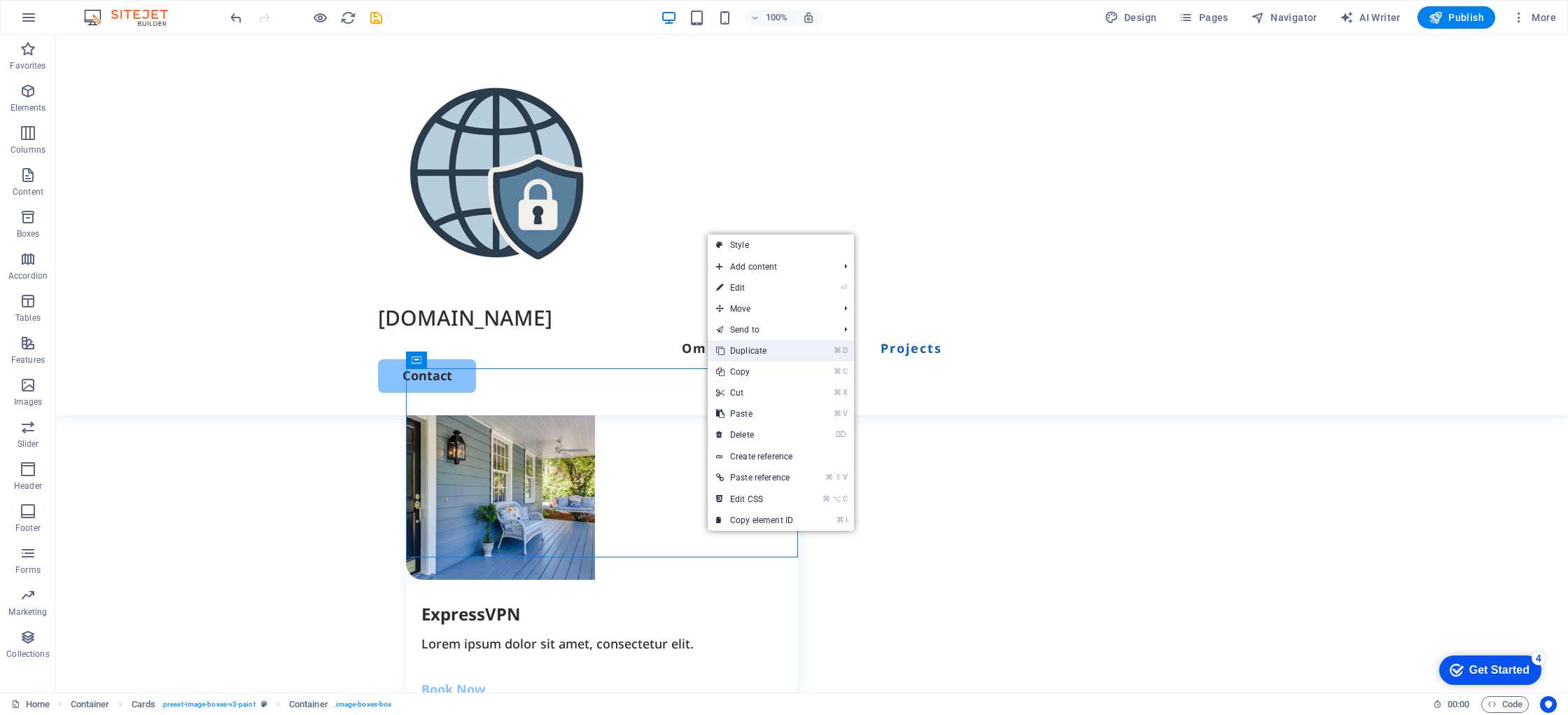
click at [775, 353] on link "⌘ D Duplicate" at bounding box center [755, 350] width 94 height 21
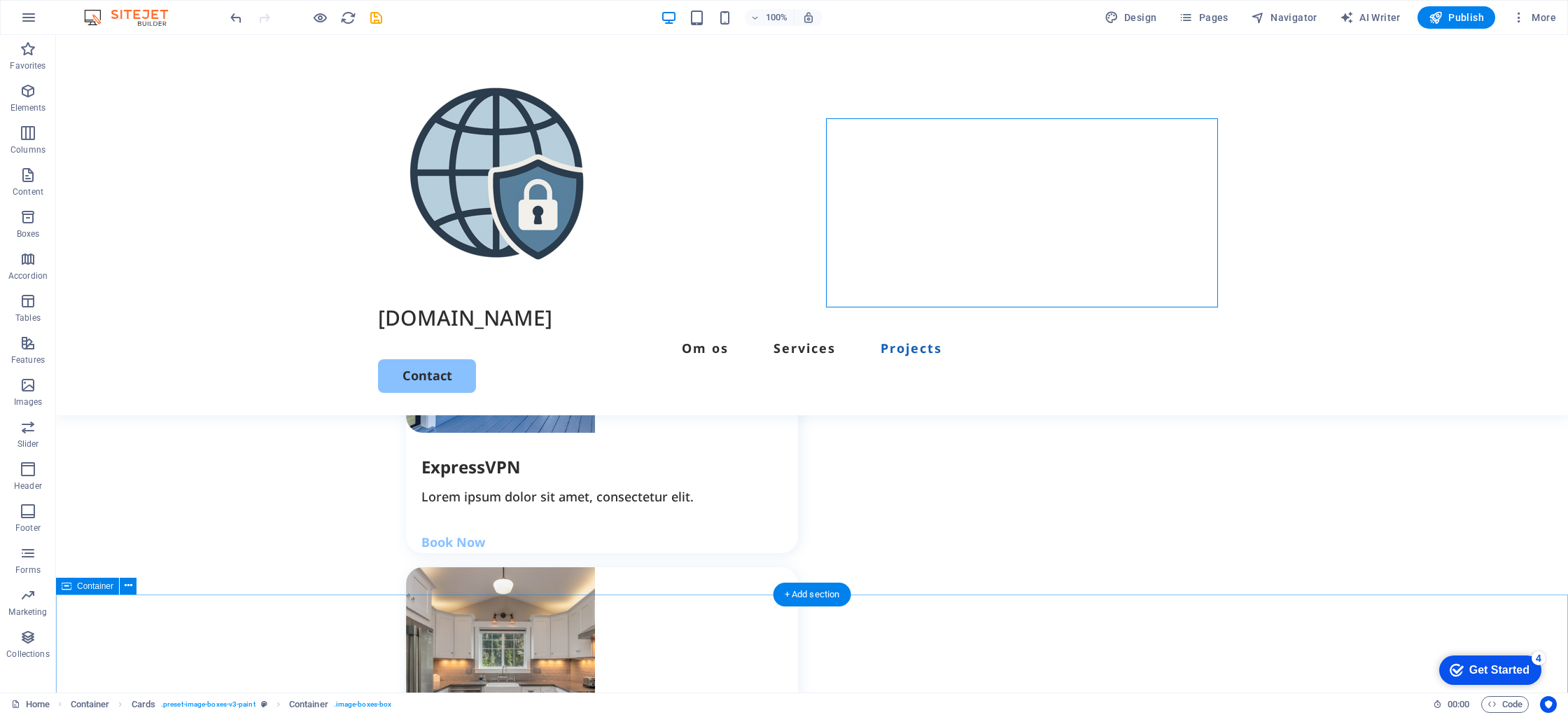
scroll to position [1896, 0]
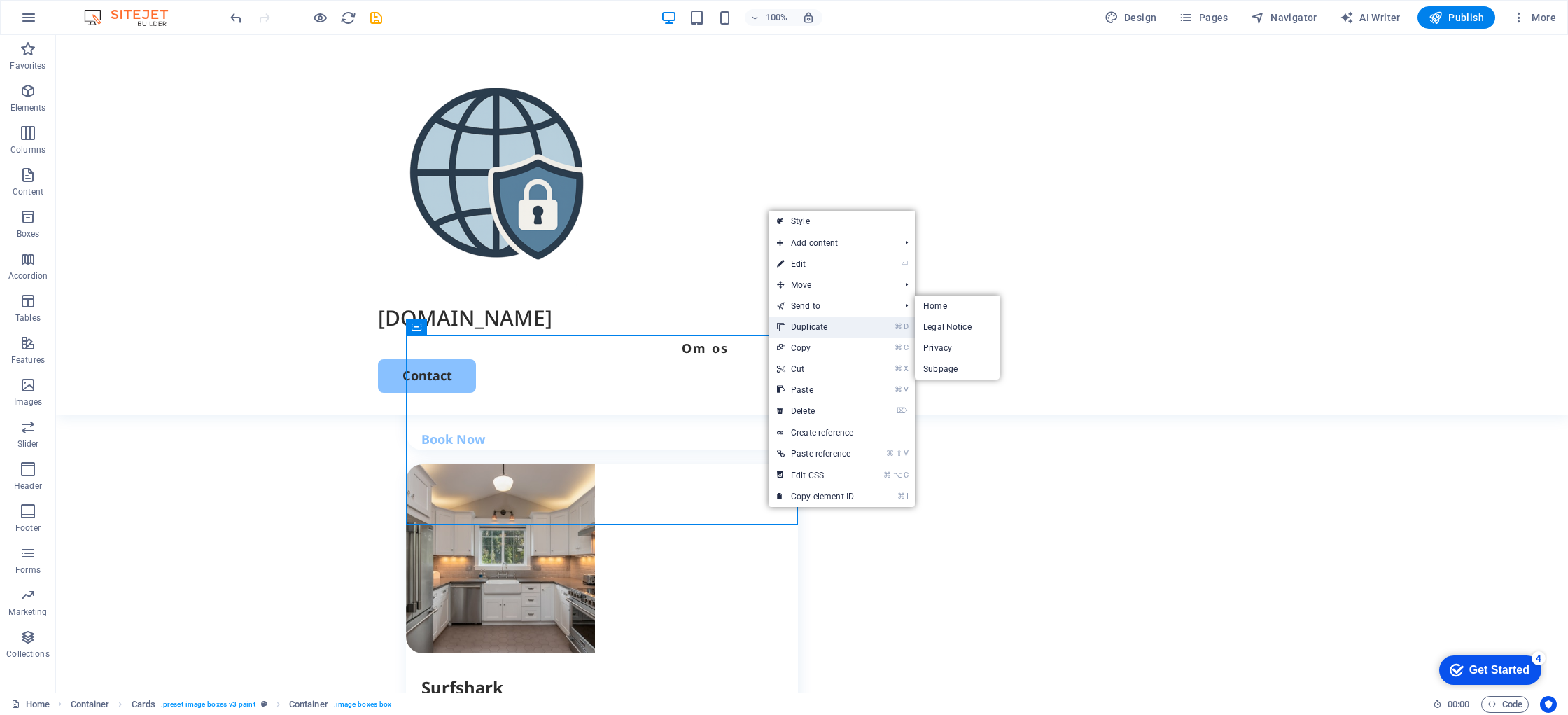
click at [832, 326] on link "⌘ D Duplicate" at bounding box center [816, 327] width 94 height 21
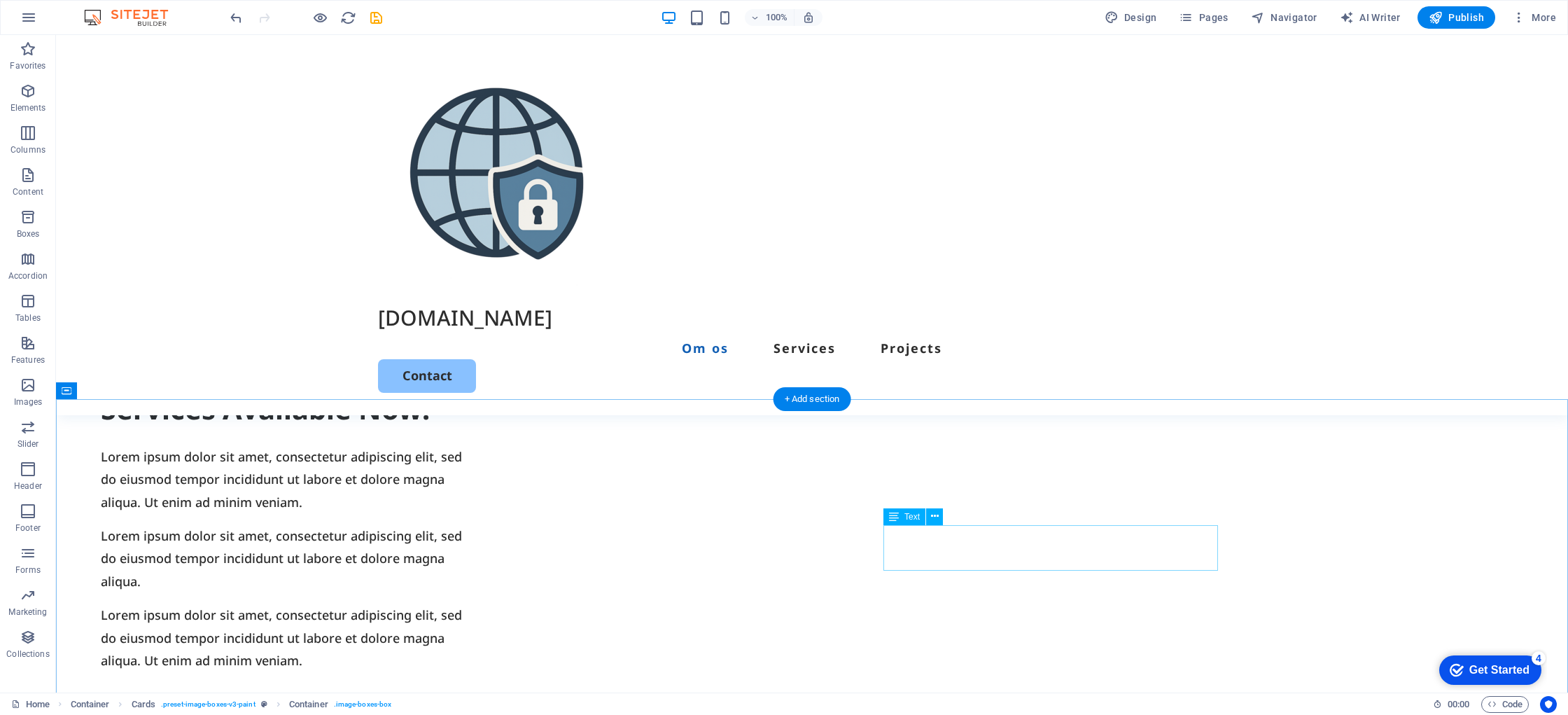
scroll to position [733, 0]
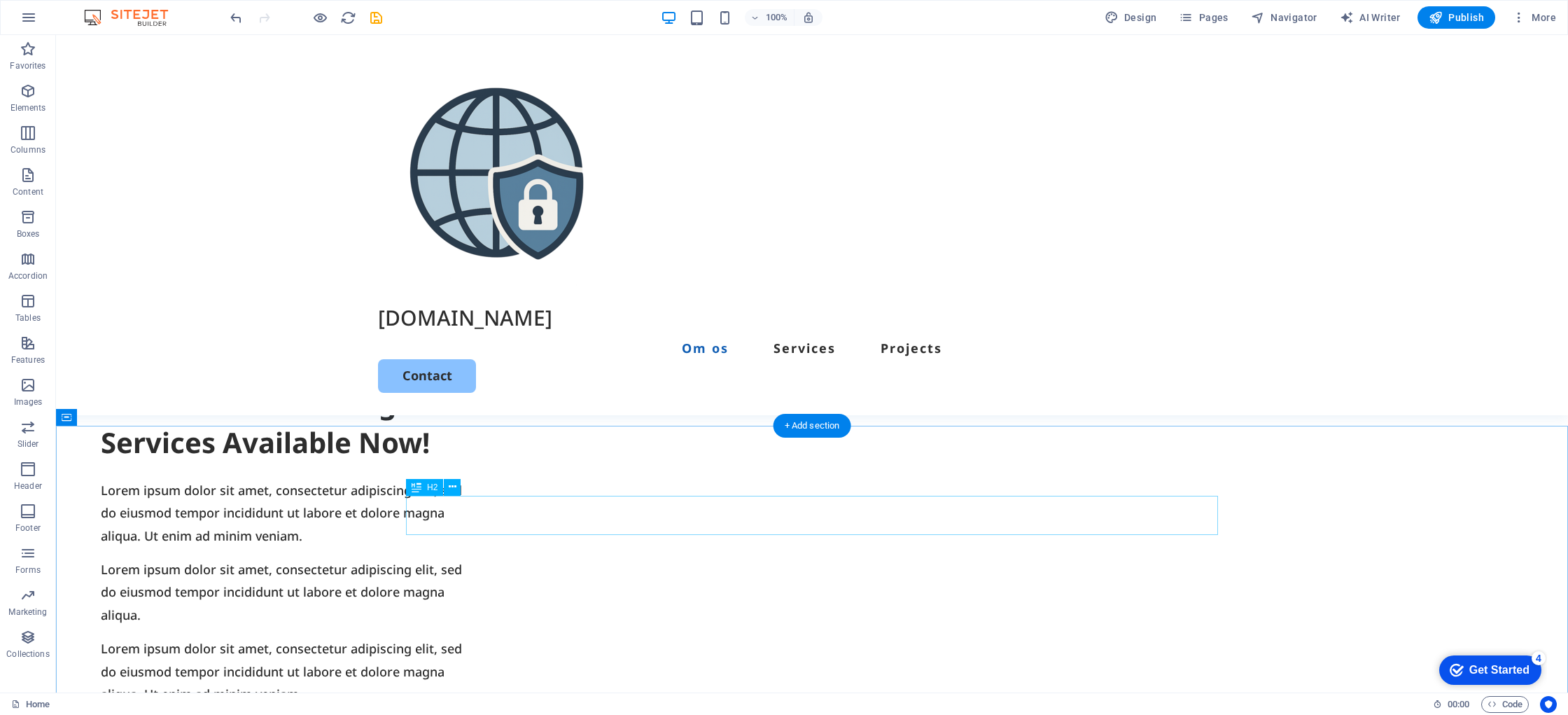
drag, startPoint x: 748, startPoint y: 512, endPoint x: 501, endPoint y: 513, distance: 247.0
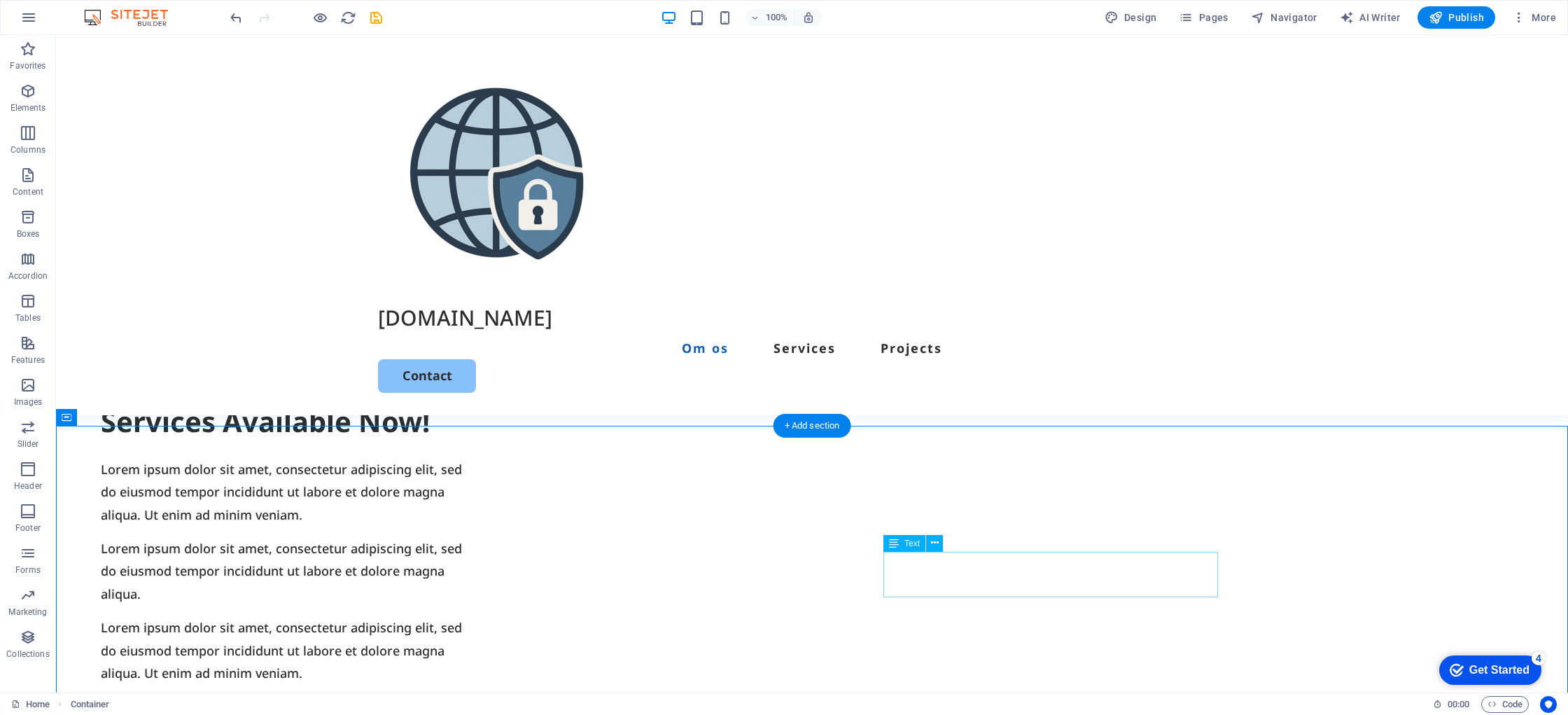
scroll to position [779, 0]
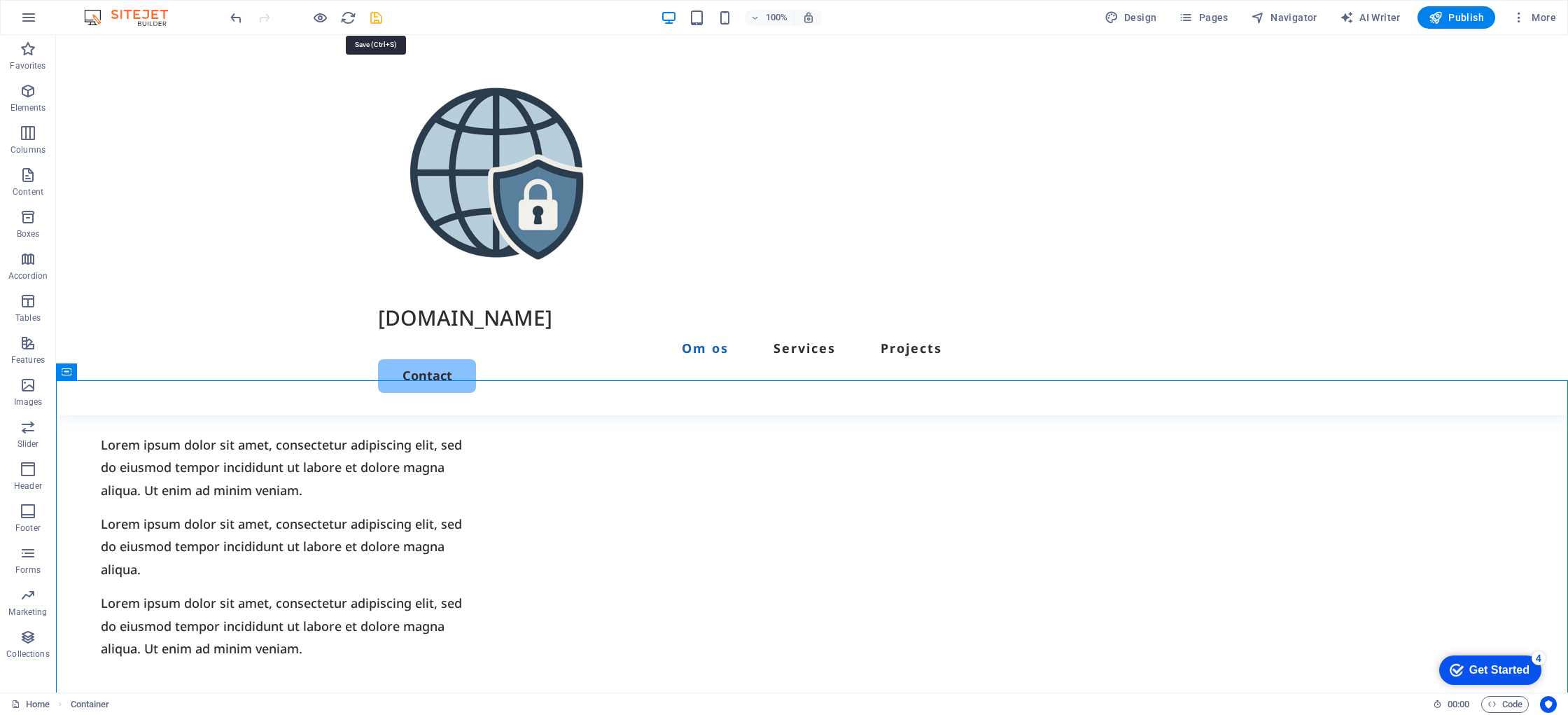
click at [0, 0] on icon "save" at bounding box center [0, 0] width 0 height 0
